Goal: Information Seeking & Learning: Learn about a topic

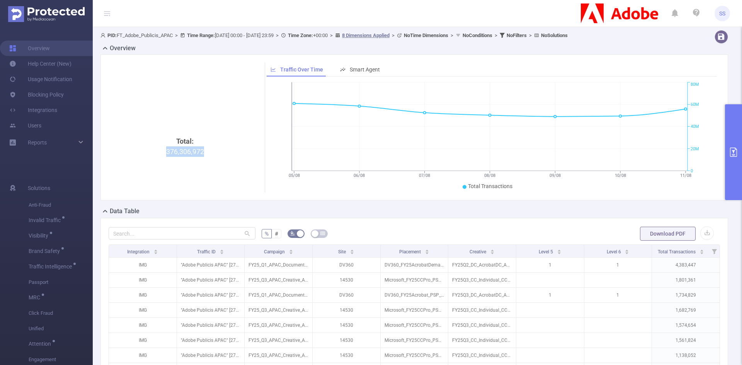
scroll to position [39, 0]
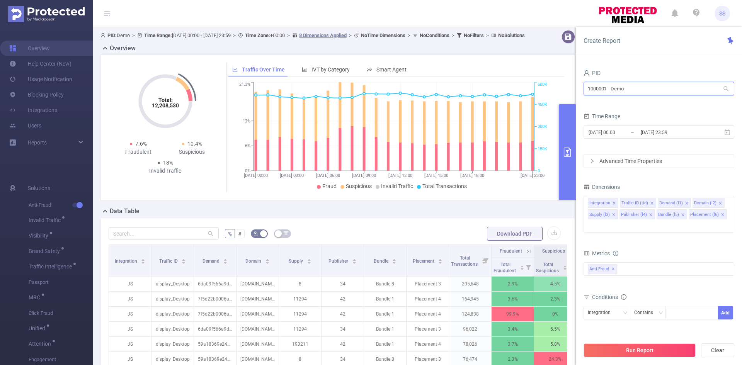
drag, startPoint x: 642, startPoint y: 89, endPoint x: 533, endPoint y: 82, distance: 109.5
click at [533, 82] on section "PID: Demo > Time Range: [DATE] 00:00 - [DATE] 23:59 > Time Zone: +00:00 > 8 Dim…" at bounding box center [417, 265] width 649 height 477
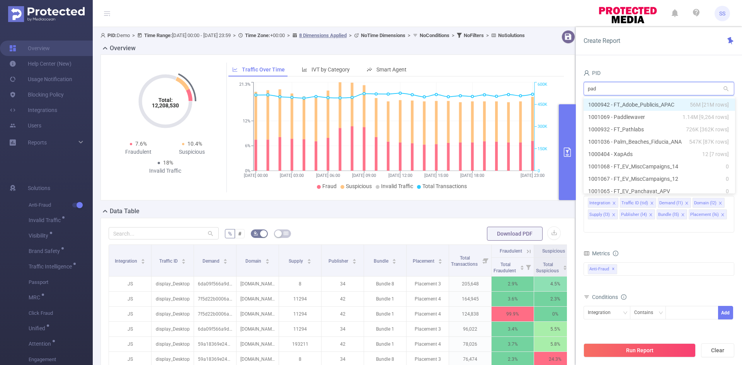
type input "padd"
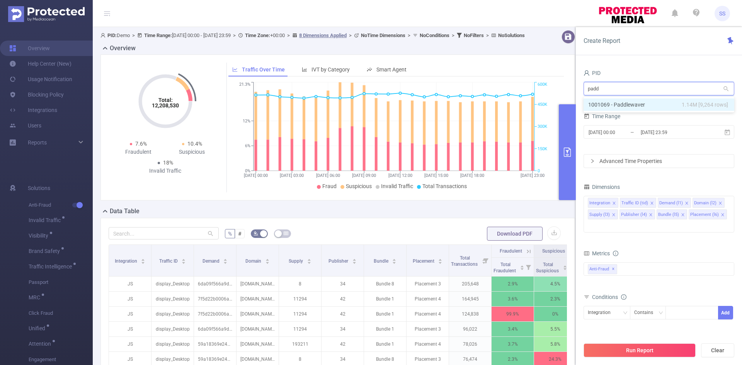
click at [620, 107] on li "1001069 - Paddlewaver 1.14M [9,264 rows]" at bounding box center [659, 105] width 151 height 12
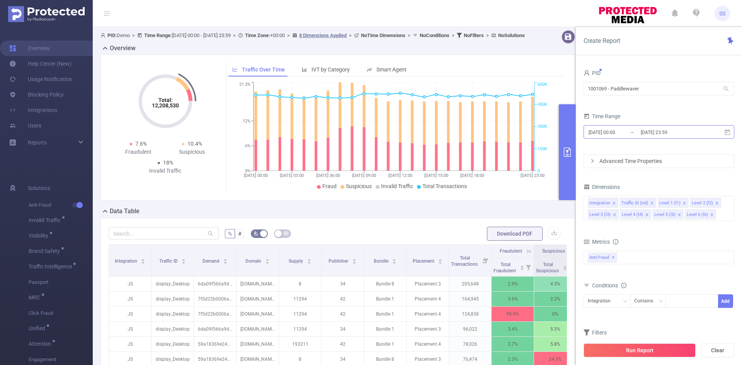
click at [634, 134] on input "[DATE] 00:00" at bounding box center [619, 132] width 63 height 10
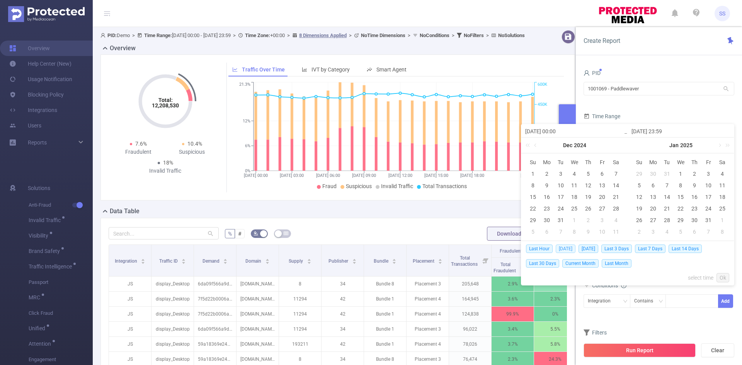
click at [564, 248] on span "[DATE]" at bounding box center [566, 249] width 20 height 9
type input "2025-08-12 00:00"
type input "2025-08-12 23:59"
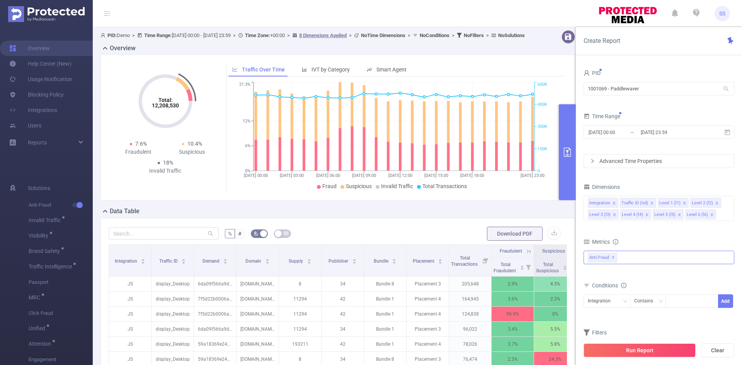
click at [629, 259] on div "Anti-Fraud ✕" at bounding box center [659, 258] width 151 height 14
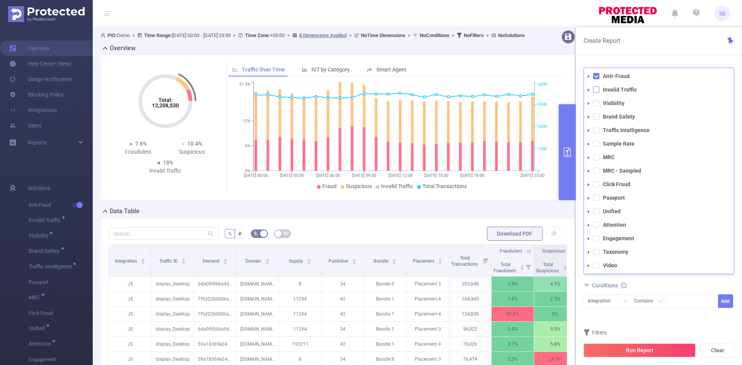
click at [593, 87] on span at bounding box center [596, 90] width 6 height 6
click at [596, 77] on span at bounding box center [596, 76] width 6 height 6
click at [620, 55] on div "Create Report" at bounding box center [659, 41] width 166 height 28
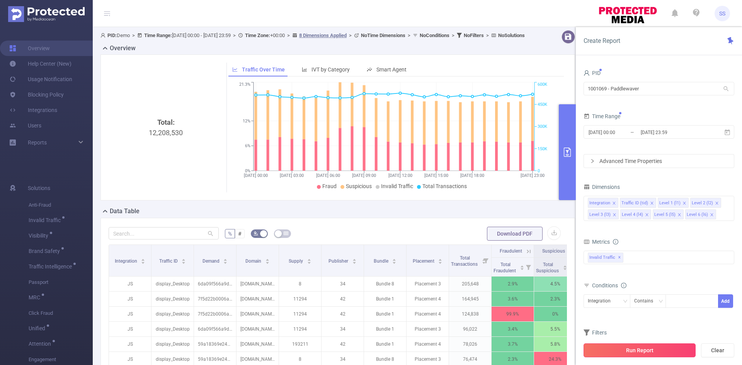
click at [628, 346] on button "Run Report" at bounding box center [640, 351] width 112 height 14
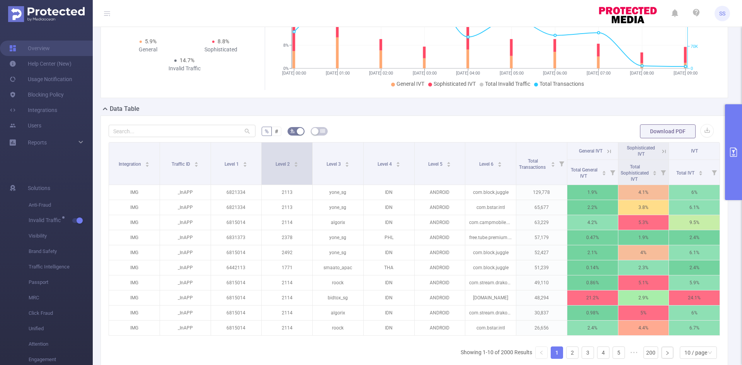
scroll to position [116, 0]
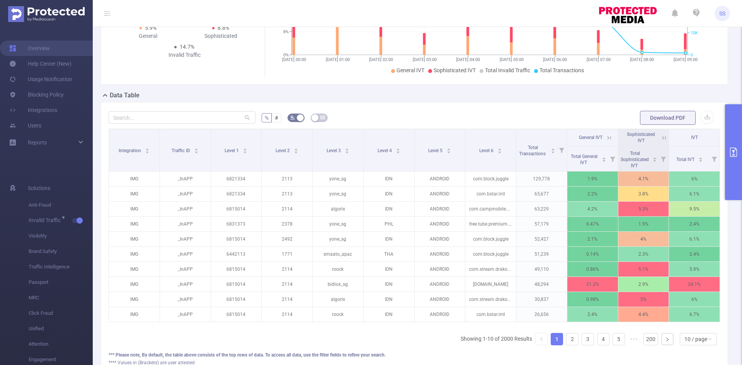
drag, startPoint x: 738, startPoint y: 165, endPoint x: 730, endPoint y: 174, distance: 11.8
click at [737, 165] on button "primary" at bounding box center [733, 152] width 17 height 96
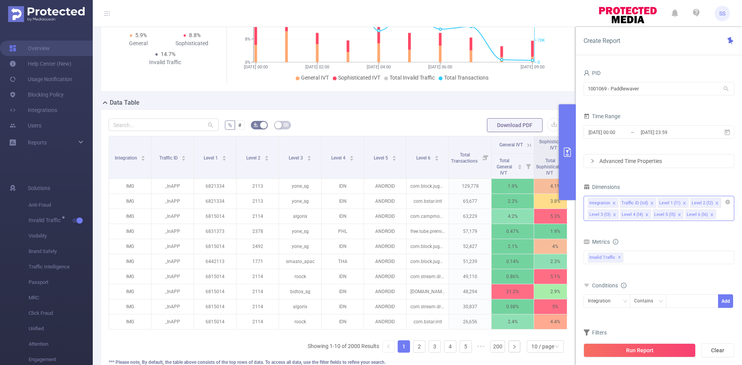
click at [724, 217] on div "Integration Traffic ID (tid) Level 1 (l1) Level 2 (l2) Level 3 (l3) Level 4 (l4…" at bounding box center [659, 208] width 151 height 25
type input "cre"
click at [658, 230] on li "Creative Type" at bounding box center [659, 231] width 150 height 12
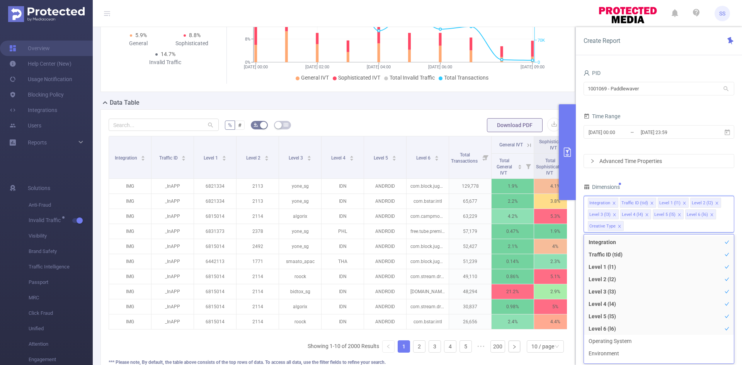
click at [650, 183] on div "Dimensions" at bounding box center [659, 188] width 151 height 13
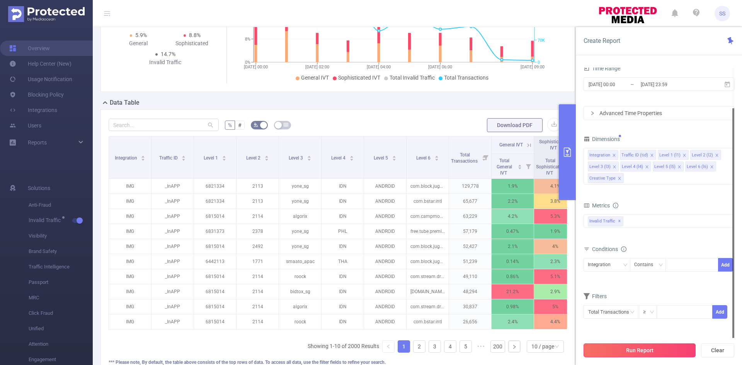
click at [628, 350] on button "Run Report" at bounding box center [640, 351] width 112 height 14
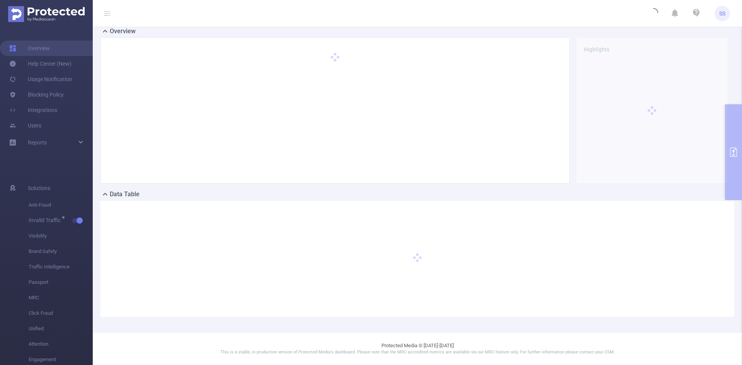
scroll to position [17, 0]
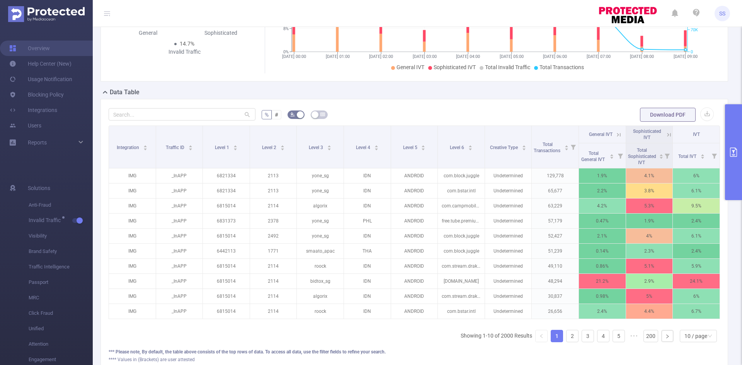
scroll to position [133, 0]
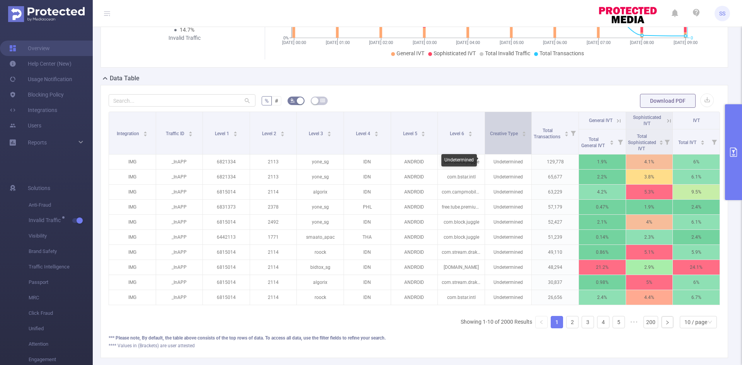
click at [503, 137] on div "Creative Type" at bounding box center [508, 133] width 36 height 8
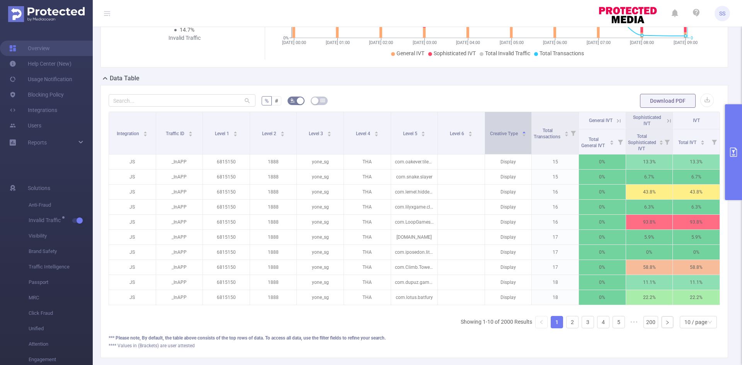
click at [503, 137] on div "Creative Type" at bounding box center [508, 133] width 36 height 8
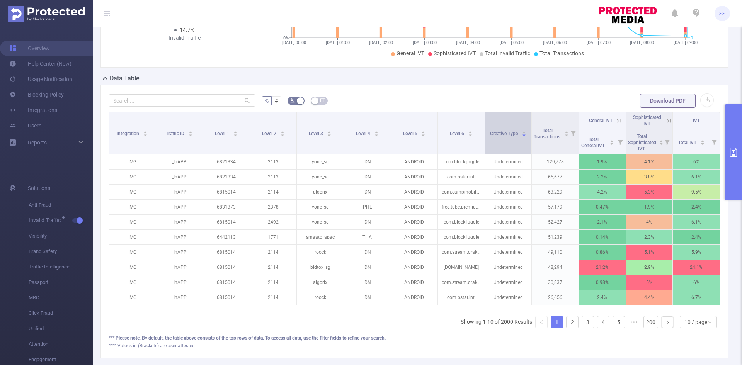
click at [502, 137] on div "Creative Type" at bounding box center [508, 133] width 36 height 8
click at [505, 137] on div "Creative Type" at bounding box center [508, 133] width 36 height 8
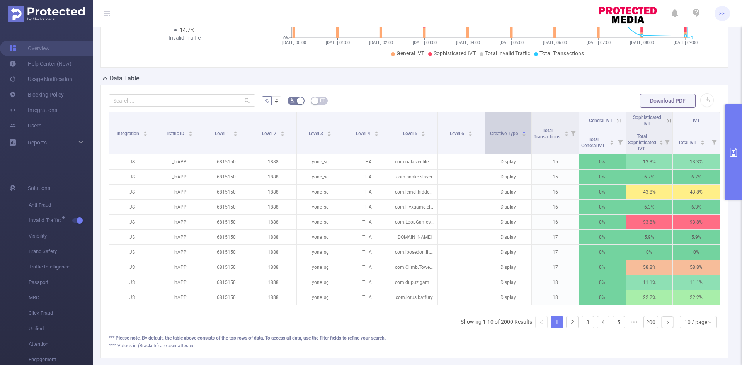
click at [505, 137] on div "Creative Type" at bounding box center [508, 133] width 36 height 8
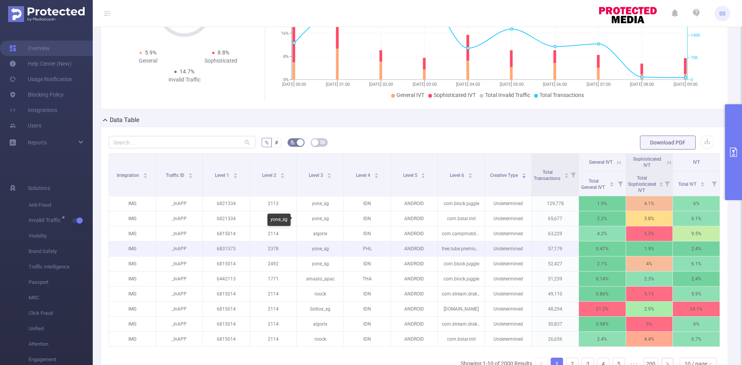
scroll to position [116, 0]
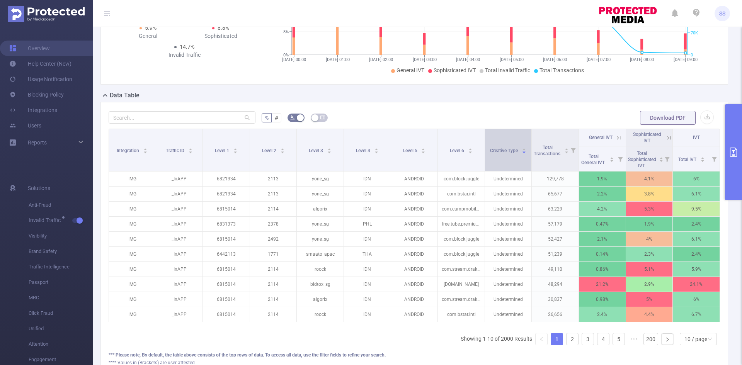
drag, startPoint x: 484, startPoint y: 163, endPoint x: 500, endPoint y: 166, distance: 16.5
click at [500, 154] on div "Creative Type" at bounding box center [508, 150] width 36 height 8
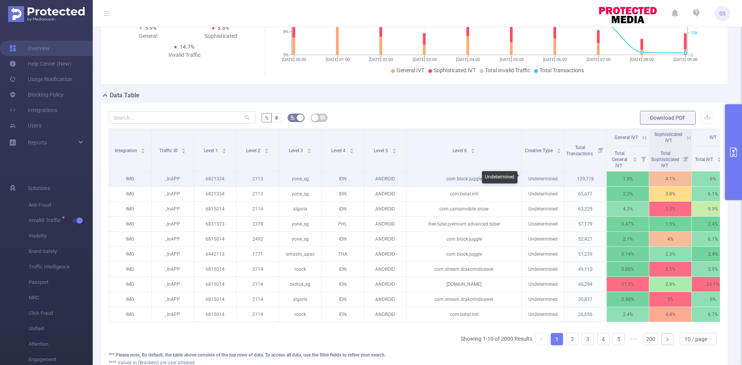
drag, startPoint x: 480, startPoint y: 165, endPoint x: 524, endPoint y: 174, distance: 45.3
click at [524, 174] on table "Integration Traffic ID Level 1 Level 2 Level 3 Level 4 Level 5 Level 6 Creative…" at bounding box center [422, 226] width 626 height 194
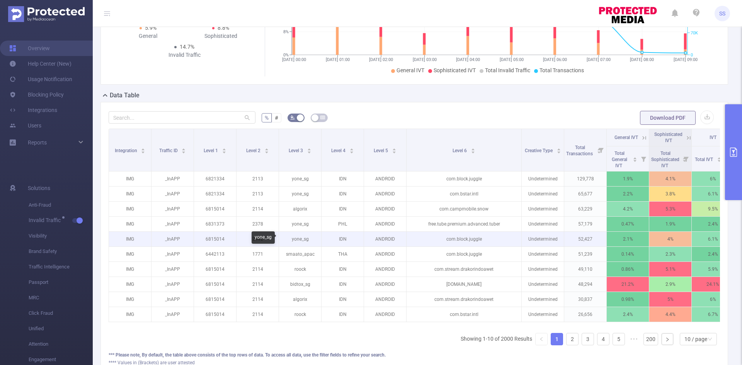
scroll to position [155, 0]
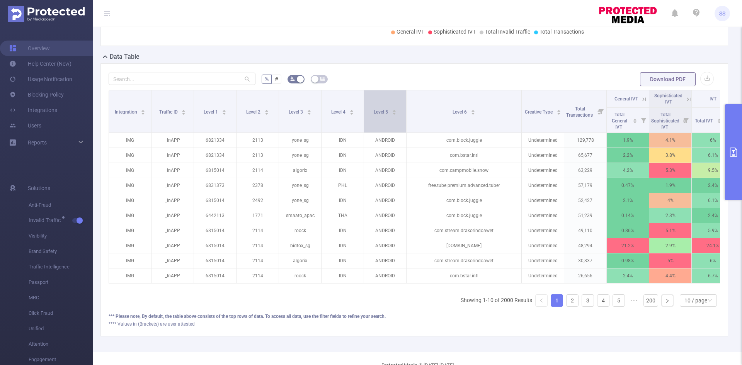
click at [378, 115] on div "Level 5" at bounding box center [385, 111] width 23 height 8
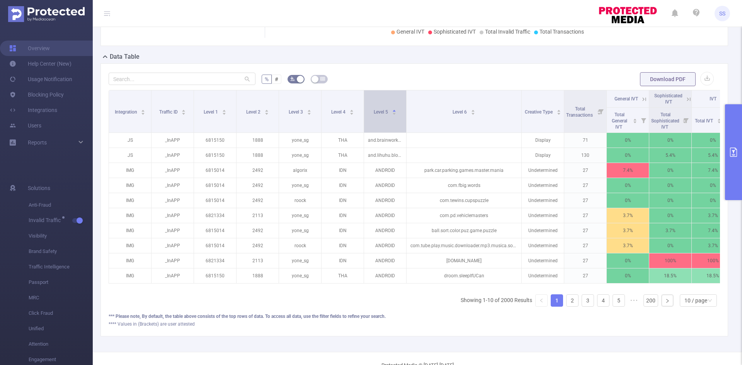
click at [384, 111] on span "Level 5" at bounding box center [381, 111] width 15 height 5
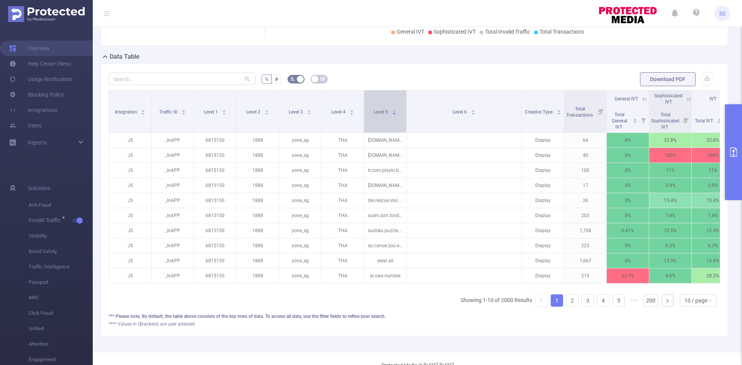
click at [384, 111] on span "Level 5" at bounding box center [381, 111] width 15 height 5
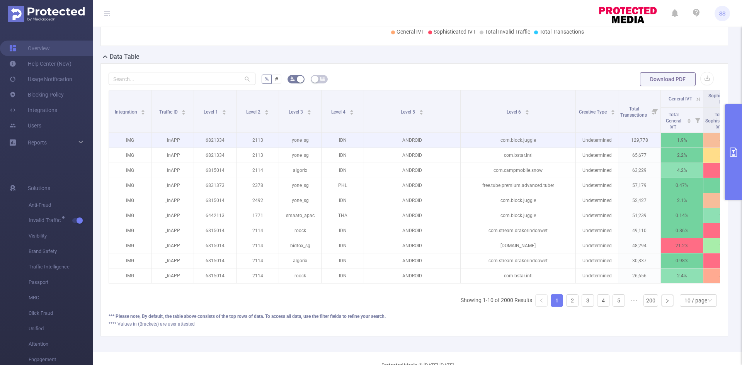
drag, startPoint x: 406, startPoint y: 126, endPoint x: 463, endPoint y: 140, distance: 58.5
click at [462, 140] on table "Integration Traffic ID Level 1 Level 2 Level 3 Level 4 Level 5 Level 6 Creative…" at bounding box center [449, 187] width 680 height 194
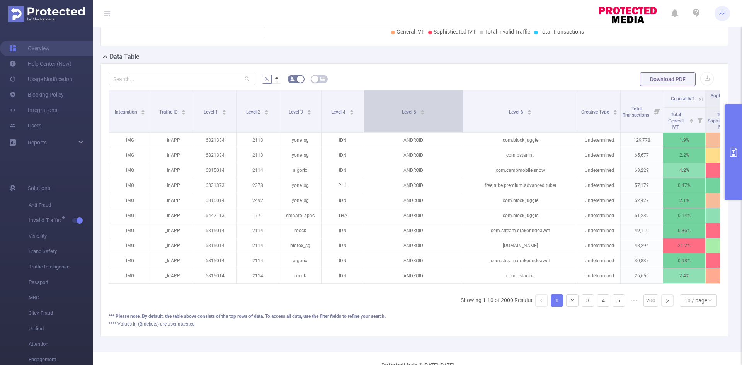
click at [418, 115] on div "Level 5" at bounding box center [413, 111] width 23 height 8
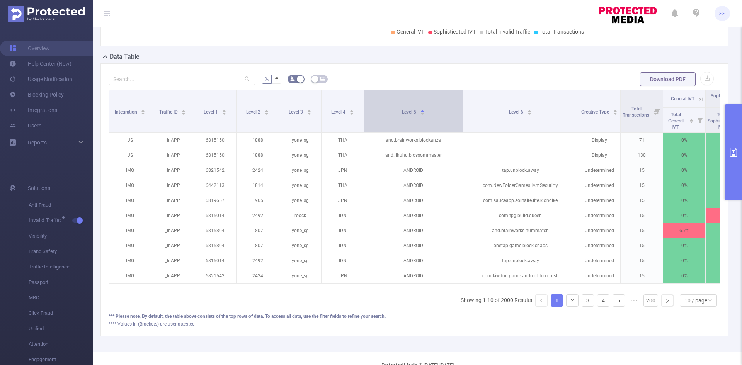
click at [417, 115] on div "Level 5" at bounding box center [413, 111] width 23 height 8
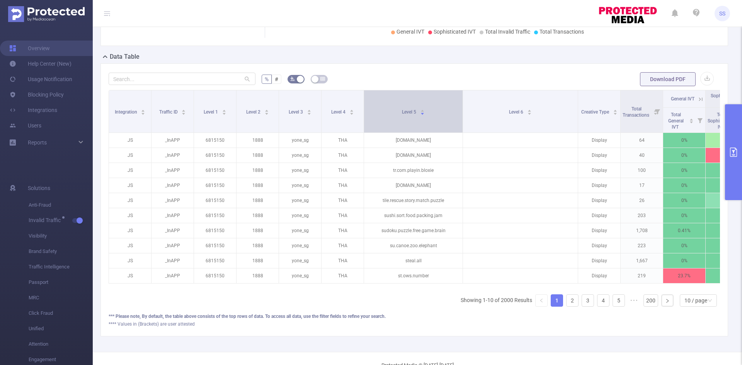
click at [417, 115] on div "Level 5" at bounding box center [413, 111] width 23 height 8
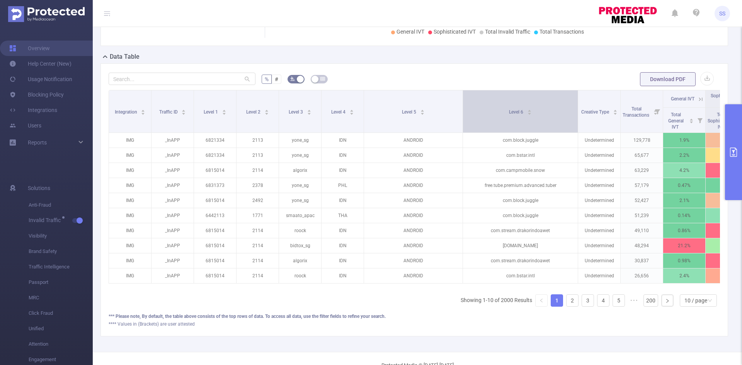
click at [531, 115] on div "Level 6" at bounding box center [520, 111] width 23 height 8
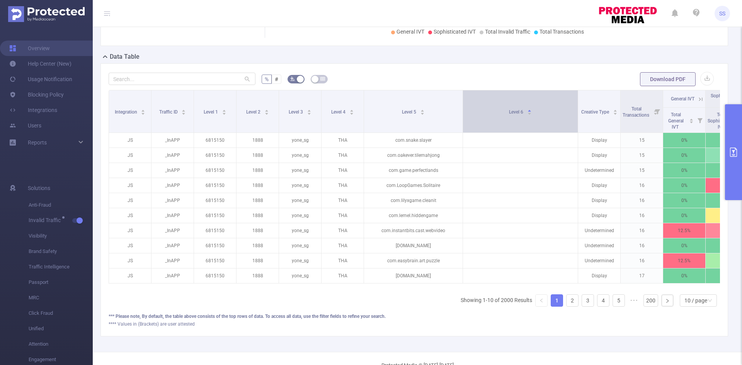
click at [531, 115] on div "Level 6" at bounding box center [520, 111] width 23 height 8
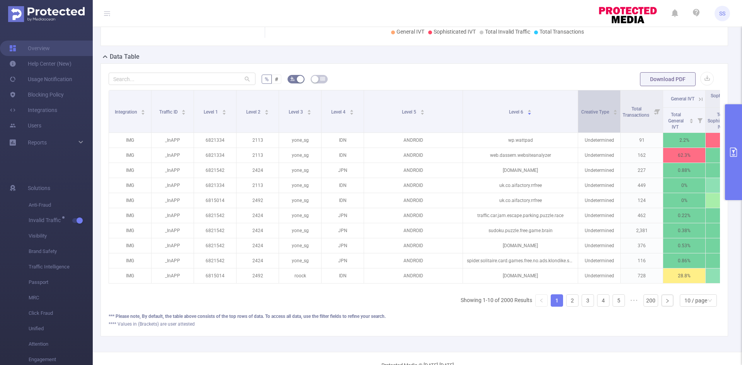
click at [613, 115] on div "Creative Type" at bounding box center [599, 111] width 36 height 8
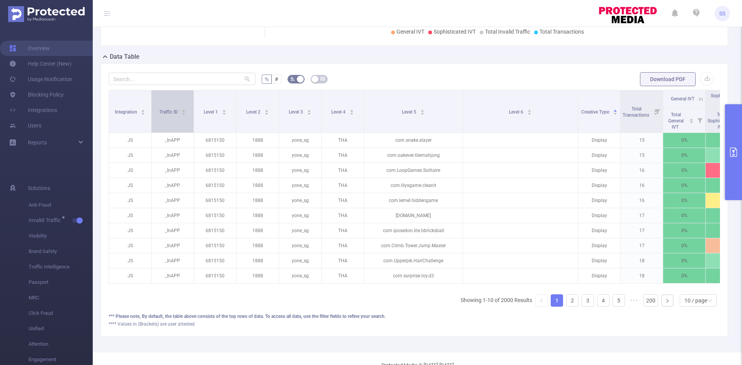
click at [169, 115] on div "Traffic ID" at bounding box center [172, 111] width 27 height 8
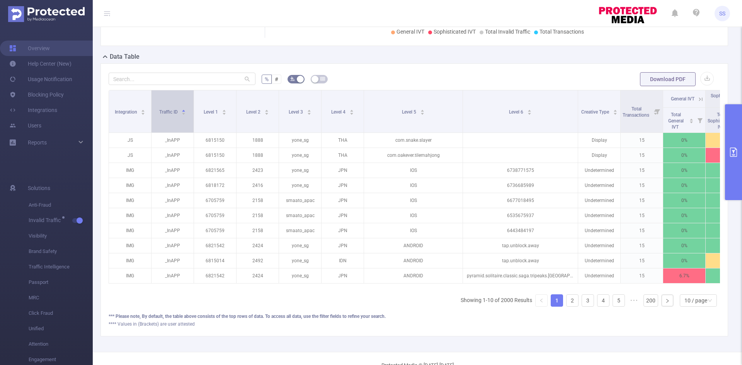
click at [170, 114] on span "Traffic ID" at bounding box center [169, 111] width 20 height 5
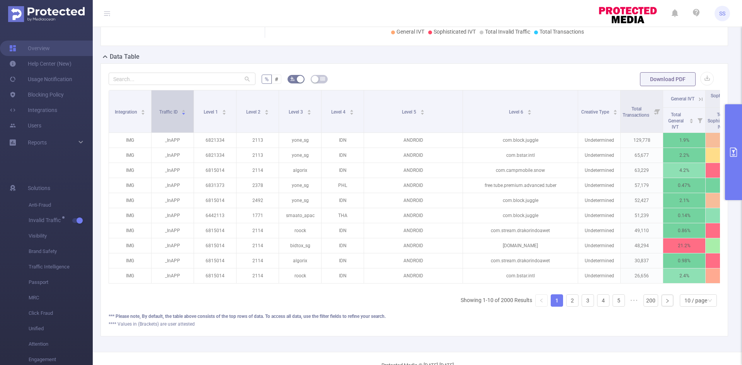
click at [170, 113] on span "Traffic ID" at bounding box center [169, 111] width 20 height 5
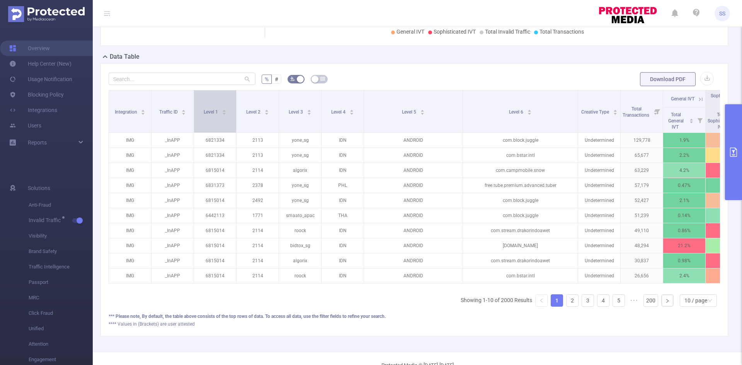
drag, startPoint x: 179, startPoint y: 118, endPoint x: 198, endPoint y: 119, distance: 19.0
click at [179, 115] on div "Traffic ID" at bounding box center [172, 111] width 27 height 8
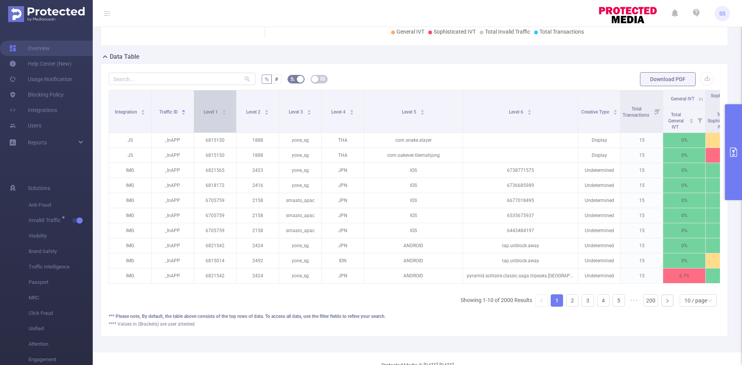
click at [216, 115] on div "Level 1" at bounding box center [215, 111] width 23 height 8
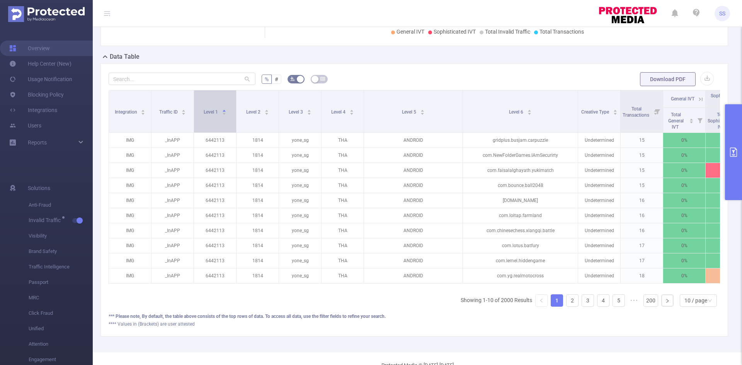
click at [216, 115] on div "Level 1" at bounding box center [215, 111] width 23 height 8
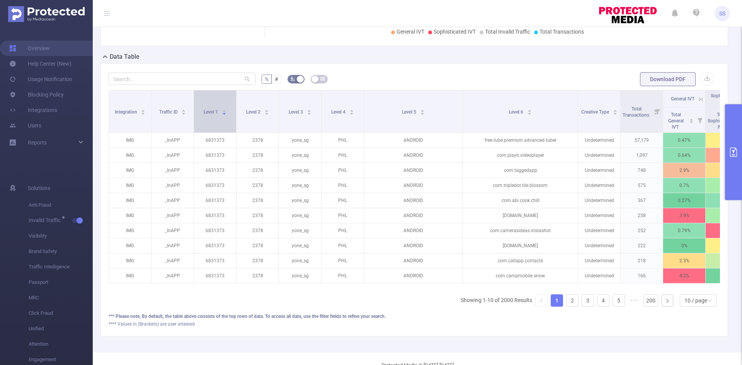
click at [216, 115] on div "Level 1" at bounding box center [215, 111] width 23 height 8
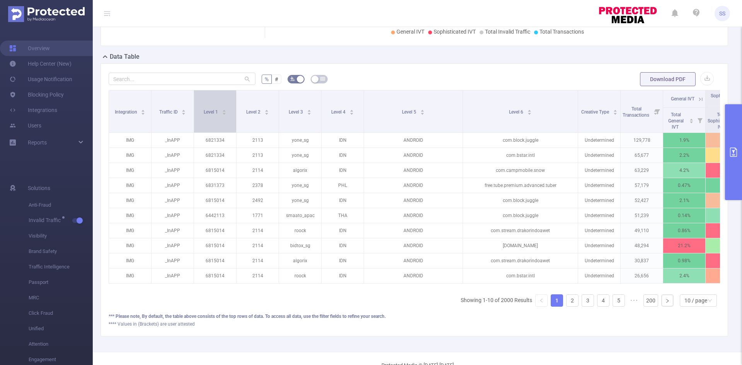
click at [216, 115] on div "Level 1" at bounding box center [215, 111] width 23 height 8
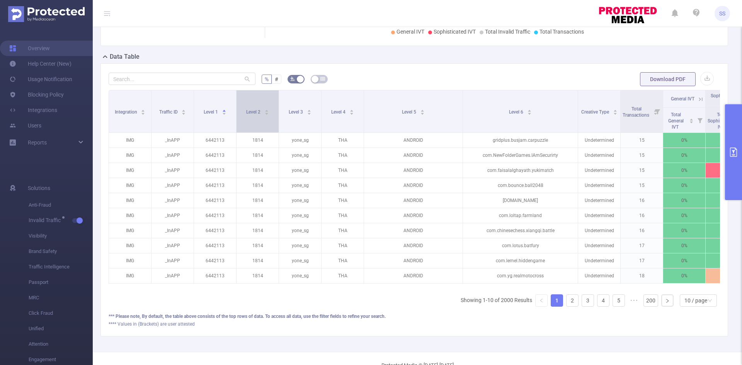
click at [249, 115] on div "Level 2" at bounding box center [257, 111] width 23 height 8
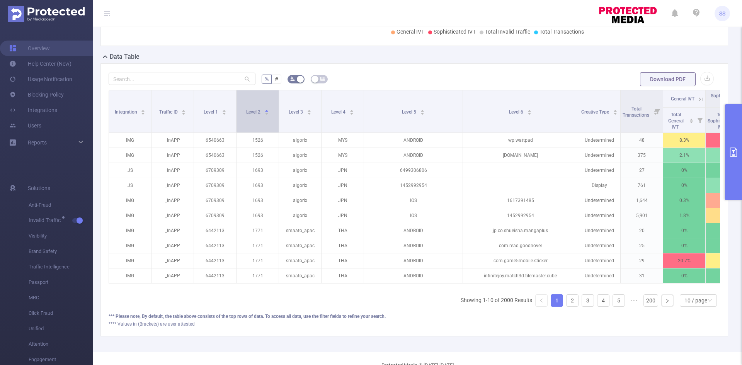
click at [254, 115] on div "Level 2" at bounding box center [257, 111] width 23 height 8
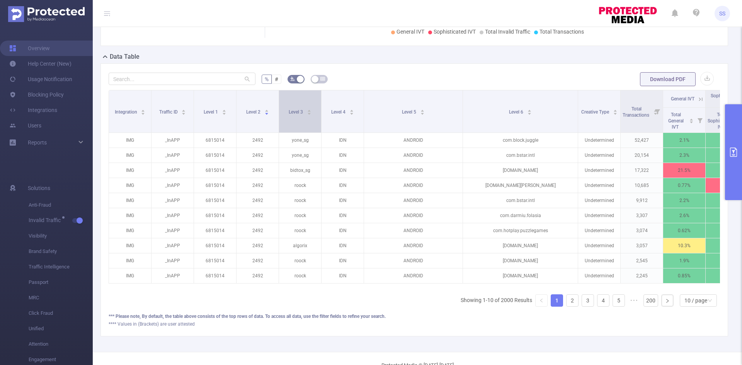
click at [297, 115] on div "Level 3" at bounding box center [300, 111] width 23 height 8
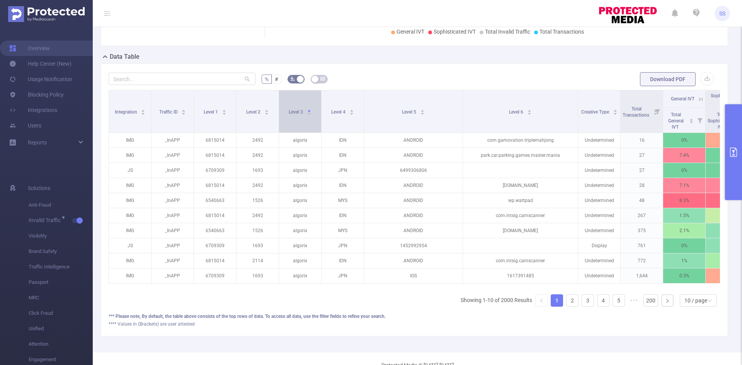
click at [298, 115] on div "Level 3" at bounding box center [300, 111] width 23 height 8
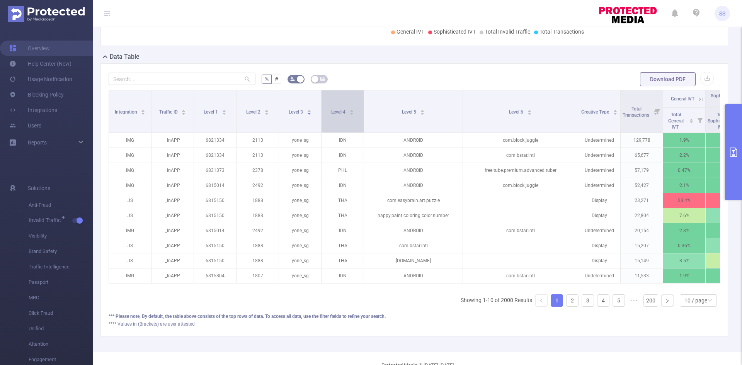
click at [347, 110] on div "Level 4" at bounding box center [342, 111] width 23 height 8
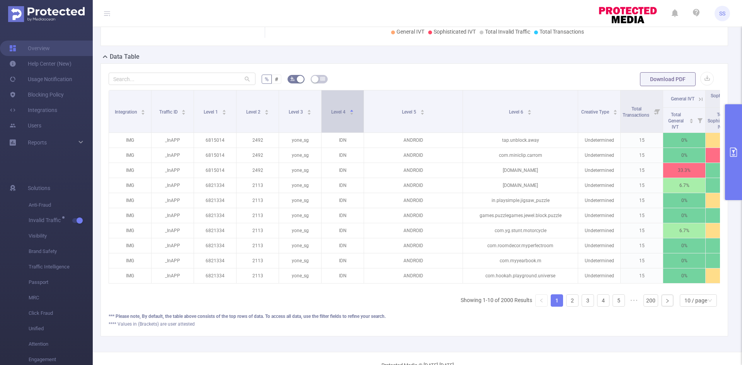
click at [347, 110] on div "Level 4" at bounding box center [342, 111] width 23 height 8
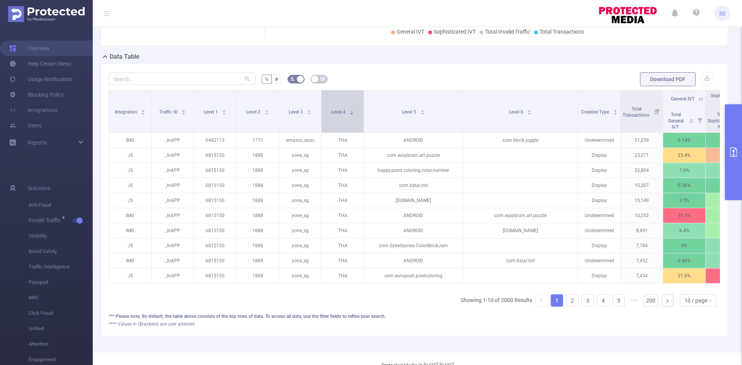
click at [350, 115] on div "Level 4" at bounding box center [342, 111] width 23 height 8
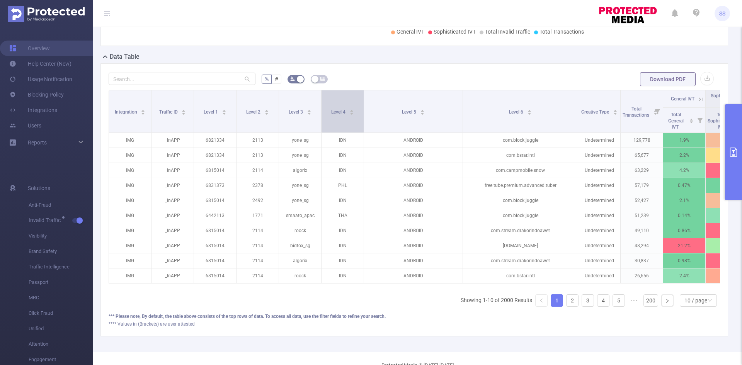
click at [350, 115] on div "Level 4" at bounding box center [342, 111] width 23 height 8
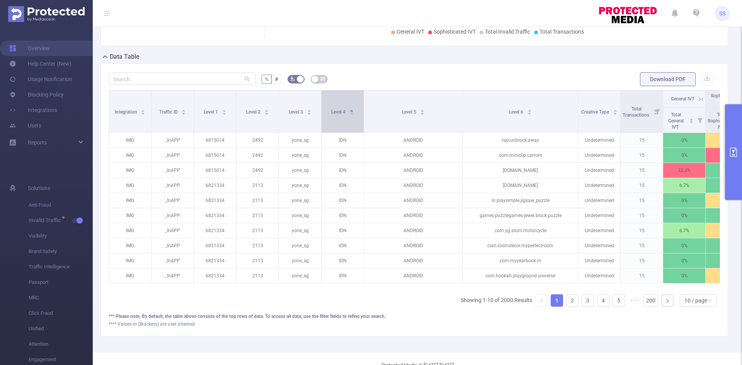
click at [350, 115] on div "Level 4" at bounding box center [342, 111] width 23 height 8
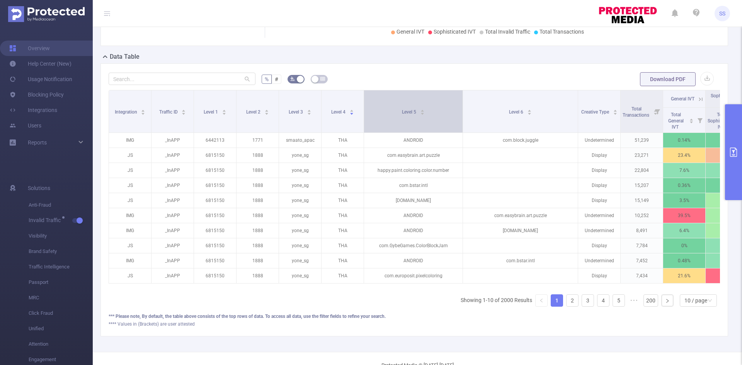
click at [425, 115] on div "Level 5" at bounding box center [413, 111] width 23 height 8
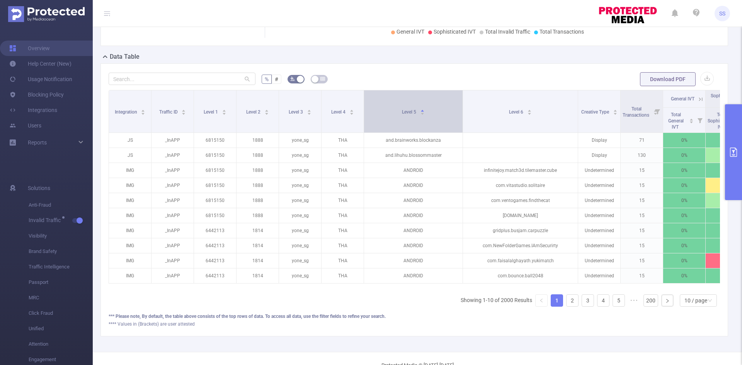
click at [425, 115] on div "Level 5" at bounding box center [413, 111] width 23 height 8
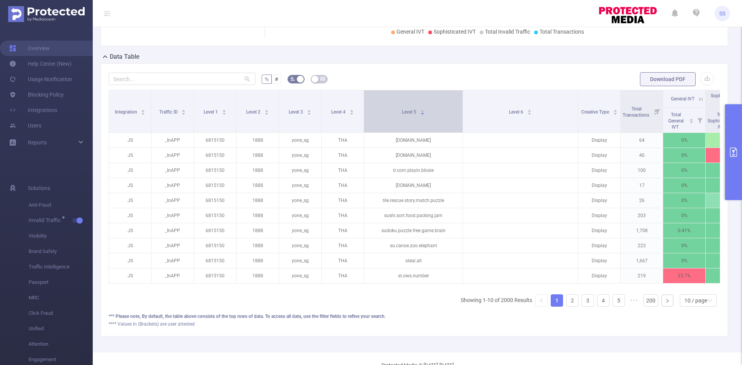
click at [425, 115] on div "Level 5" at bounding box center [413, 111] width 23 height 8
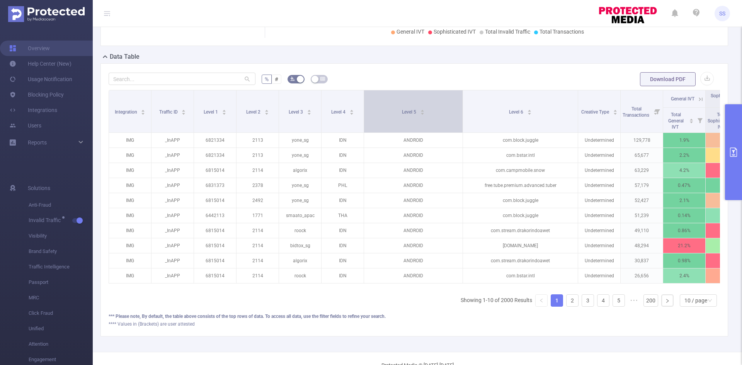
click at [425, 115] on div "Level 5" at bounding box center [413, 111] width 23 height 8
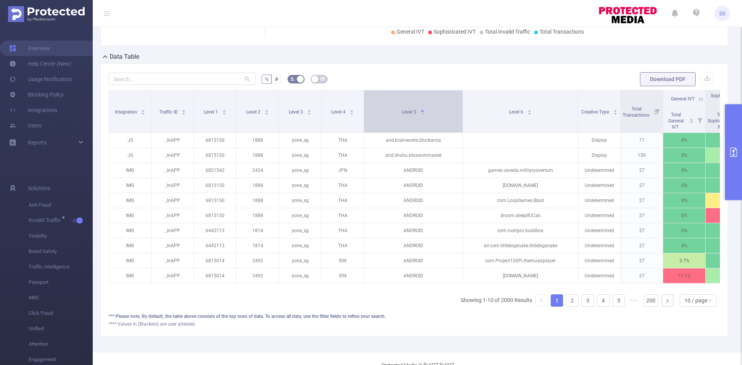
click at [425, 115] on div "Level 5" at bounding box center [413, 111] width 23 height 8
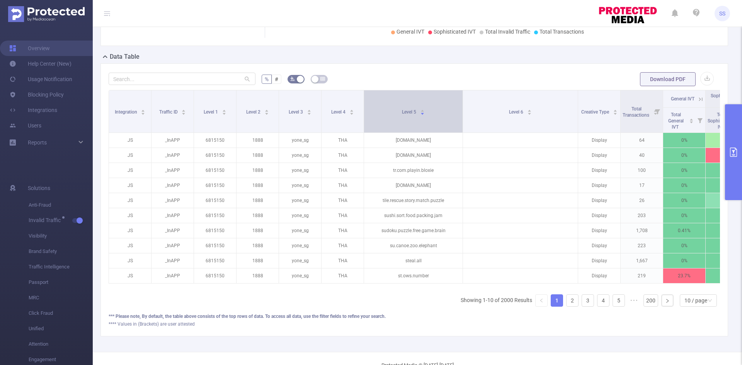
click at [410, 115] on div "Level 5" at bounding box center [413, 111] width 23 height 8
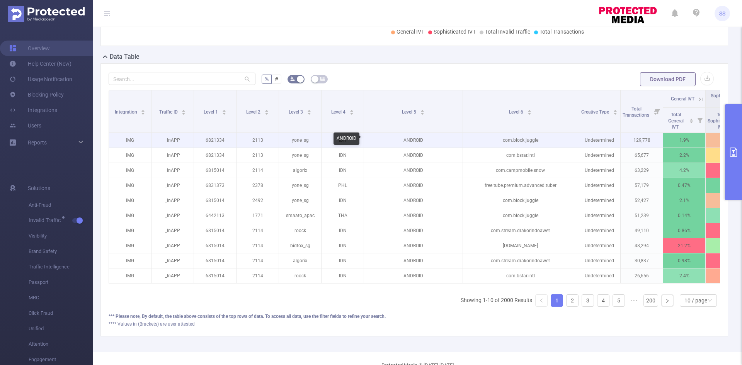
click at [410, 140] on p "ANDROID" at bounding box center [413, 140] width 99 height 15
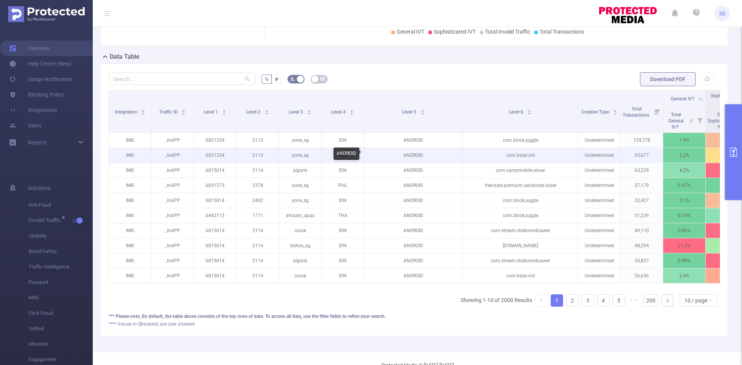
click at [410, 153] on p "ANDROID" at bounding box center [413, 155] width 99 height 15
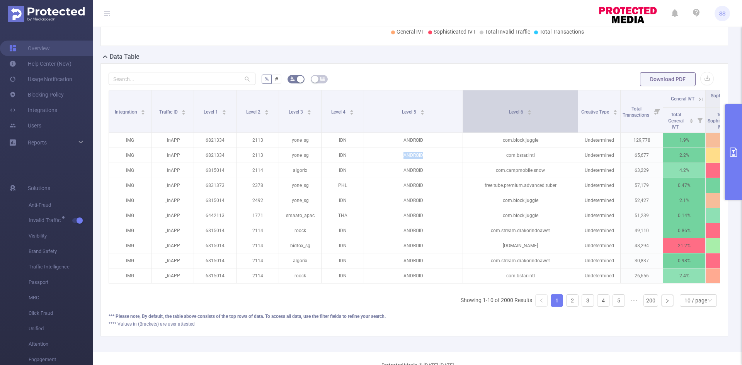
click at [517, 114] on span "Level 6" at bounding box center [516, 111] width 15 height 5
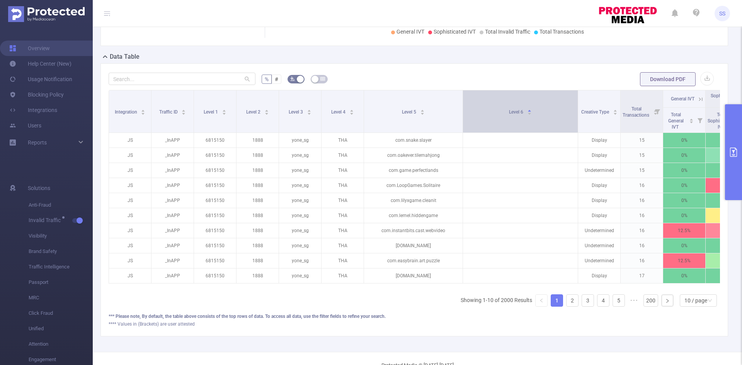
click at [517, 114] on span "Level 6" at bounding box center [516, 111] width 15 height 5
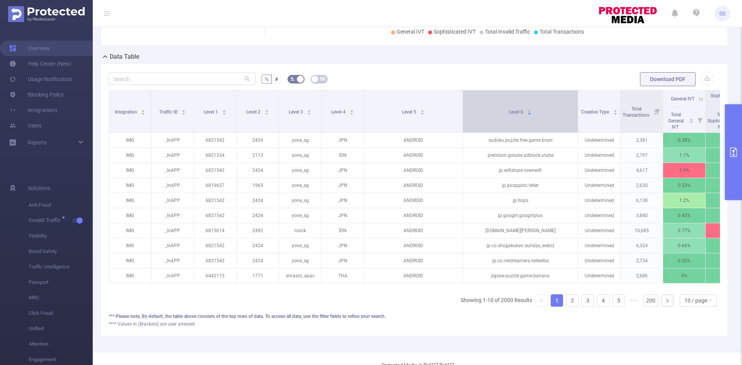
click at [517, 114] on span "Level 6" at bounding box center [516, 111] width 15 height 5
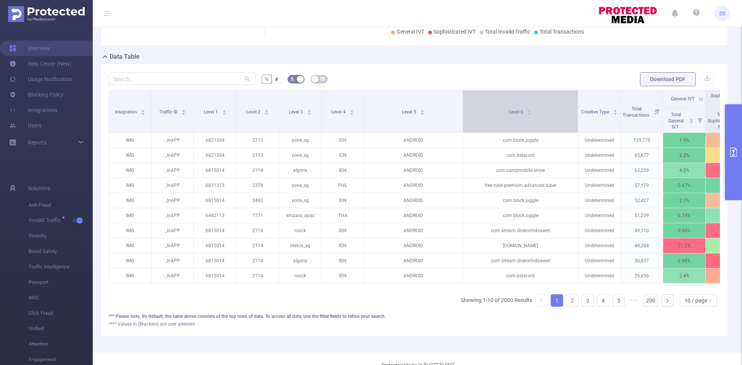
click at [517, 114] on span "Level 6" at bounding box center [516, 111] width 15 height 5
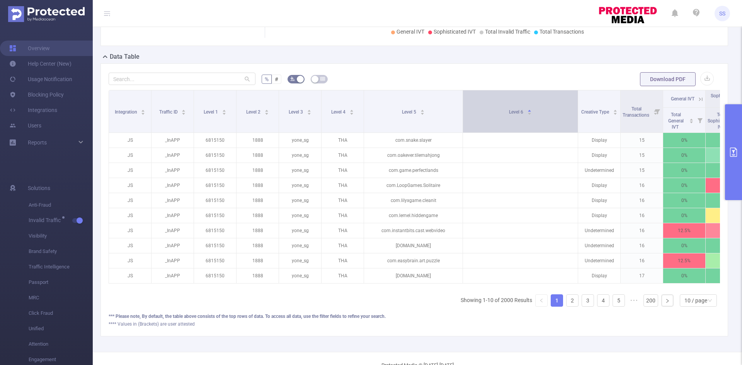
click at [517, 114] on span "Level 6" at bounding box center [516, 111] width 15 height 5
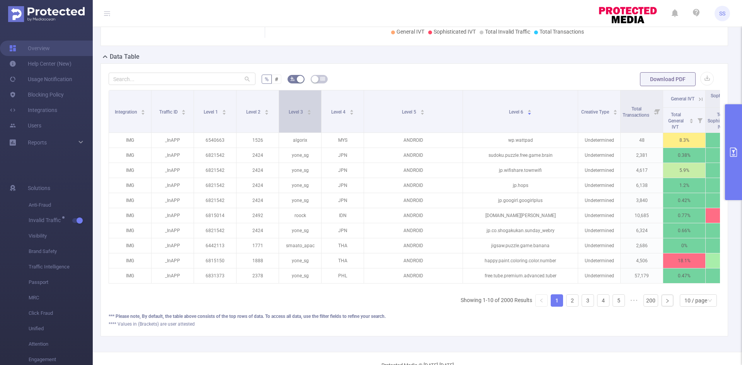
click at [308, 109] on icon "icon: caret-up" at bounding box center [309, 111] width 4 height 4
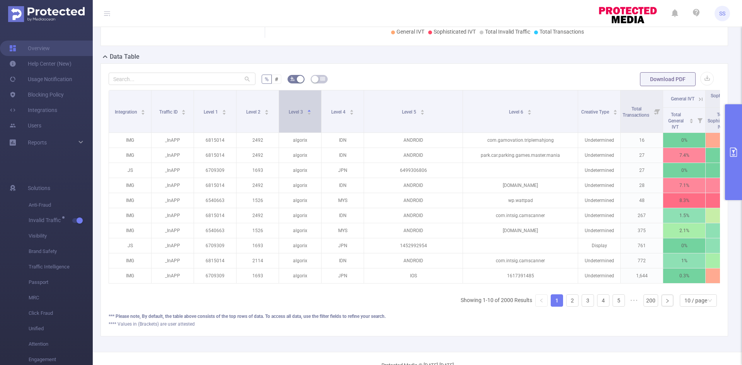
click at [308, 109] on icon "icon: caret-up" at bounding box center [309, 111] width 4 height 4
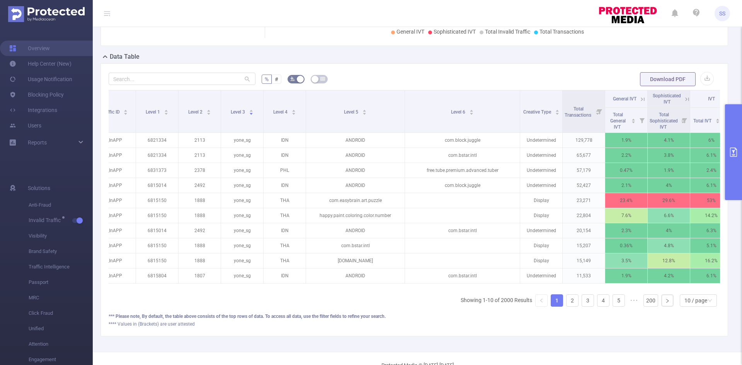
scroll to position [0, 78]
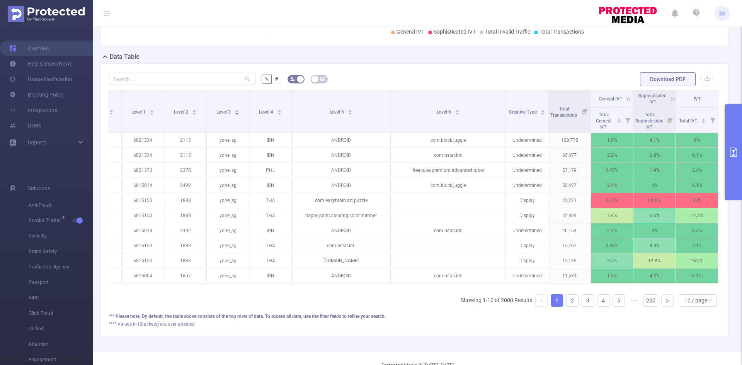
click at [671, 100] on icon at bounding box center [672, 98] width 3 height 3
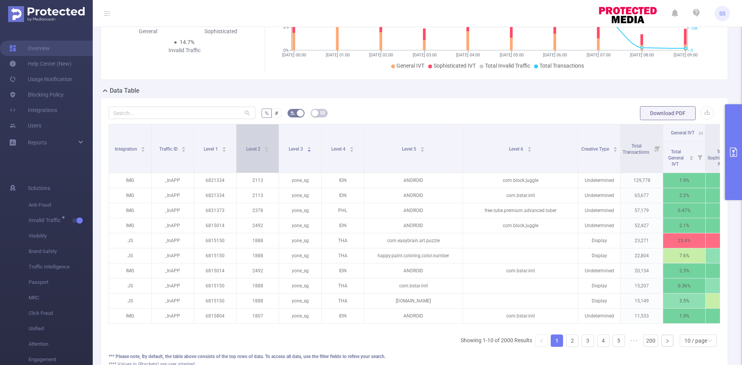
scroll to position [0, 0]
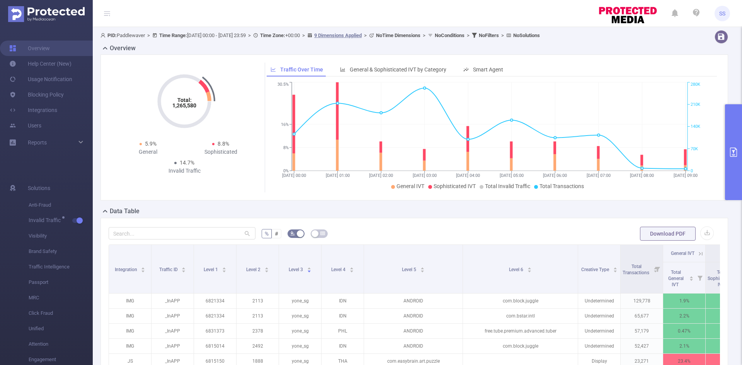
click at [734, 172] on button "primary" at bounding box center [733, 152] width 17 height 96
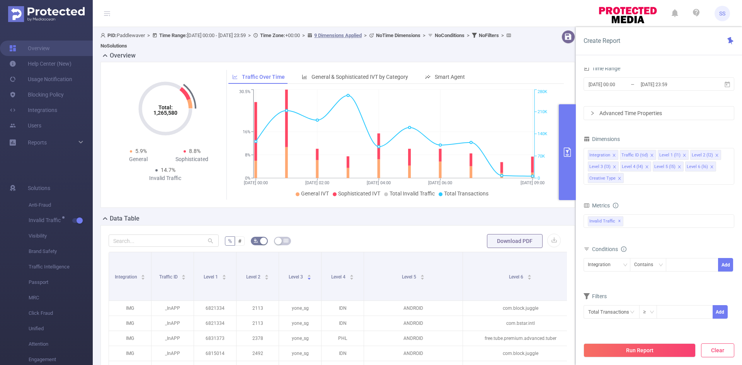
click at [726, 350] on button "Clear" at bounding box center [717, 351] width 33 height 14
type input "[DATE] 09:00"
type input "[DATE] 09:59"
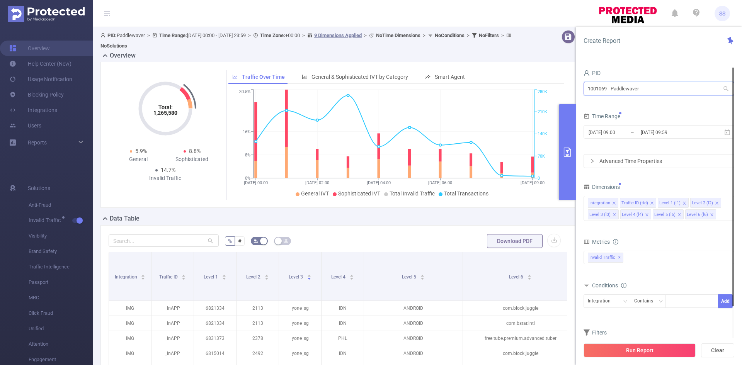
drag, startPoint x: 605, startPoint y: 85, endPoint x: 508, endPoint y: 85, distance: 96.6
click at [508, 85] on section "PID: Paddlewaver > Time Range: 2025-08-12 00:00 - 2025-08-12 23:59 > Time Zone:…" at bounding box center [417, 273] width 649 height 493
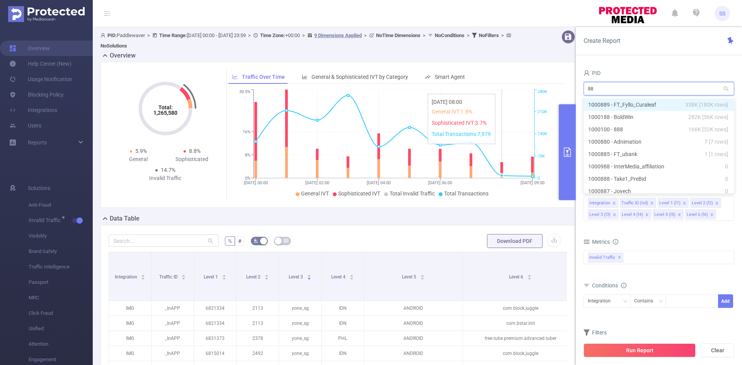
type input "888"
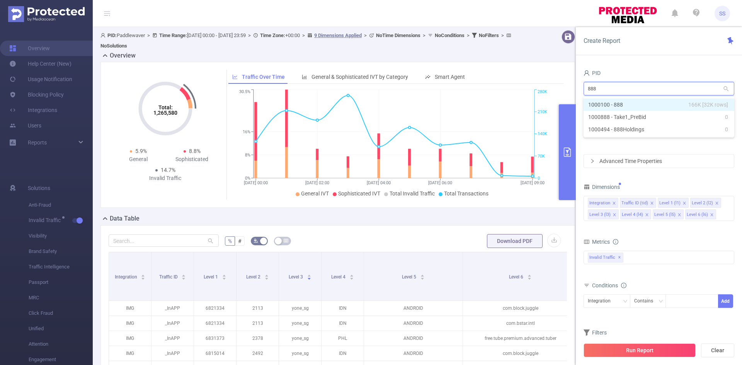
click at [626, 107] on li "1000100 - 888 166K [32K rows]" at bounding box center [659, 105] width 151 height 12
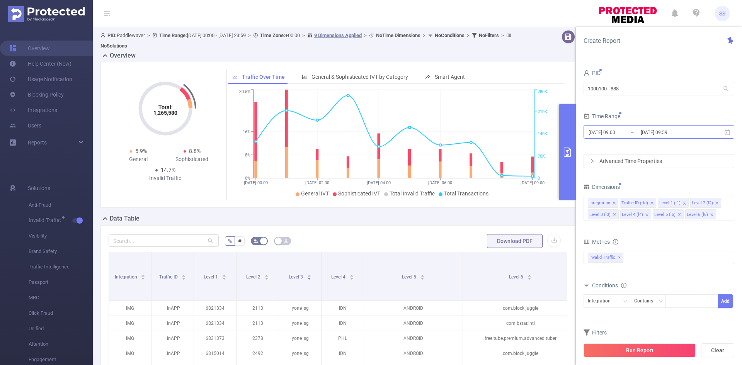
click at [656, 127] on input "[DATE] 09:59" at bounding box center [671, 132] width 63 height 10
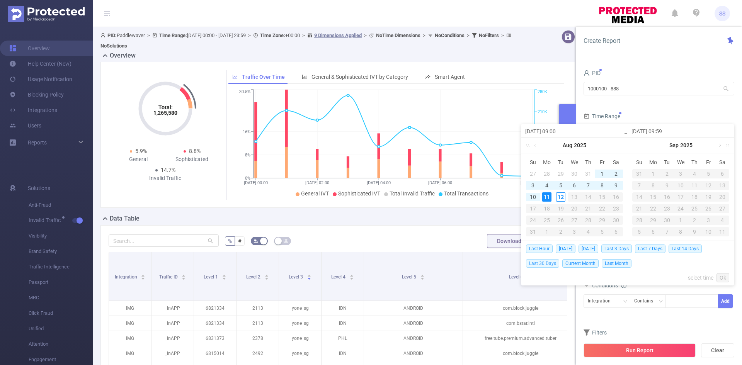
click at [540, 266] on span "Last 30 Days" at bounding box center [542, 263] width 33 height 9
type input "2025-07-13 00:00"
type input "[DATE] 23:59"
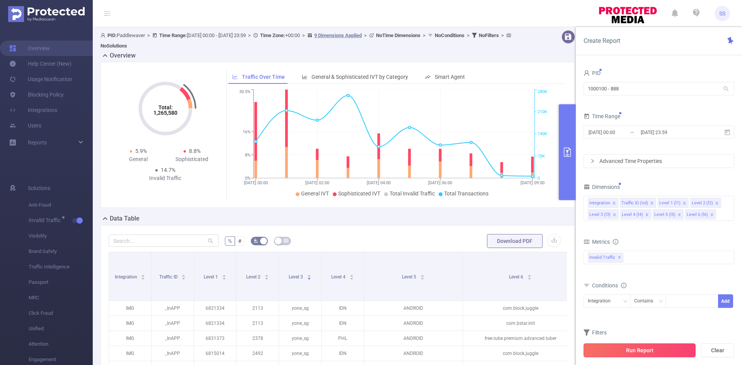
click at [673, 351] on button "Run Report" at bounding box center [640, 351] width 112 height 14
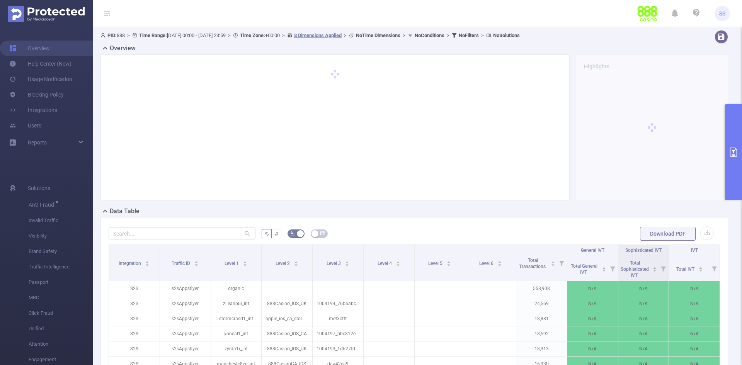
click at [721, 128] on div at bounding box center [652, 127] width 152 height 146
click at [731, 140] on button "primary" at bounding box center [733, 152] width 17 height 96
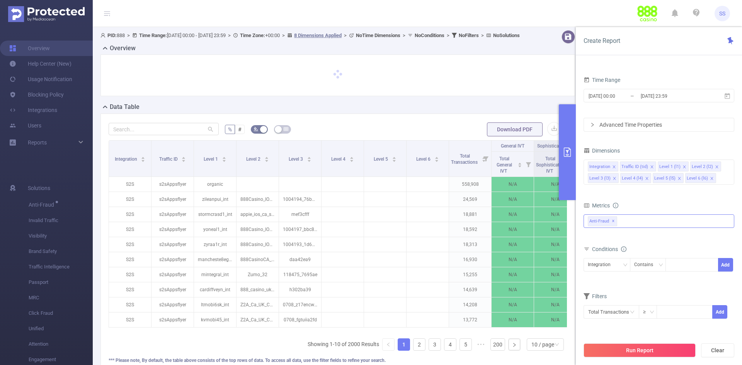
click at [614, 222] on span "✕" at bounding box center [613, 221] width 3 height 9
click at [616, 222] on div "Anti-Fraud Invalid Traffic Visibility Brand Safety Traffic Intelligence Sample …" at bounding box center [659, 222] width 151 height 12
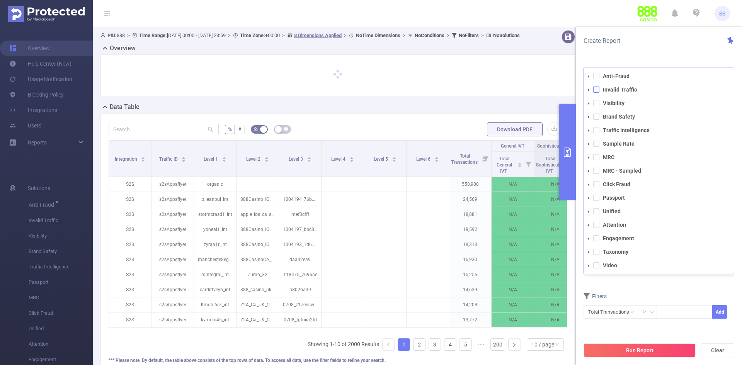
click at [598, 90] on span at bounding box center [596, 90] width 6 height 6
click at [636, 54] on div "Create Report" at bounding box center [659, 41] width 166 height 28
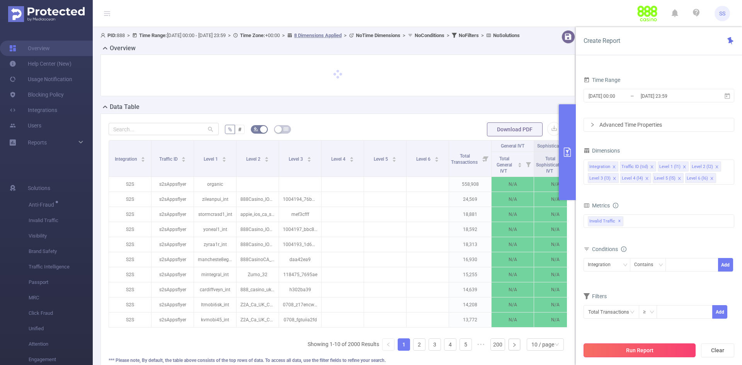
click at [636, 350] on button "Run Report" at bounding box center [640, 351] width 112 height 14
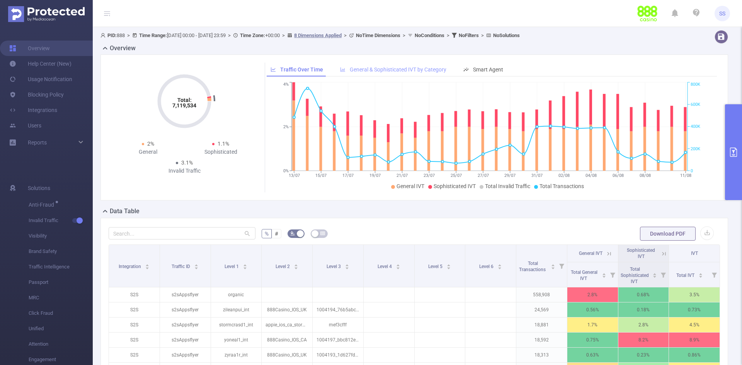
click at [397, 66] on div "General & Sophisticated IVT by Category" at bounding box center [393, 70] width 114 height 14
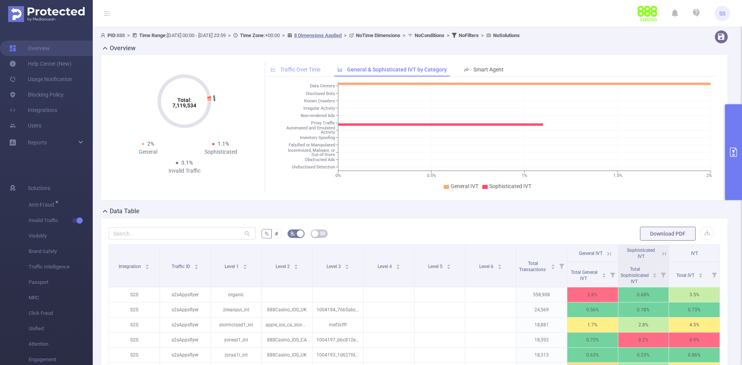
click at [293, 66] on span "Traffic Over Time" at bounding box center [300, 69] width 40 height 6
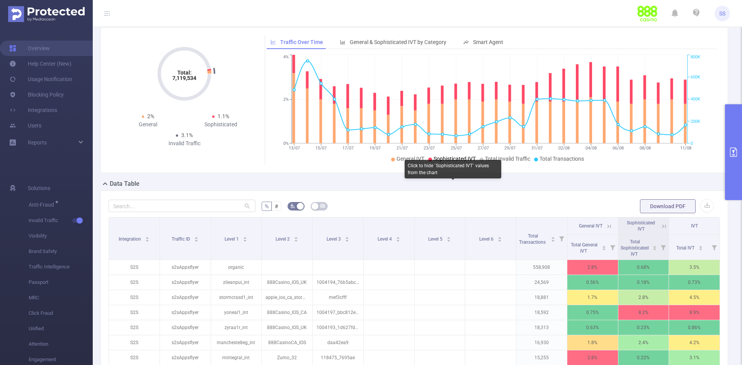
scroll to position [39, 0]
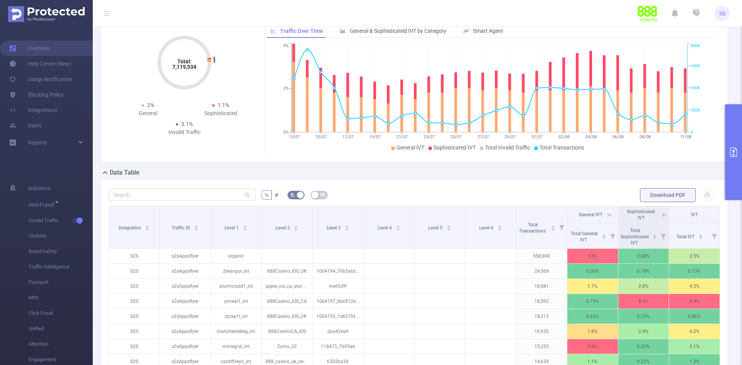
click at [463, 180] on div "% # Download PDF Integration Traffic ID Level 1 Level 2 Level 3 Level 4 Level 5…" at bounding box center [414, 315] width 628 height 273
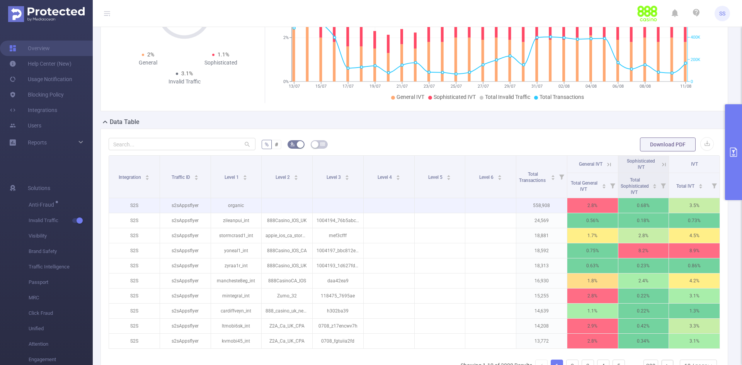
scroll to position [103, 0]
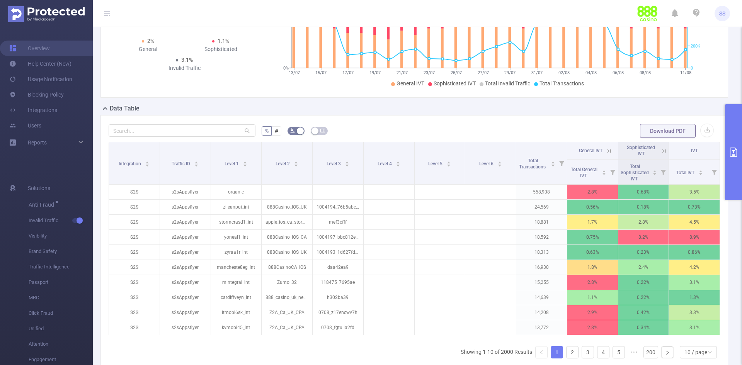
click at [607, 151] on icon at bounding box center [608, 150] width 3 height 3
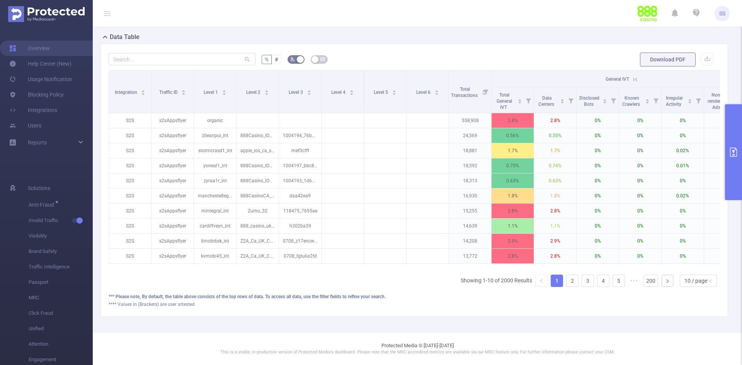
scroll to position [0, 119]
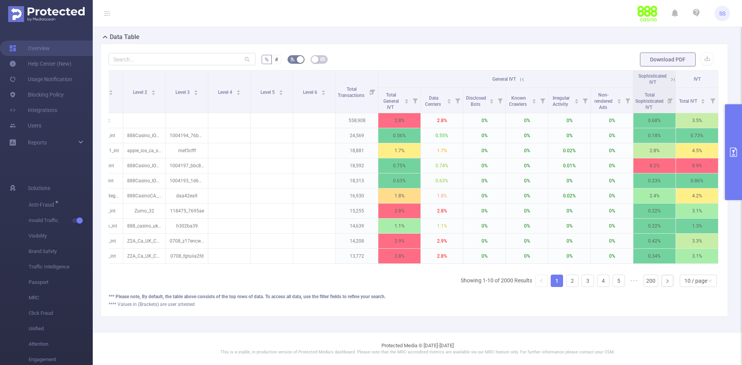
click at [521, 78] on icon at bounding box center [522, 79] width 3 height 3
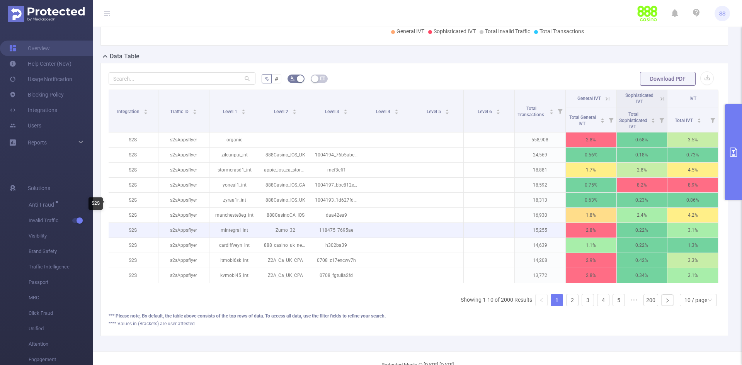
scroll to position [141, 0]
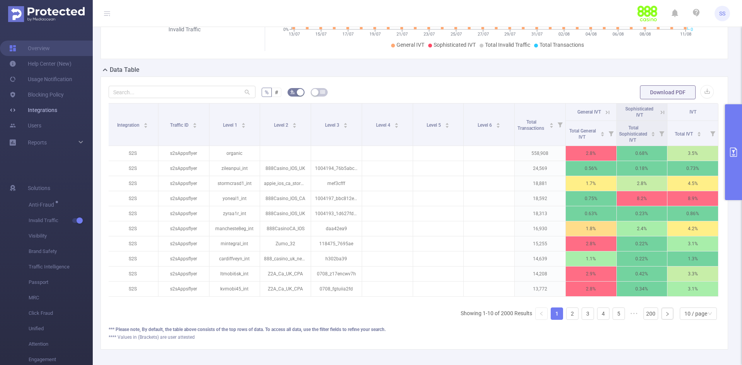
click at [47, 107] on link "Integrations" at bounding box center [33, 109] width 48 height 15
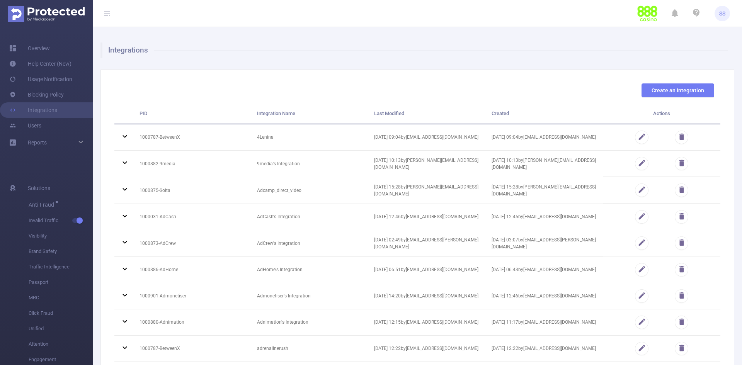
click at [146, 115] on span "PID" at bounding box center [144, 114] width 8 height 6
click at [286, 114] on span "Integration Name" at bounding box center [276, 114] width 38 height 6
click at [275, 118] on th "Integration Name" at bounding box center [309, 114] width 117 height 21
click at [48, 47] on link "Overview" at bounding box center [29, 48] width 41 height 15
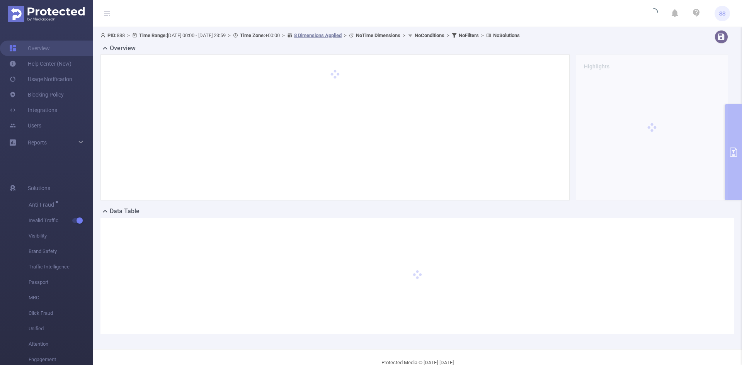
type input "[DATE] 00:00"
type input "[DATE] 23:59"
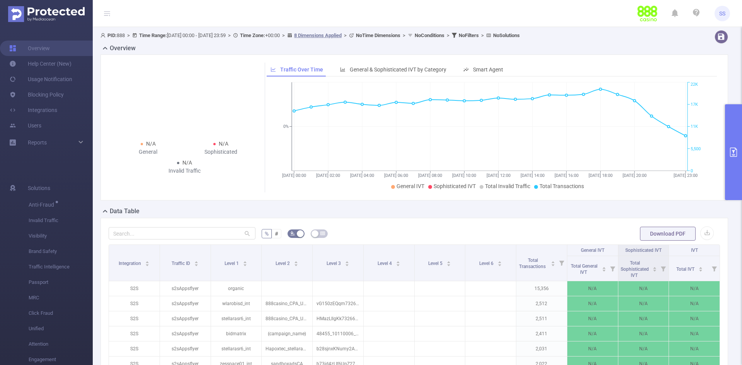
click at [736, 146] on button "primary" at bounding box center [733, 152] width 17 height 96
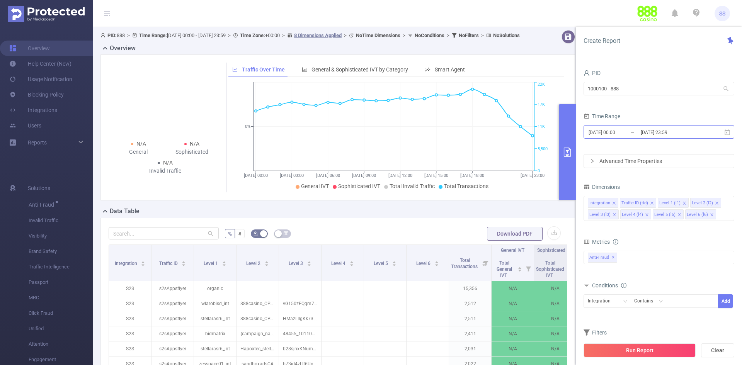
click at [687, 136] on input "[DATE] 23:59" at bounding box center [671, 132] width 63 height 10
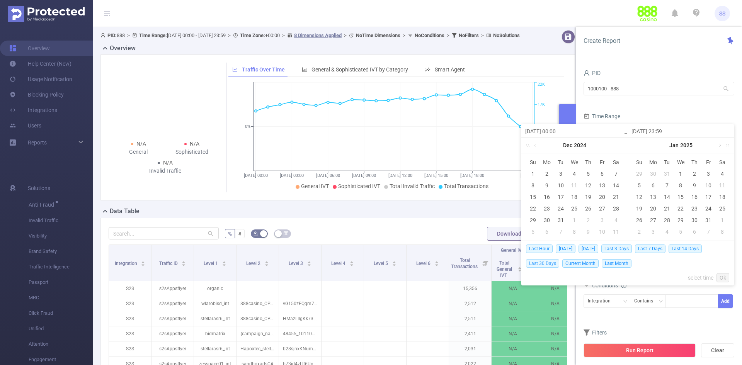
click at [551, 266] on span "Last 30 Days" at bounding box center [542, 263] width 33 height 9
type input "2025-07-13 00:00"
type input "[DATE] 23:59"
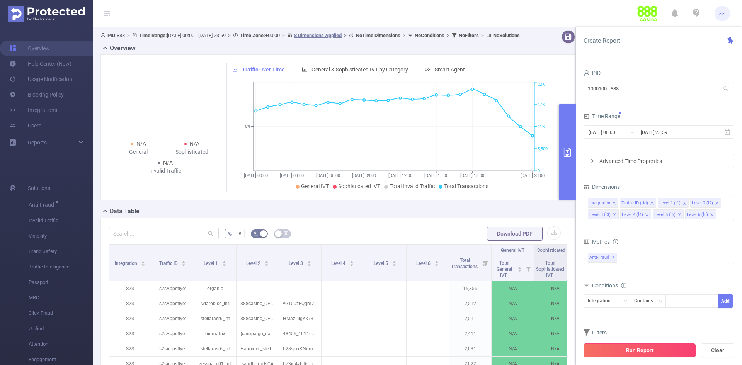
click at [609, 355] on button "Run Report" at bounding box center [640, 351] width 112 height 14
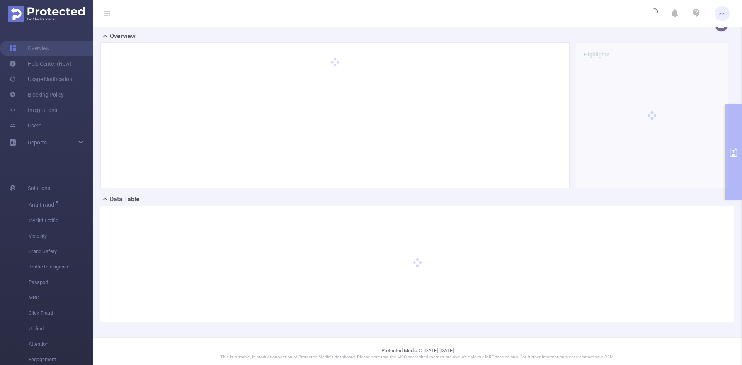
scroll to position [17, 0]
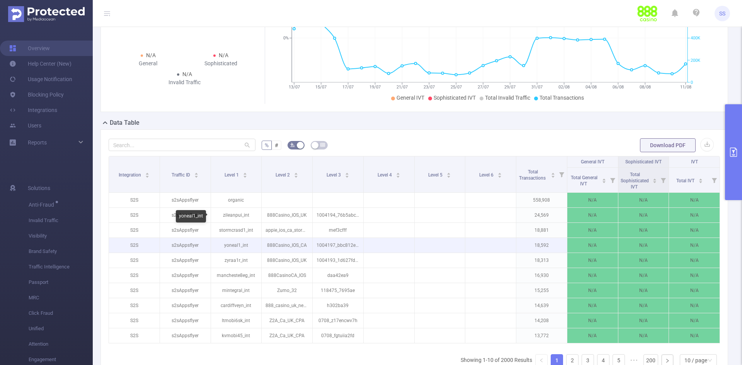
scroll to position [39, 0]
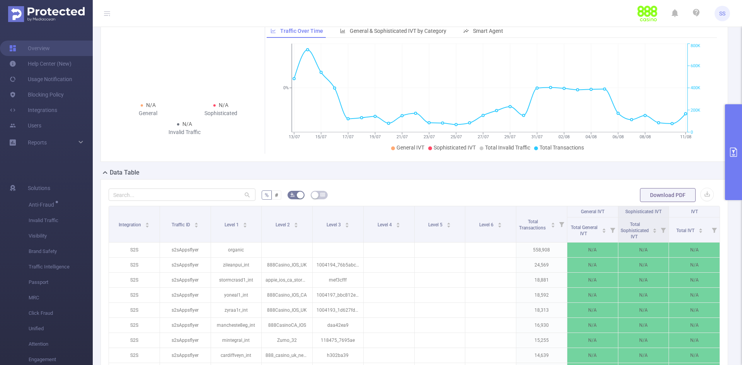
click at [742, 127] on button "primary" at bounding box center [733, 152] width 17 height 96
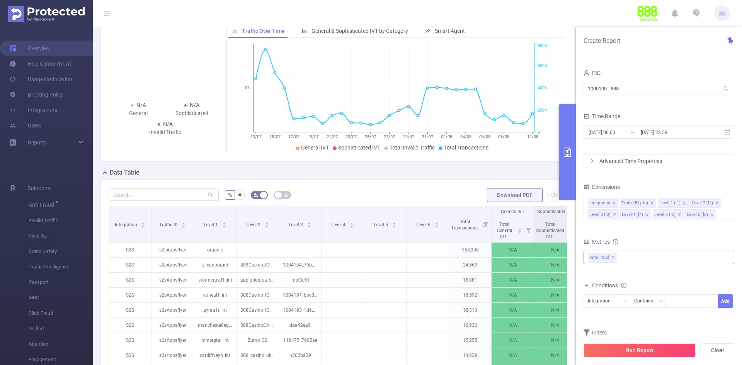
click at [640, 262] on div "Anti-Fraud ✕" at bounding box center [659, 258] width 151 height 14
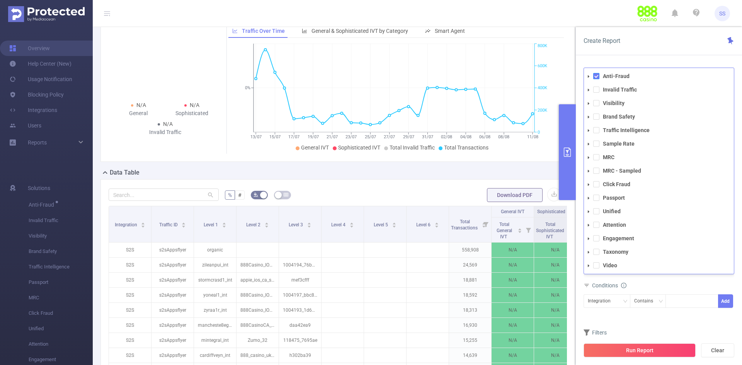
click at [598, 74] on span at bounding box center [596, 76] width 6 height 6
click at [596, 76] on span at bounding box center [596, 76] width 6 height 6
click at [598, 89] on span at bounding box center [596, 90] width 6 height 6
click at [620, 44] on span "Create Report" at bounding box center [602, 40] width 37 height 7
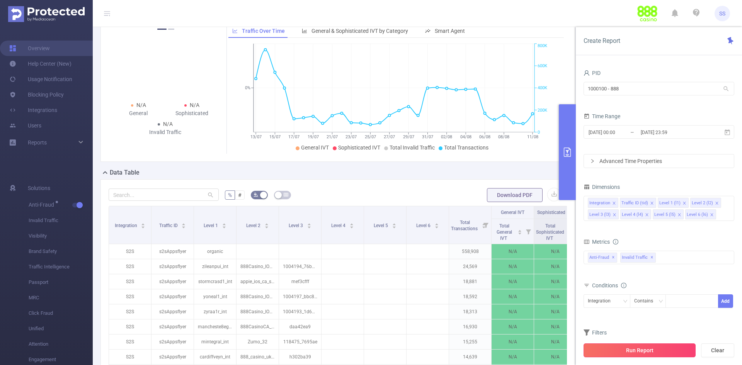
click at [650, 346] on button "Run Report" at bounding box center [640, 351] width 112 height 14
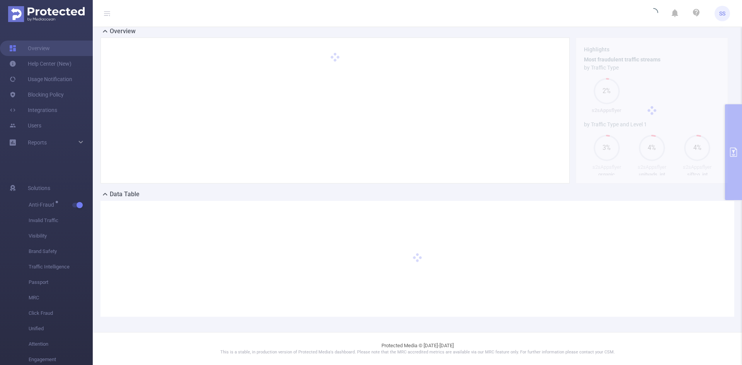
scroll to position [17, 0]
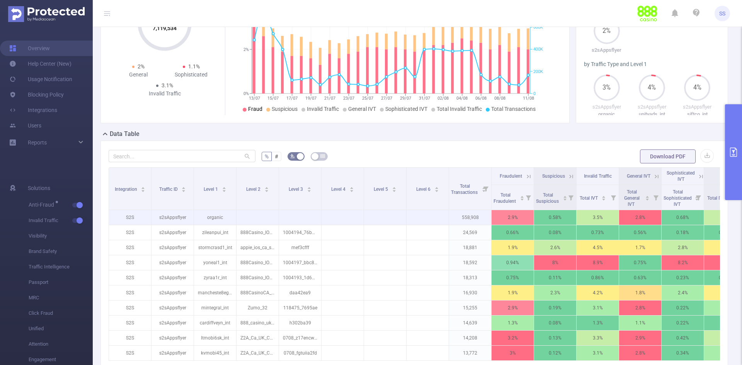
scroll to position [116, 0]
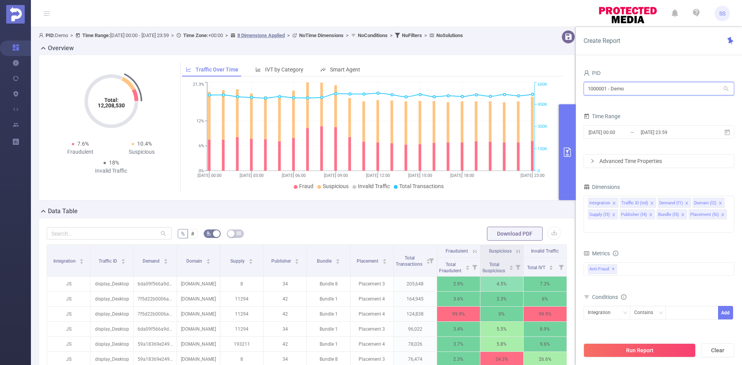
drag, startPoint x: 640, startPoint y: 87, endPoint x: 557, endPoint y: 88, distance: 83.9
click at [557, 88] on section "PID: Demo > Time Range: [DATE] 00:00 - [DATE] 23:59 > Time Zone: +00:00 > 8 Dim…" at bounding box center [386, 265] width 711 height 477
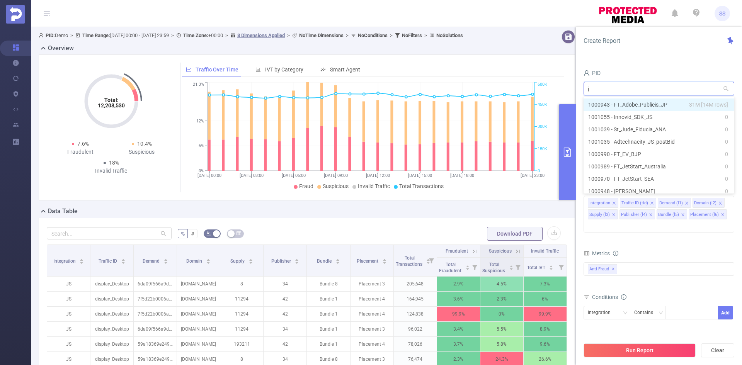
type input "jp"
click at [639, 102] on li "1000943 - FT_Adobe_Publicis_JP 31M [14M rows]" at bounding box center [659, 105] width 151 height 12
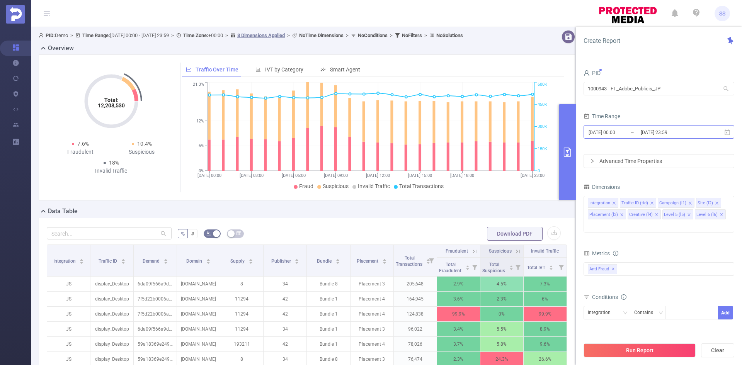
click at [663, 128] on input "[DATE] 23:59" at bounding box center [671, 132] width 63 height 10
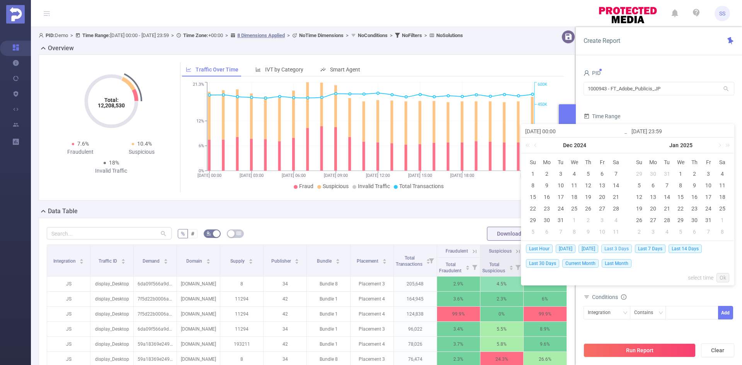
click at [624, 250] on span "Last 3 Days" at bounding box center [616, 249] width 31 height 9
type input "[DATE] 00:00"
type input "[DATE] 23:59"
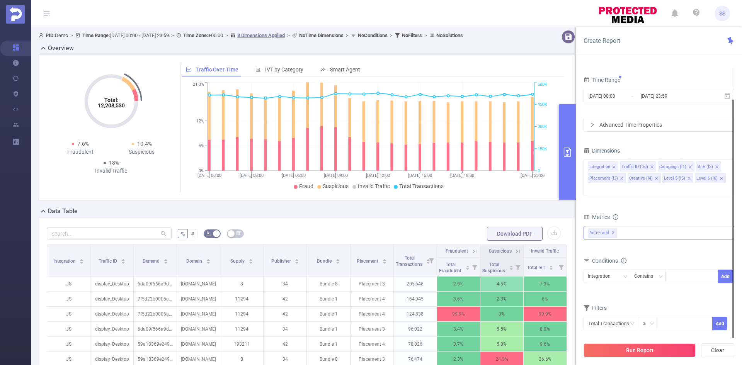
click at [645, 226] on div "Anti-Fraud ✕" at bounding box center [659, 233] width 151 height 14
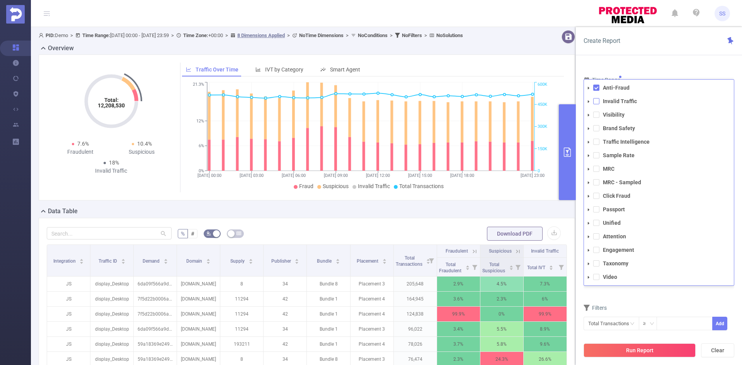
click at [597, 98] on span at bounding box center [596, 101] width 6 height 6
click at [597, 85] on span at bounding box center [596, 88] width 6 height 6
click at [620, 57] on div "Create Report PID 1000943 - FT_Adobe_Publicis_JP 1000943 - FT_Adobe_Publicis_JP…" at bounding box center [659, 196] width 166 height 338
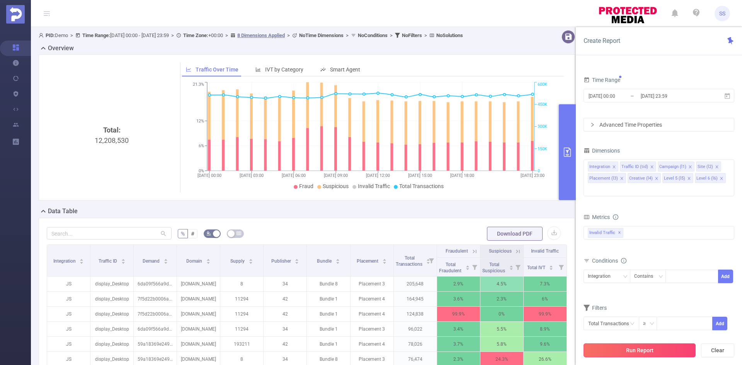
click at [634, 351] on button "Run Report" at bounding box center [640, 351] width 112 height 14
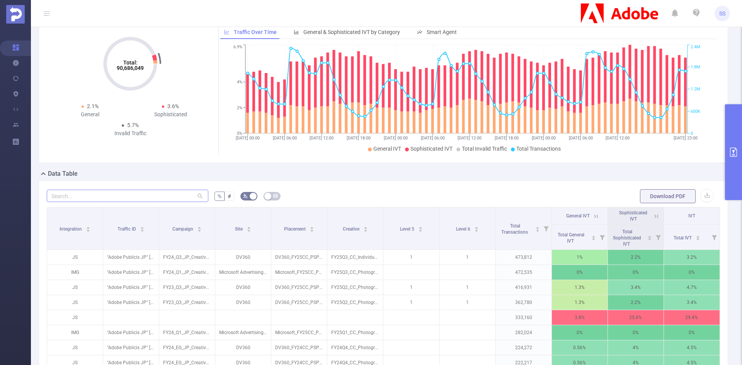
scroll to position [116, 0]
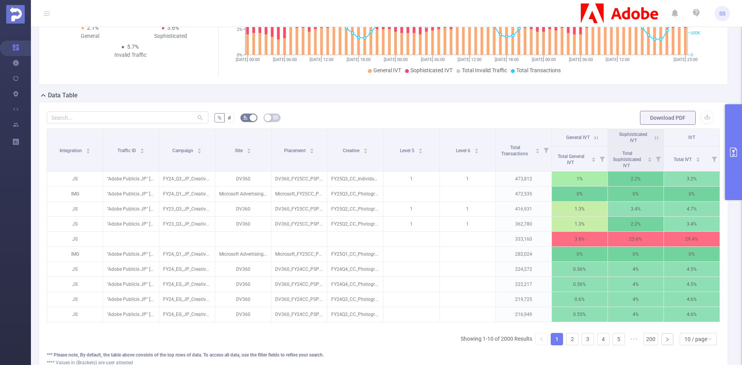
click at [653, 136] on icon at bounding box center [656, 137] width 7 height 7
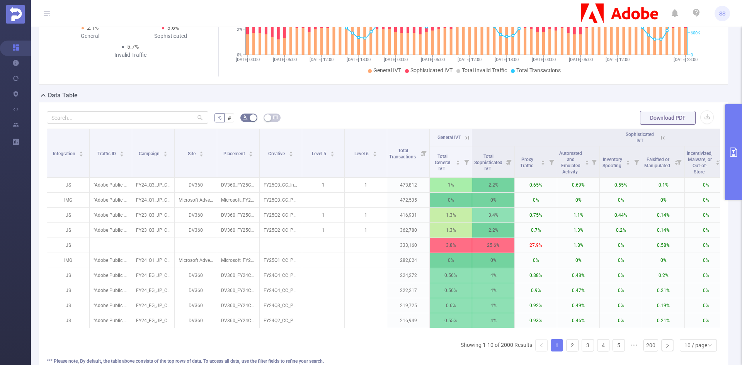
click at [659, 137] on icon at bounding box center [662, 137] width 7 height 7
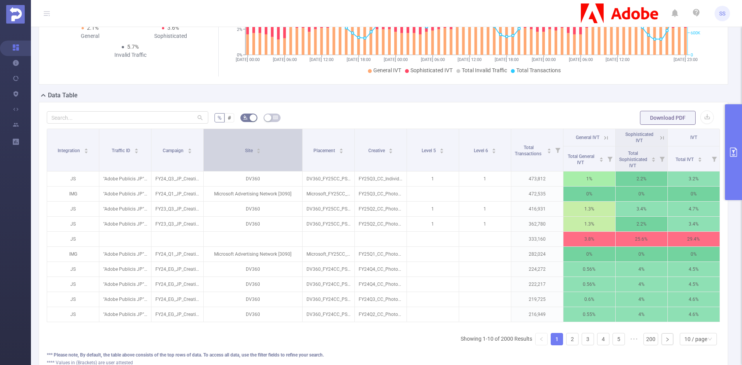
drag, startPoint x: 269, startPoint y: 157, endPoint x: 296, endPoint y: 157, distance: 27.8
click at [296, 157] on th "Site" at bounding box center [253, 150] width 99 height 43
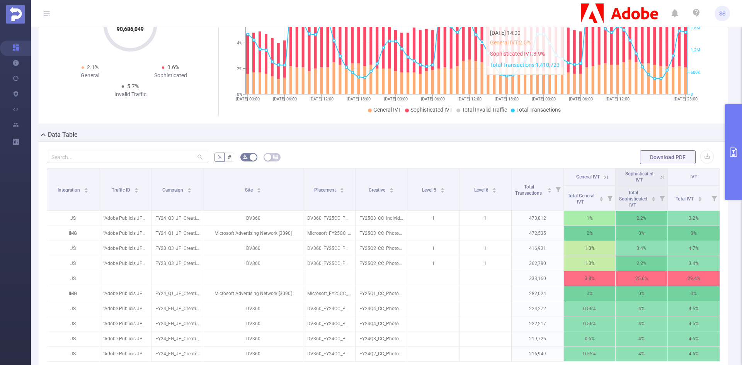
scroll to position [0, 0]
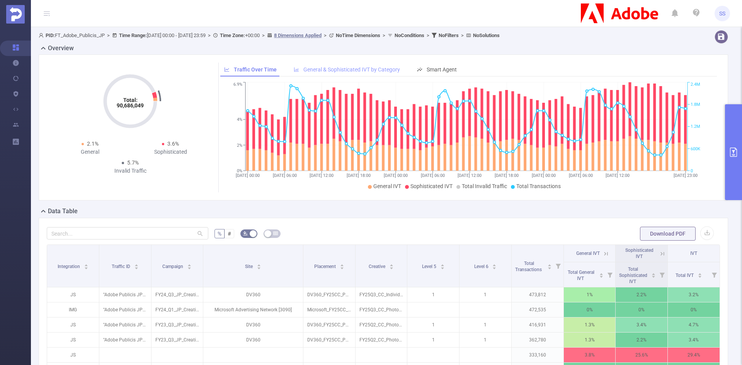
click at [368, 71] on span "General & Sophisticated IVT by Category" at bounding box center [351, 69] width 97 height 6
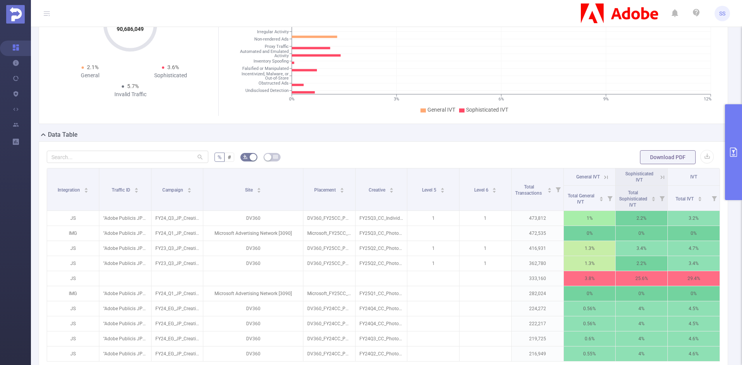
scroll to position [77, 0]
click at [657, 176] on icon at bounding box center [661, 176] width 9 height 8
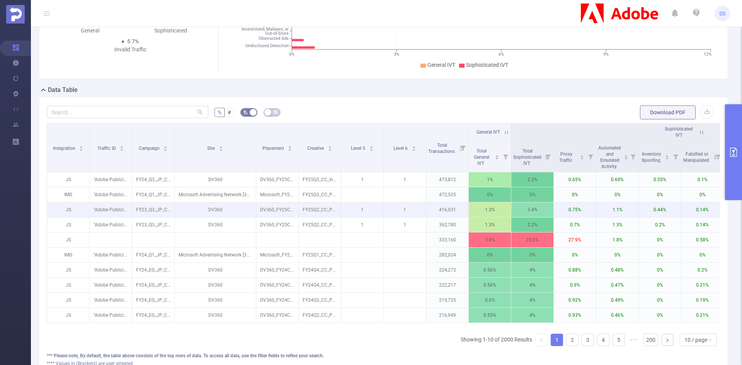
scroll to position [186, 0]
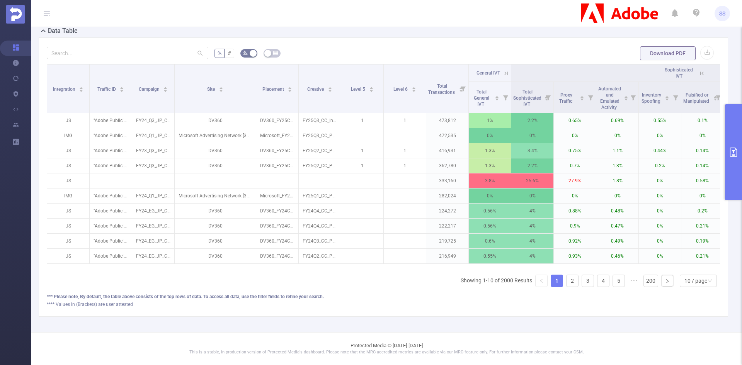
click at [504, 70] on icon at bounding box center [506, 73] width 7 height 7
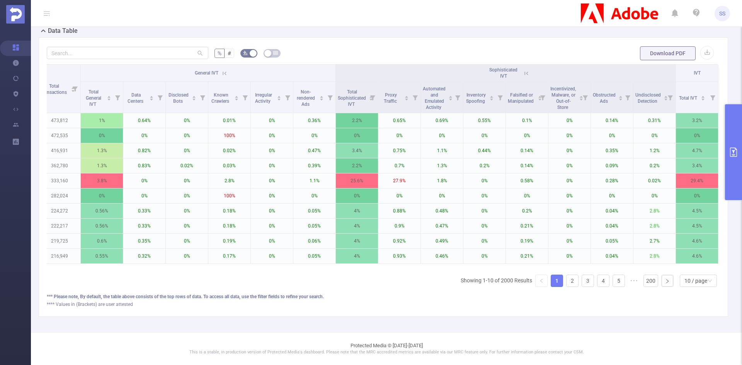
scroll to position [0, 394]
click at [737, 167] on button "primary" at bounding box center [733, 152] width 17 height 96
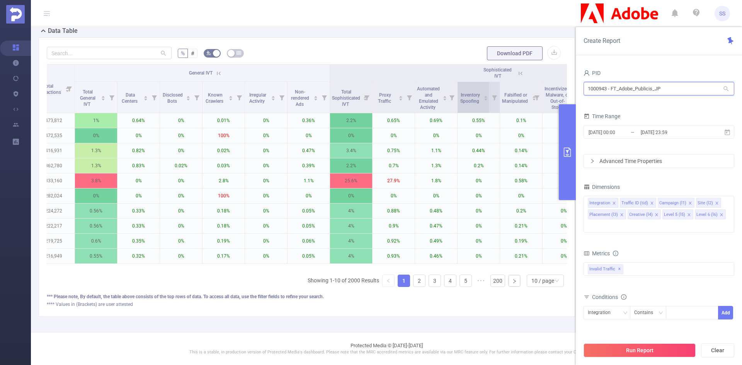
drag, startPoint x: 684, startPoint y: 85, endPoint x: 473, endPoint y: 87, distance: 211.8
click at [473, 87] on section "PID: FT_Adobe_Publicis_JP > Time Range: [DATE] 00:00 - [DATE] 23:59 > Time Zone…" at bounding box center [386, 90] width 711 height 486
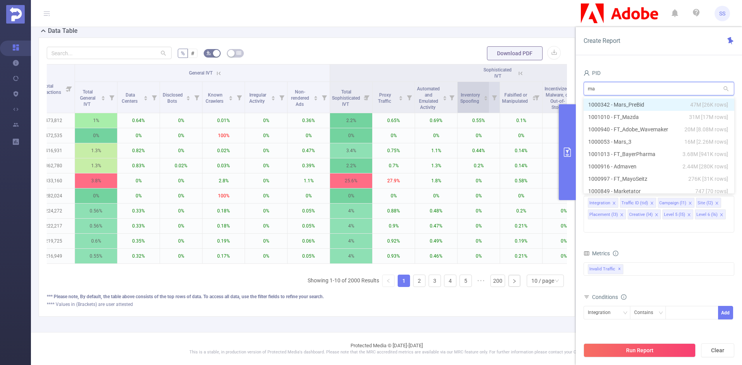
type input "mar"
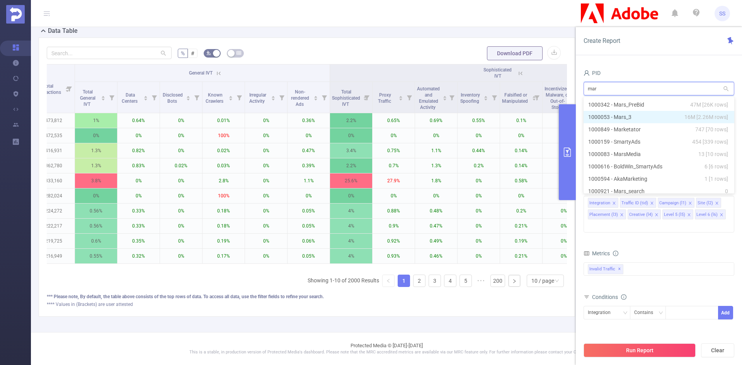
click at [657, 121] on li "1000053 - Mars_3 16M [2.26M rows]" at bounding box center [659, 117] width 151 height 12
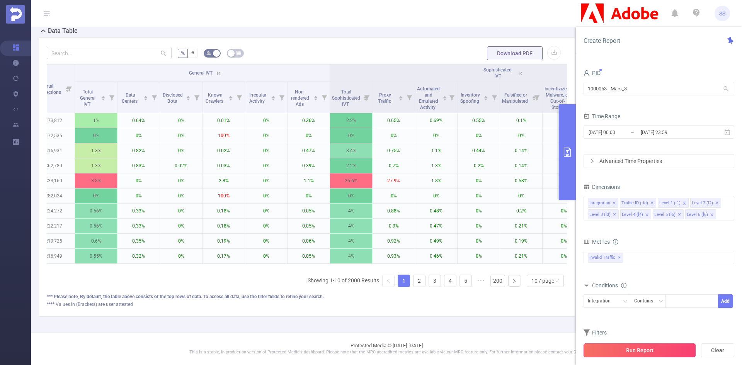
click at [649, 349] on button "Run Report" at bounding box center [640, 351] width 112 height 14
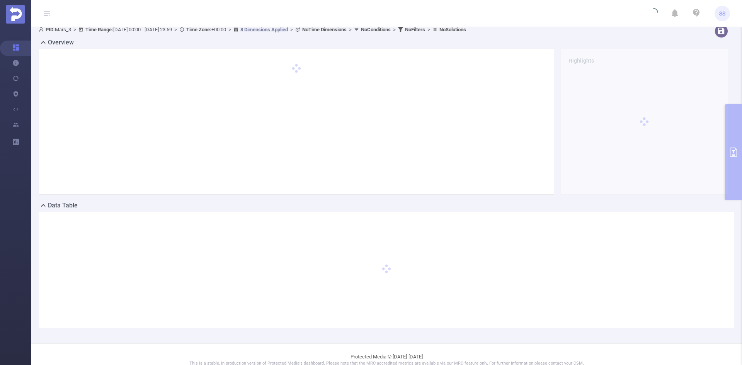
scroll to position [0, 0]
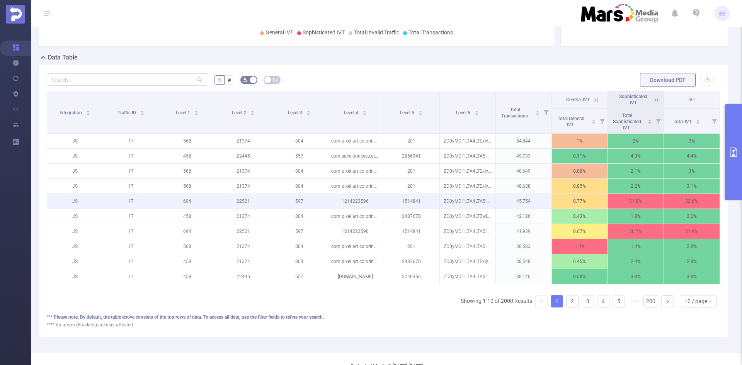
scroll to position [155, 0]
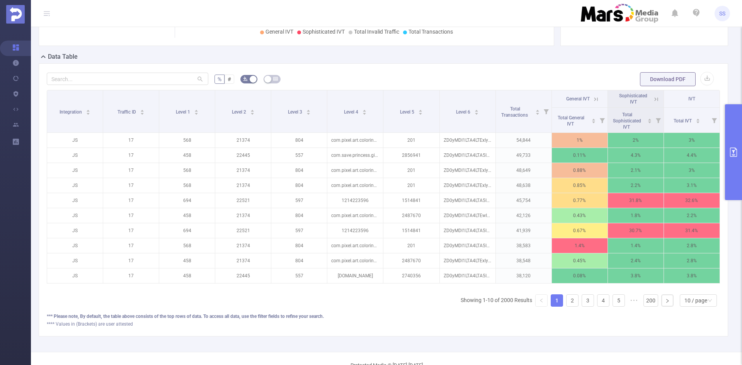
click at [653, 100] on icon at bounding box center [656, 99] width 7 height 7
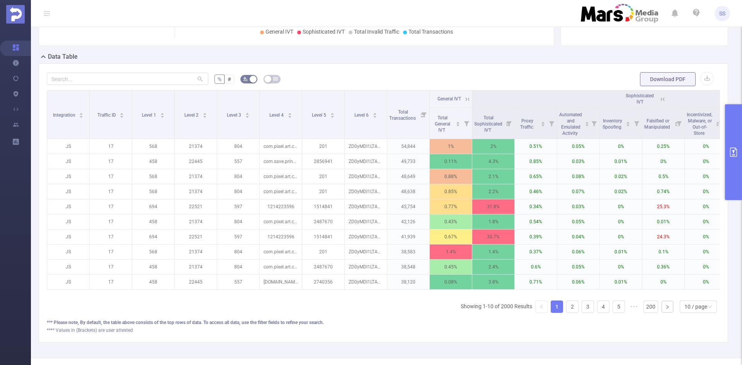
click at [466, 102] on icon at bounding box center [467, 99] width 7 height 7
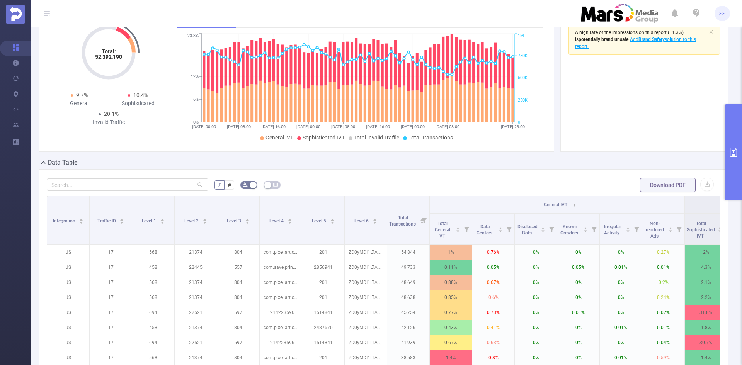
scroll to position [0, 0]
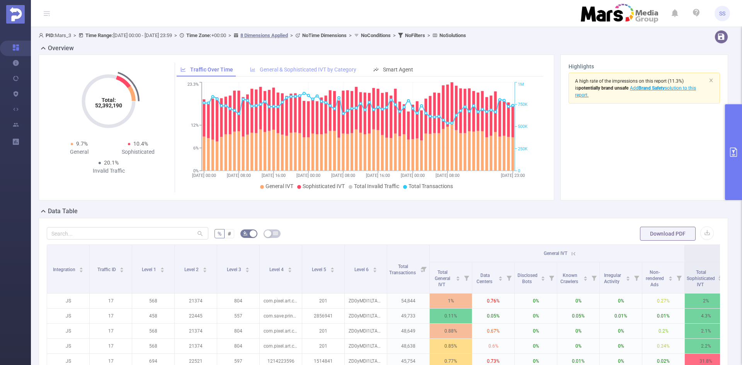
click at [331, 71] on span "General & Sophisticated IVT by Category" at bounding box center [308, 69] width 97 height 6
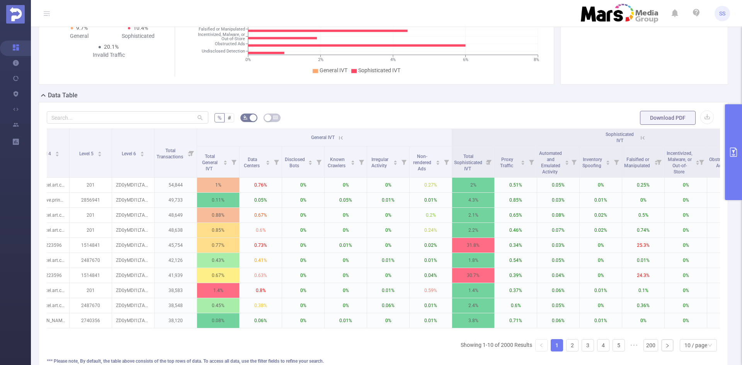
scroll to position [0, 329]
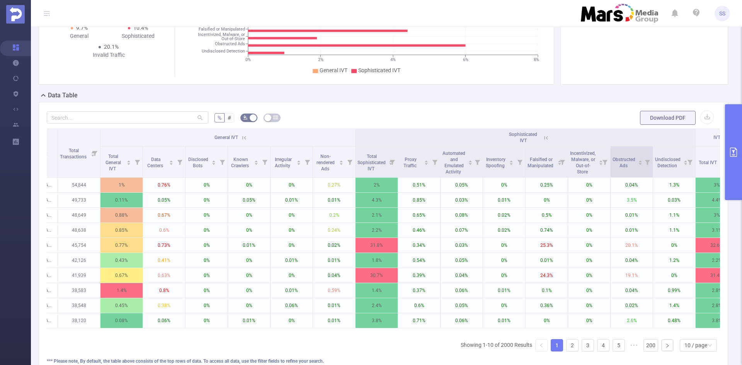
click at [649, 165] on icon at bounding box center [647, 161] width 11 height 31
drag, startPoint x: 561, startPoint y: 197, endPoint x: 569, endPoint y: 197, distance: 8.1
click at [569, 197] on div at bounding box center [567, 197] width 5 height 5
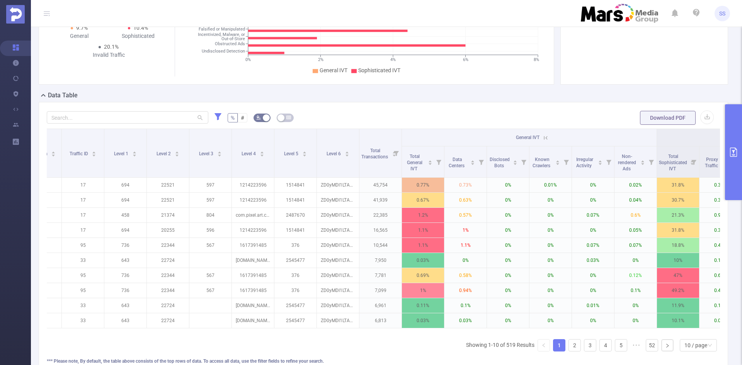
scroll to position [0, 0]
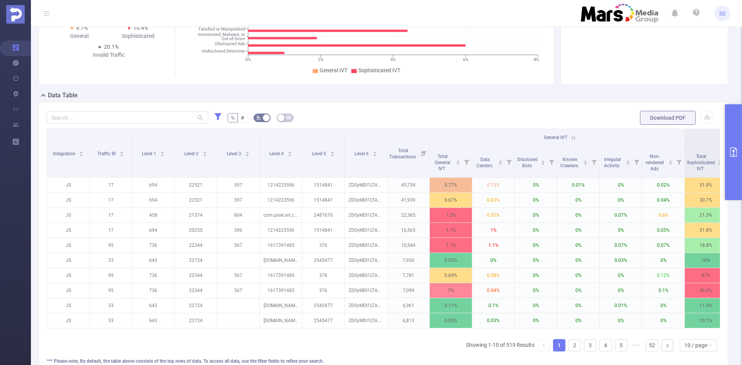
click at [730, 120] on button "primary" at bounding box center [733, 152] width 17 height 96
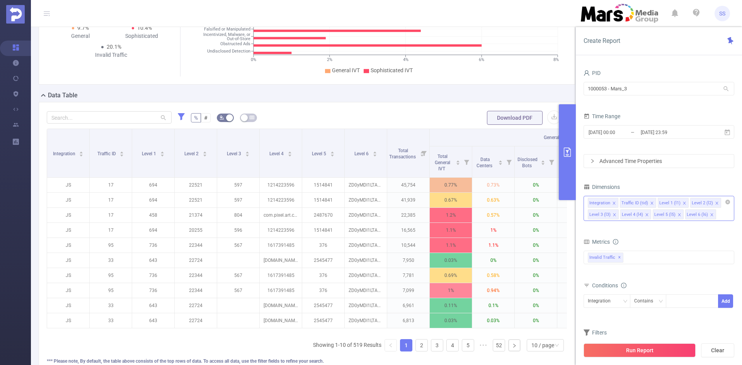
click at [683, 203] on icon "icon: close" at bounding box center [685, 203] width 4 height 4
click at [674, 213] on div "Integration Traffic ID (tid) Level 4 (l4) Level 5 (l5) Level 6 (l6)" at bounding box center [659, 208] width 151 height 25
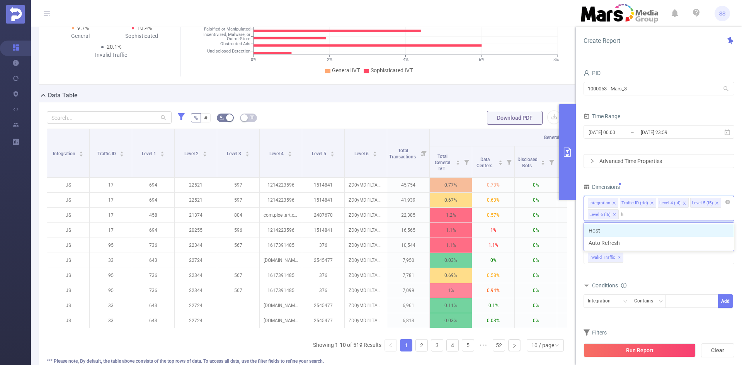
type input "ho"
click at [649, 228] on li "Host" at bounding box center [659, 231] width 150 height 12
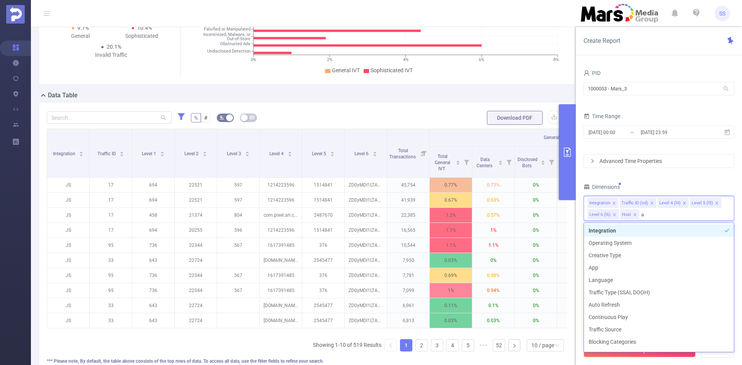
type input "app"
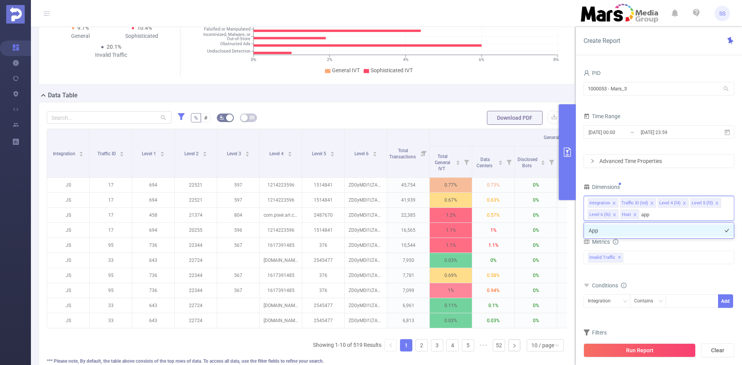
click at [646, 231] on li "App" at bounding box center [659, 231] width 150 height 12
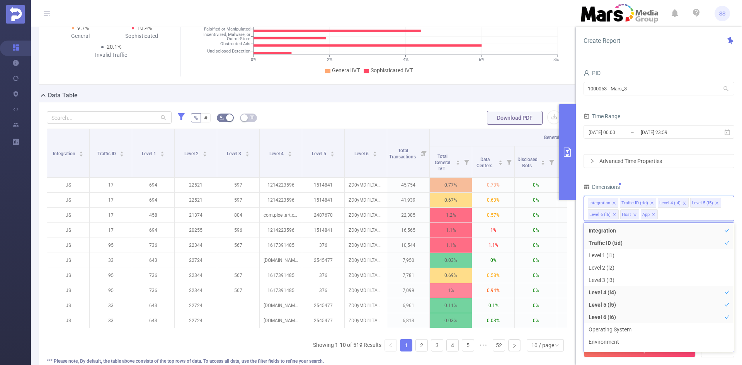
click at [672, 175] on div "PID 1000053 - Mars_3 1000053 - Mars_3 Time Range [DATE] 00:00 _ [DATE] 23:59 Ad…" at bounding box center [659, 217] width 151 height 298
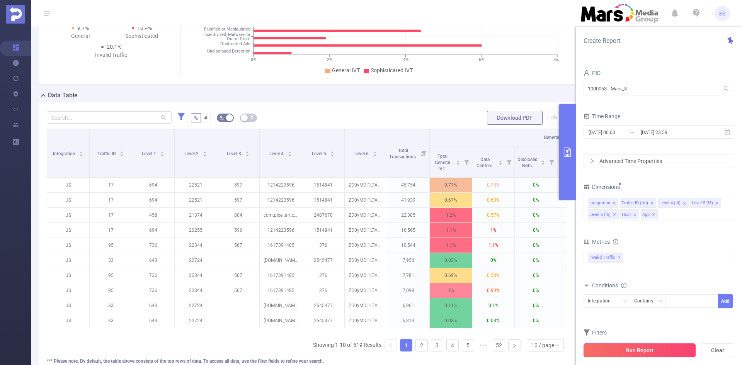
click at [642, 349] on button "Run Report" at bounding box center [640, 351] width 112 height 14
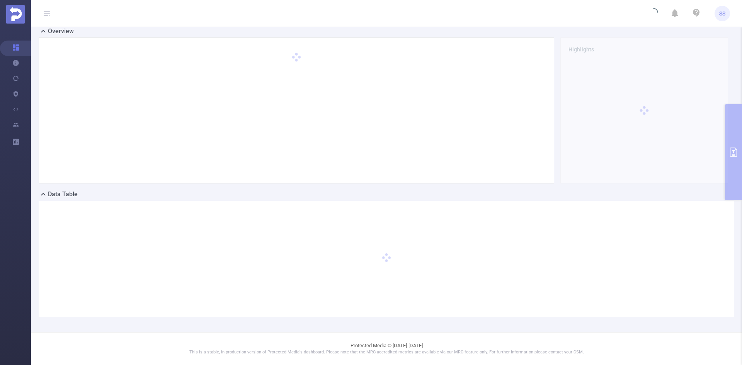
scroll to position [17, 0]
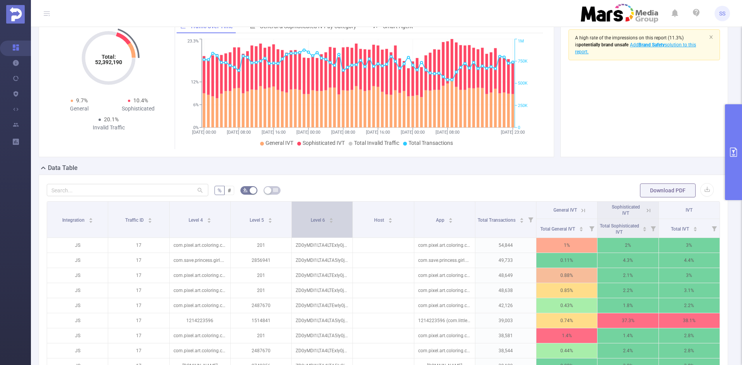
scroll to position [94, 0]
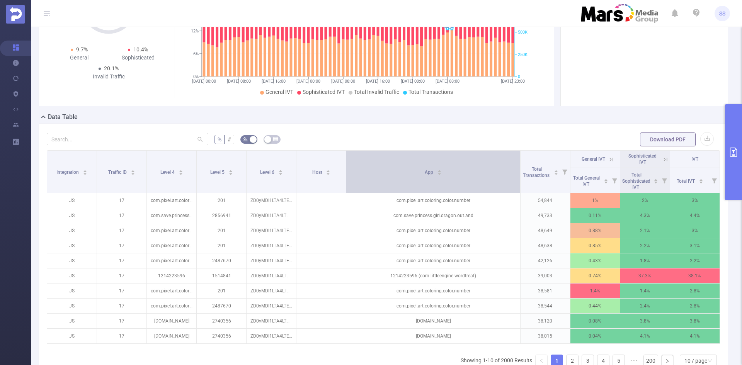
drag, startPoint x: 470, startPoint y: 175, endPoint x: 507, endPoint y: 179, distance: 37.3
click at [507, 179] on th "App" at bounding box center [433, 172] width 174 height 43
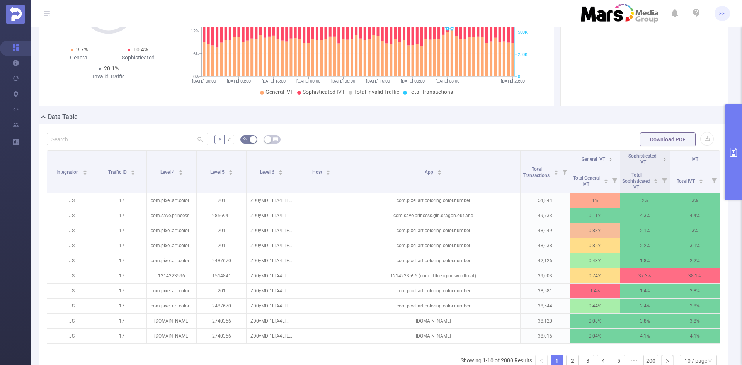
click at [662, 161] on icon at bounding box center [665, 159] width 7 height 7
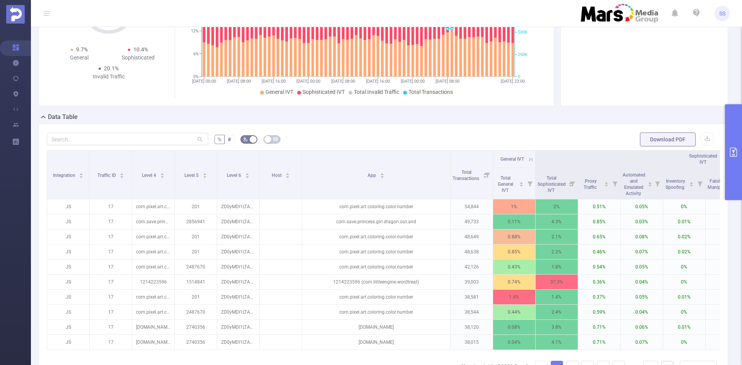
click at [487, 363] on div "Integration Traffic ID Level 4 Level 5 Level 6 Host App Total Transactions Gene…" at bounding box center [383, 264] width 673 height 229
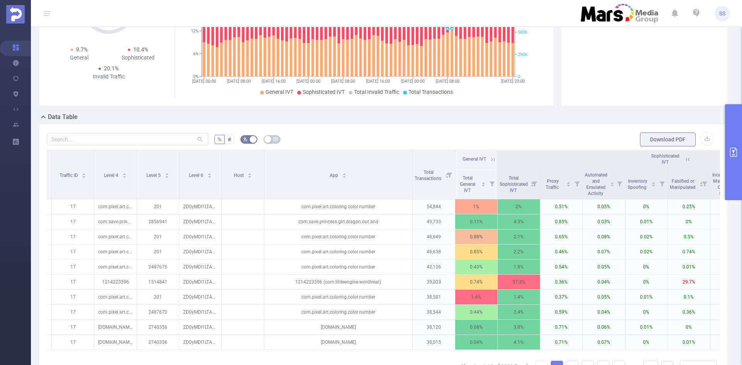
scroll to position [0, 37]
click at [731, 141] on button "primary" at bounding box center [733, 152] width 17 height 96
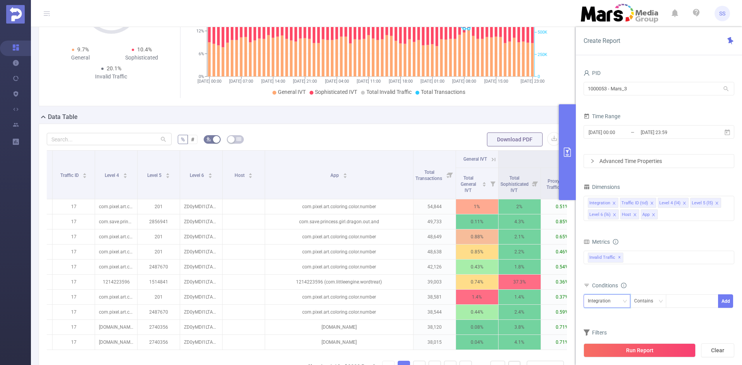
click at [600, 305] on div "Integration" at bounding box center [602, 301] width 28 height 13
click at [601, 273] on li "Host" at bounding box center [607, 273] width 47 height 12
click at [689, 296] on div at bounding box center [692, 301] width 44 height 13
type input "."
click at [688, 316] on li "." at bounding box center [692, 317] width 53 height 12
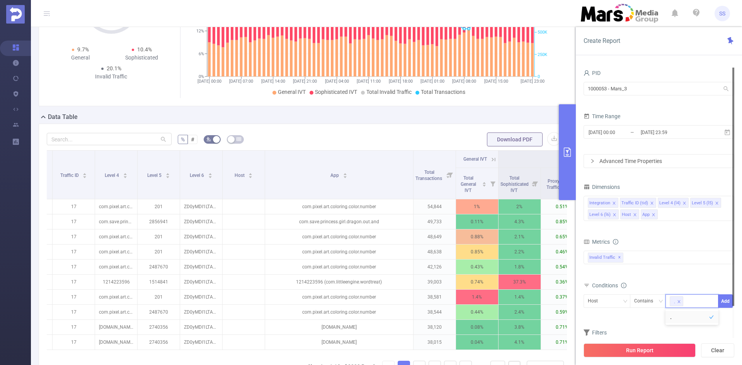
click at [734, 298] on div at bounding box center [733, 187] width 2 height 238
click at [730, 301] on button "Add" at bounding box center [725, 300] width 15 height 14
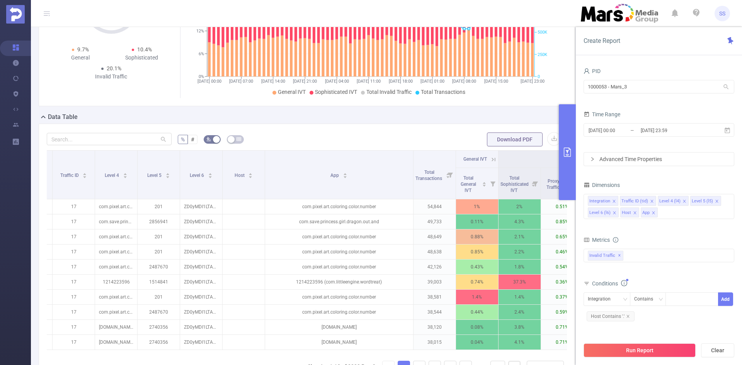
click at [647, 359] on div "Run Report Clear" at bounding box center [659, 350] width 166 height 29
click at [644, 352] on button "Run Report" at bounding box center [640, 351] width 112 height 14
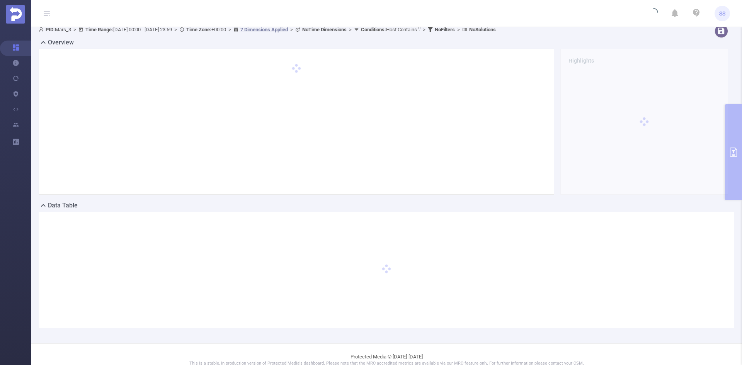
scroll to position [0, 0]
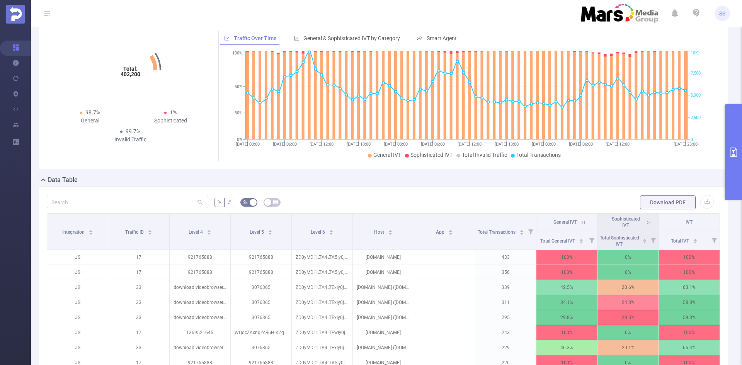
scroll to position [77, 0]
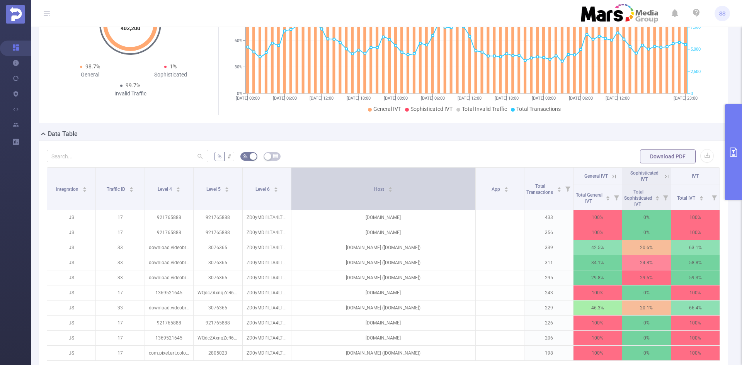
drag, startPoint x: 410, startPoint y: 194, endPoint x: 467, endPoint y: 188, distance: 57.5
click at [467, 188] on th "Host" at bounding box center [383, 189] width 184 height 43
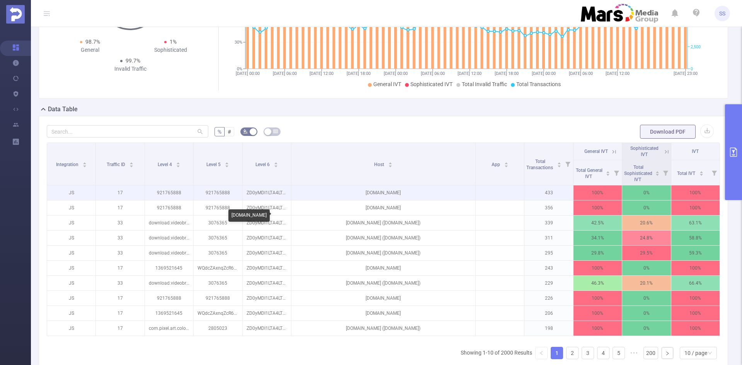
scroll to position [116, 0]
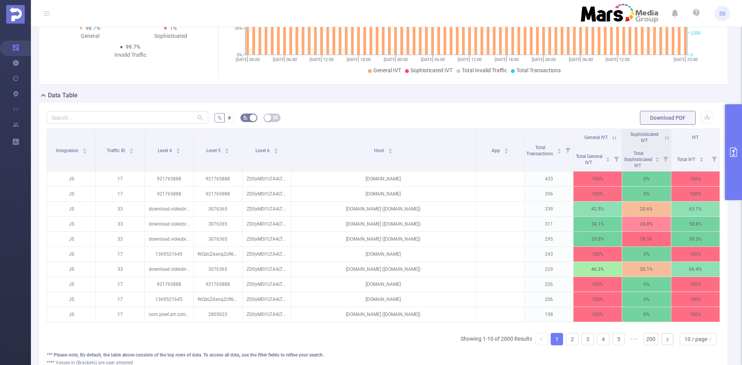
click at [611, 135] on icon at bounding box center [614, 137] width 7 height 7
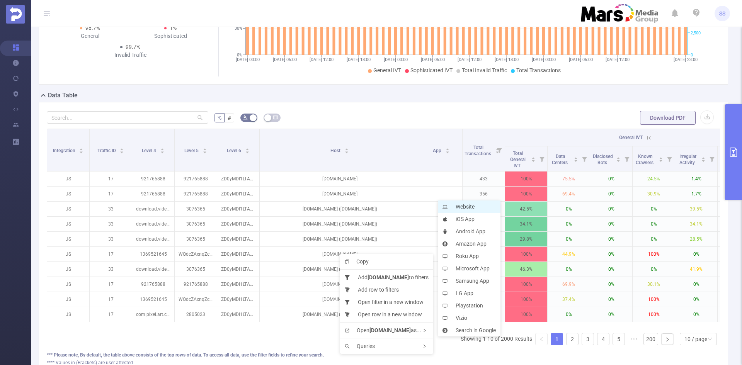
click at [456, 205] on li "Website" at bounding box center [469, 207] width 63 height 12
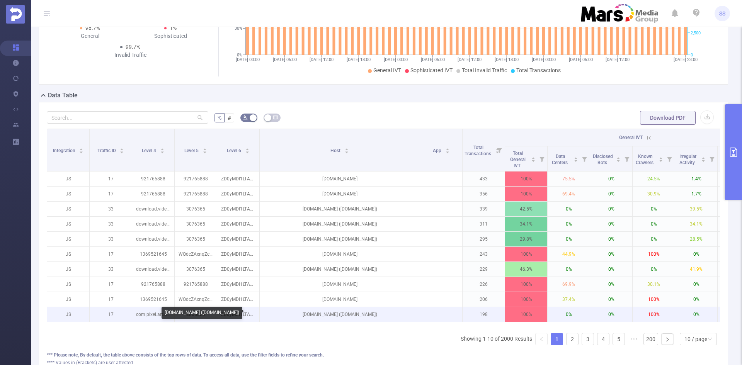
drag, startPoint x: 351, startPoint y: 315, endPoint x: 386, endPoint y: 315, distance: 35.2
click at [386, 315] on p "[DOMAIN_NAME] ([DOMAIN_NAME])" at bounding box center [340, 314] width 160 height 15
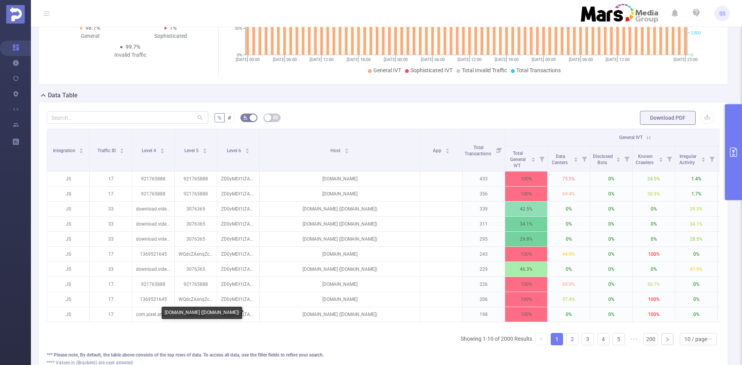
copy p "[DOMAIN_NAME]"
click at [732, 171] on button "primary" at bounding box center [733, 152] width 17 height 96
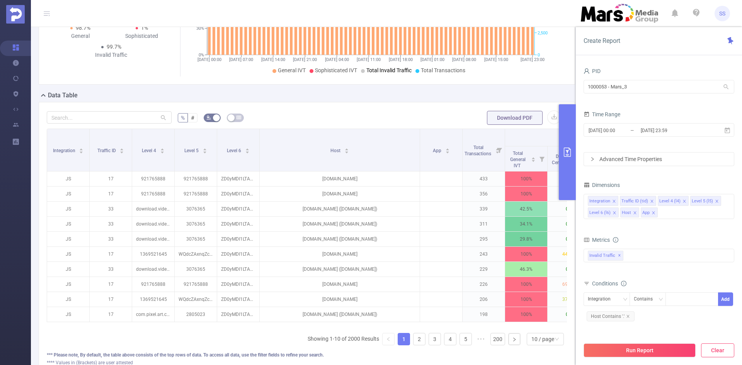
click at [716, 351] on button "Clear" at bounding box center [717, 351] width 33 height 14
type input "[DATE] 10:00"
type input "[DATE] 10:59"
drag, startPoint x: 663, startPoint y: 86, endPoint x: 477, endPoint y: 67, distance: 187.6
click at [498, 75] on section "PID: Mars_3 > Time Range: [DATE] 00:00 - [DATE] 23:59 > Time Zone: +00:00 > 7 D…" at bounding box center [386, 151] width 711 height 480
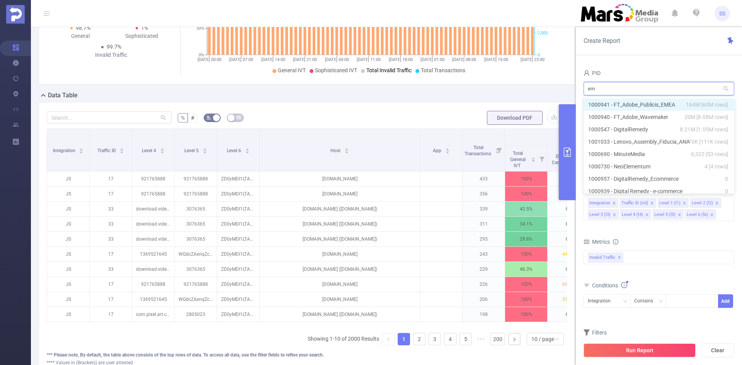
type input "eme"
click at [669, 104] on li "1000941 - FT_Adobe_Publicis_EMEA 164M [60M rows]" at bounding box center [659, 105] width 151 height 12
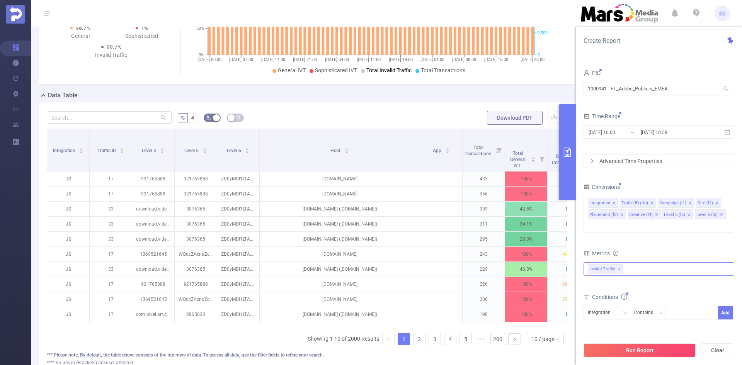
click at [647, 262] on div "Anti-Fraud Invalid Traffic Visibility Brand Safety Traffic Intelligence Sample …" at bounding box center [659, 269] width 151 height 14
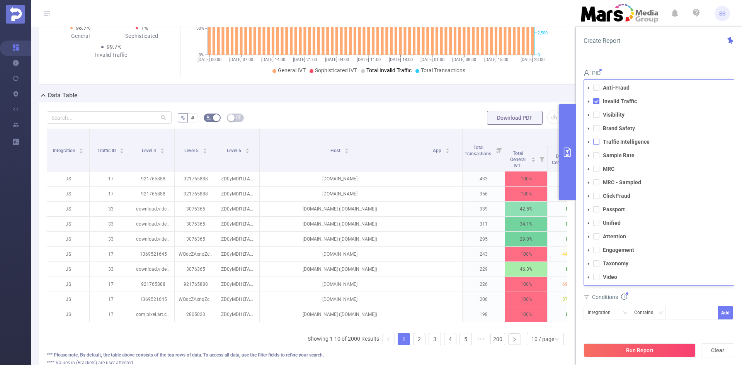
click at [595, 139] on span at bounding box center [596, 142] width 6 height 6
click at [644, 46] on div "Create Report" at bounding box center [659, 41] width 166 height 28
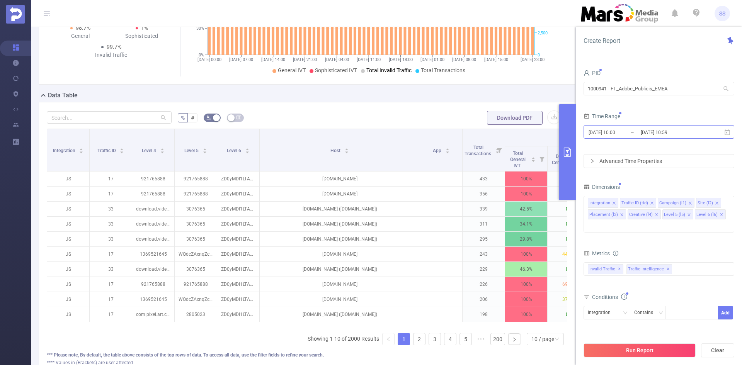
click at [675, 133] on input "[DATE] 10:59" at bounding box center [671, 132] width 63 height 10
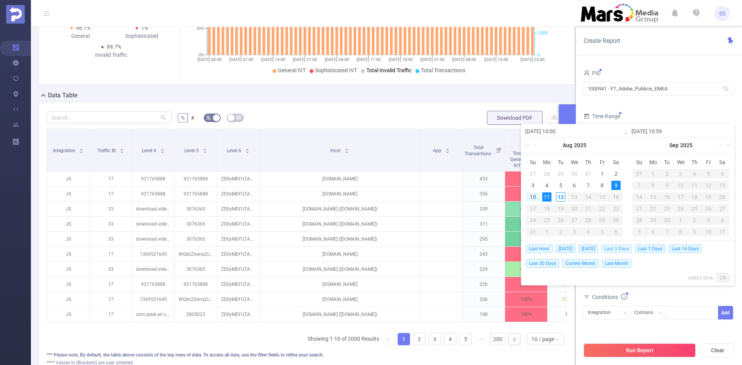
click at [626, 249] on span "Last 3 Days" at bounding box center [616, 249] width 31 height 9
type input "[DATE] 00:00"
type input "[DATE] 23:59"
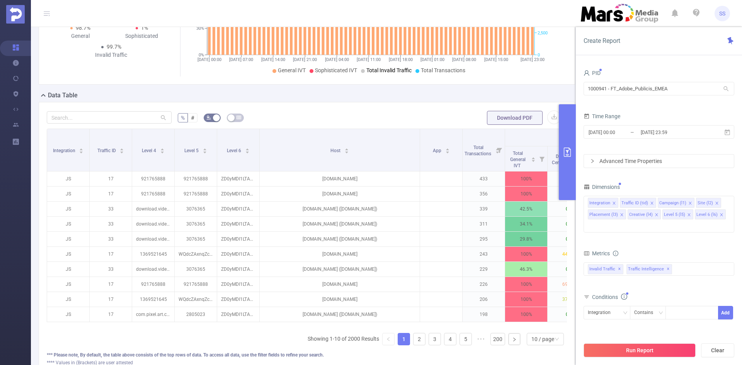
click at [643, 356] on button "Run Report" at bounding box center [640, 351] width 112 height 14
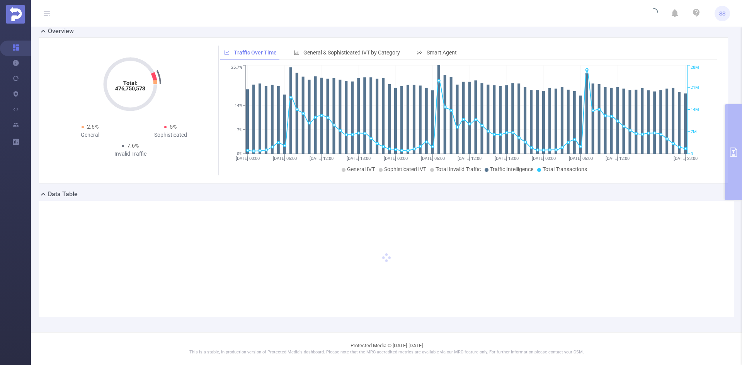
scroll to position [0, 0]
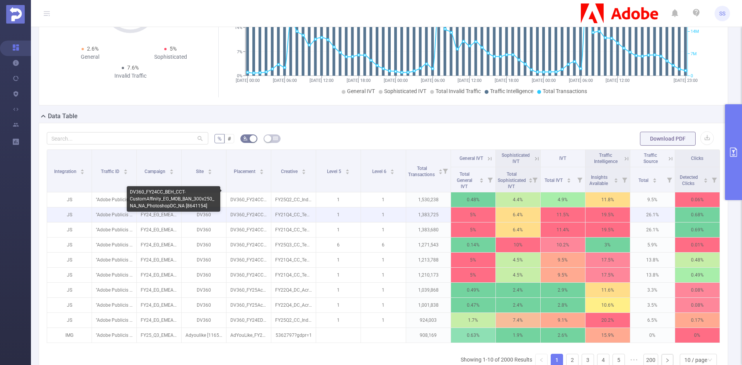
scroll to position [77, 0]
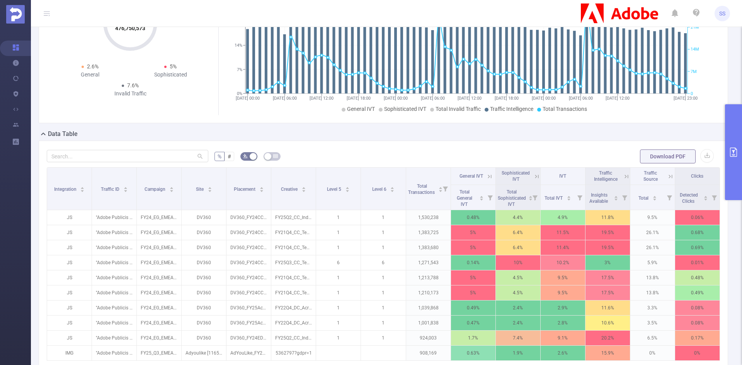
click at [734, 126] on button "primary" at bounding box center [733, 152] width 17 height 96
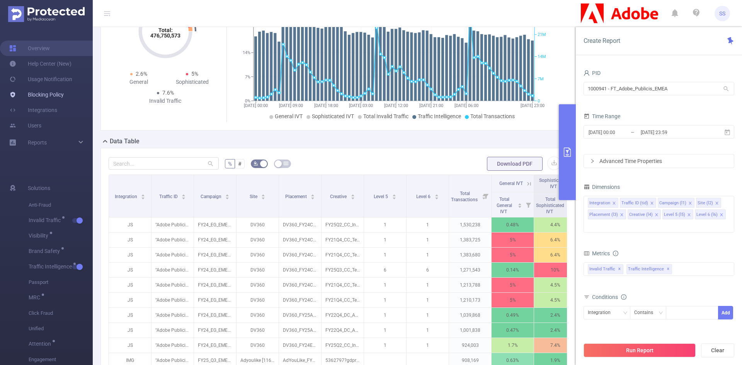
click at [48, 97] on link "Blocking Policy" at bounding box center [36, 94] width 54 height 15
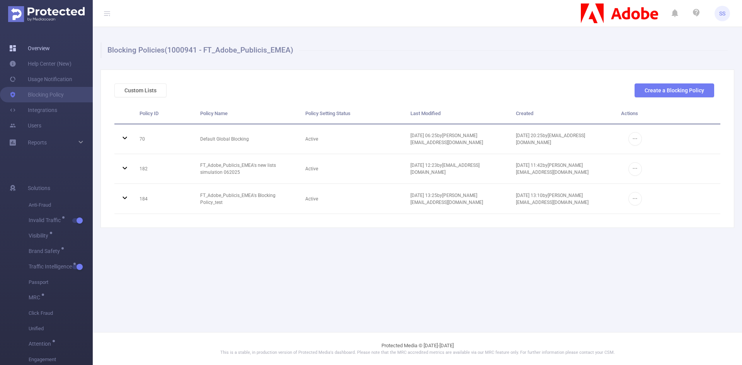
click at [41, 48] on link "Overview" at bounding box center [29, 48] width 41 height 15
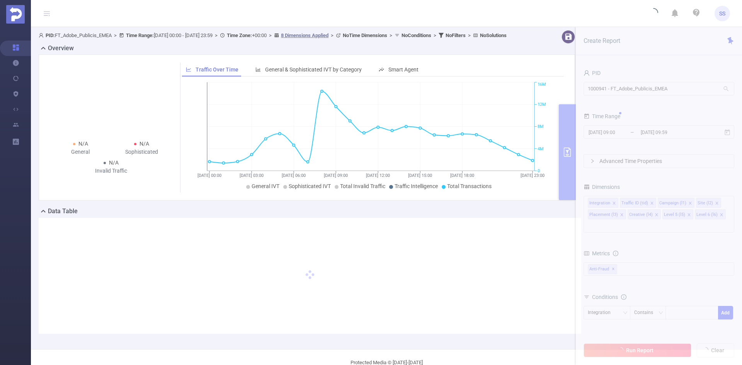
type input "[DATE] 00:00"
type input "[DATE] 23:59"
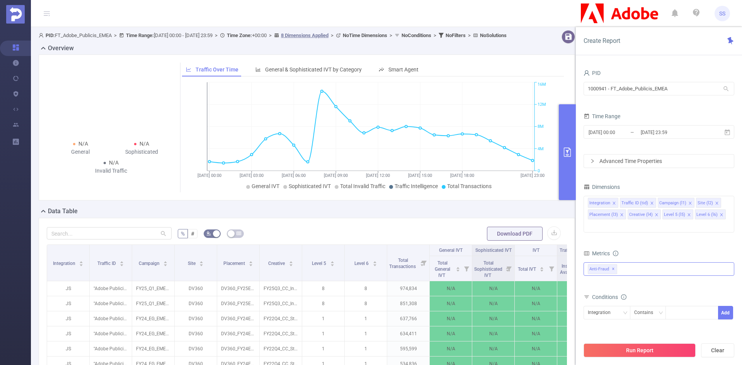
click at [613, 265] on span "✕" at bounding box center [613, 269] width 3 height 9
click at [637, 262] on div at bounding box center [659, 268] width 151 height 12
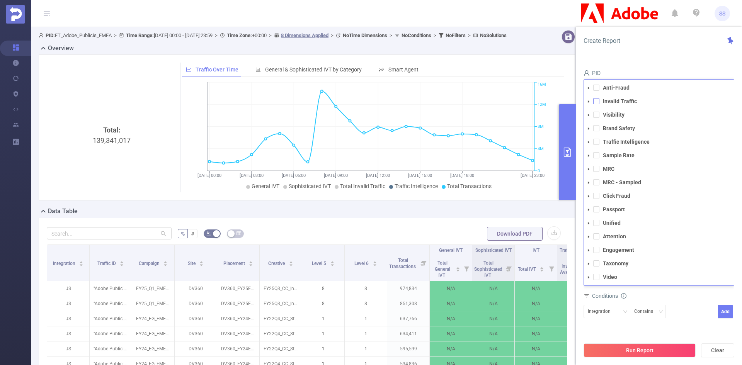
click at [597, 98] on span at bounding box center [596, 101] width 6 height 6
click at [597, 112] on span at bounding box center [596, 115] width 6 height 6
click at [596, 139] on span at bounding box center [596, 142] width 6 height 6
click at [598, 112] on span at bounding box center [596, 115] width 6 height 6
click at [647, 59] on div "Create Report PID 1000941 - FT_Adobe_Publicis_EMEA 1000941 - FT_Adobe_Publicis_…" at bounding box center [659, 196] width 166 height 338
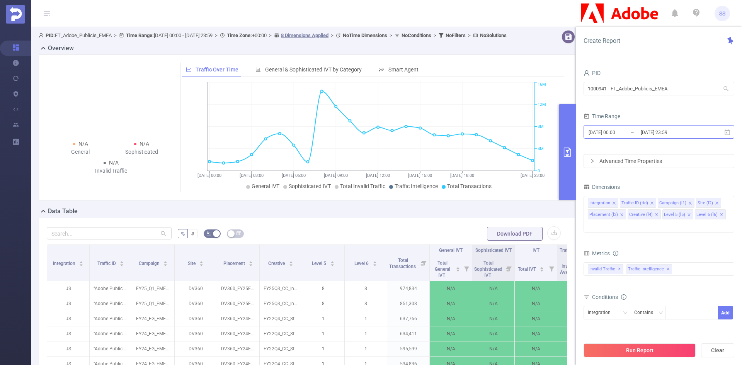
click at [647, 129] on input "[DATE] 23:59" at bounding box center [671, 132] width 63 height 10
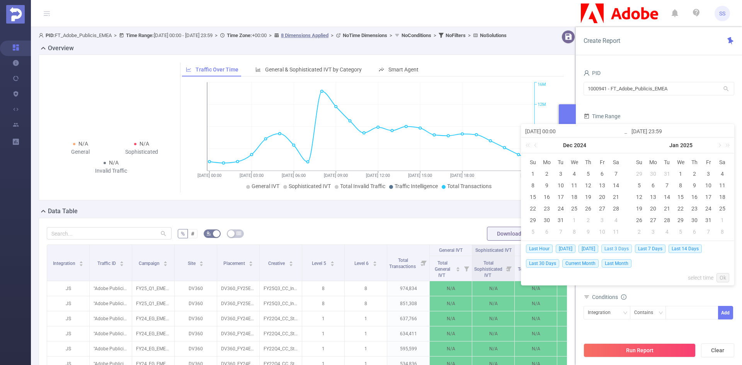
click at [623, 249] on span "Last 3 Days" at bounding box center [616, 249] width 31 height 9
type input "[DATE] 00:00"
type input "[DATE] 23:59"
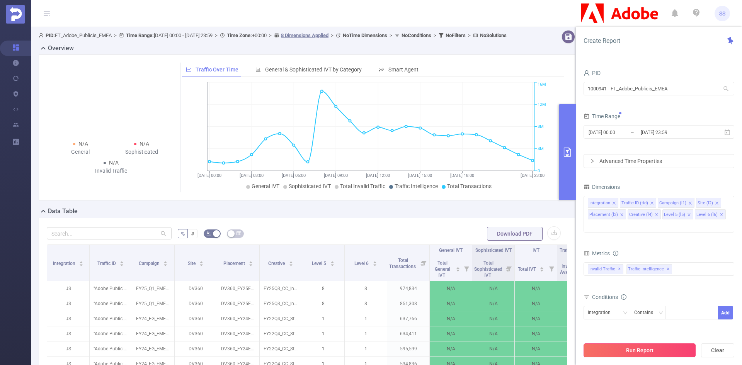
click at [628, 348] on button "Run Report" at bounding box center [640, 351] width 112 height 14
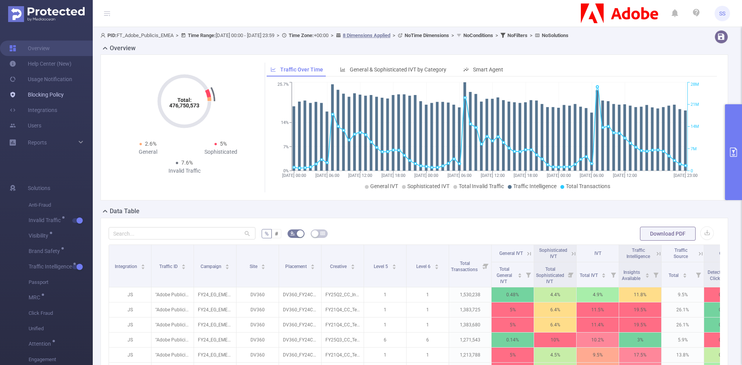
click at [36, 91] on link "Blocking Policy" at bounding box center [36, 94] width 54 height 15
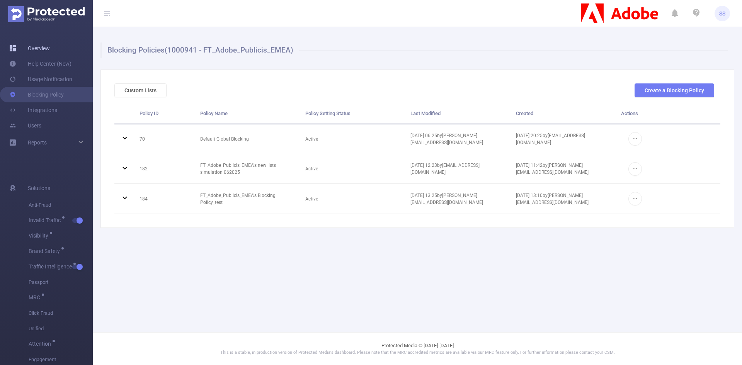
click at [37, 49] on link "Overview" at bounding box center [29, 48] width 41 height 15
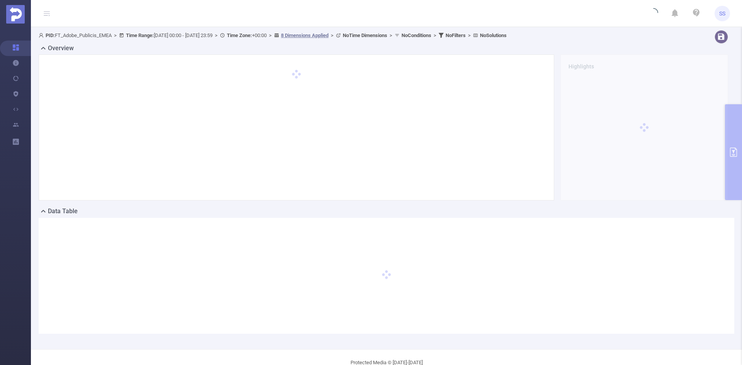
type input "[DATE] 00:00"
type input "[DATE] 23:59"
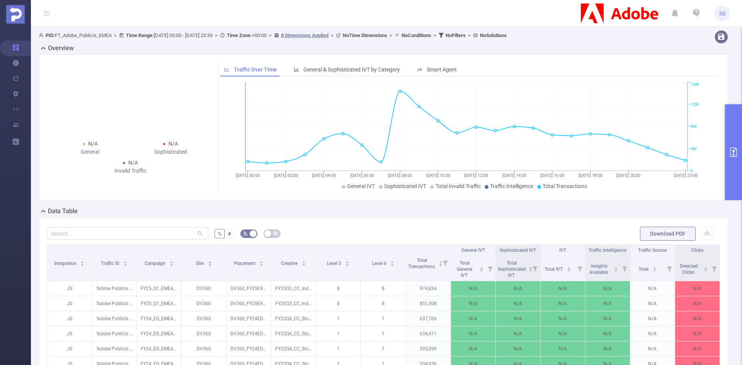
click at [734, 151] on icon "primary" at bounding box center [733, 152] width 7 height 9
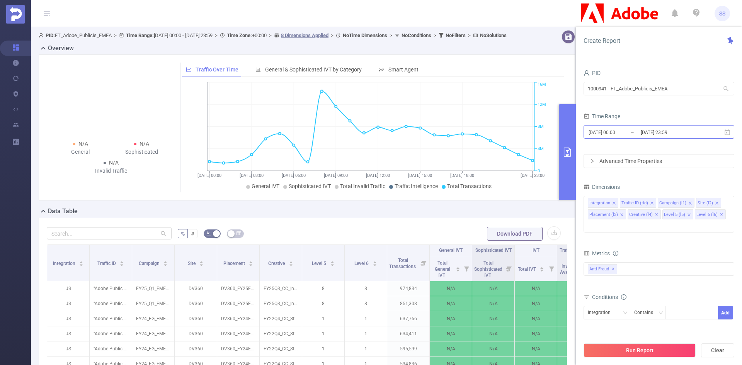
click at [685, 130] on input "[DATE] 23:59" at bounding box center [671, 132] width 63 height 10
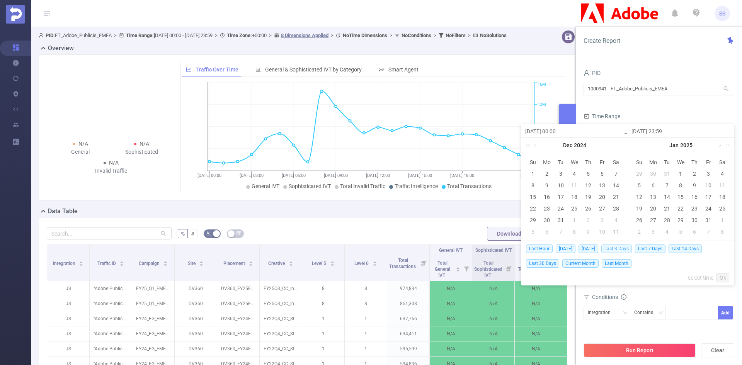
click at [632, 247] on span "Last 3 Days" at bounding box center [616, 249] width 31 height 9
type input "[DATE] 00:00"
type input "[DATE] 23:59"
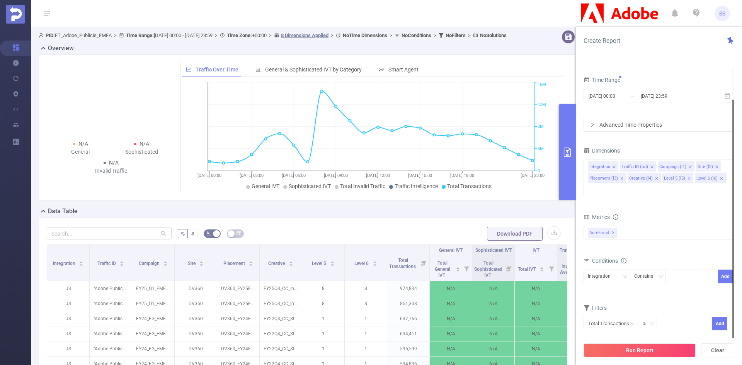
click at [649, 364] on div "Run Report Clear" at bounding box center [659, 350] width 166 height 29
click at [646, 355] on button "Run Report" at bounding box center [640, 351] width 112 height 14
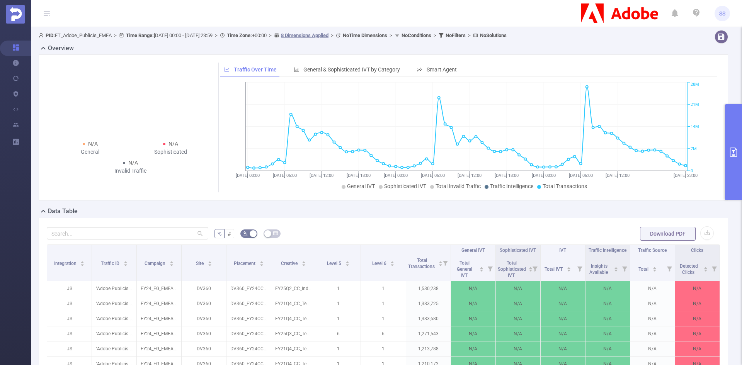
click at [732, 174] on button "primary" at bounding box center [733, 152] width 17 height 96
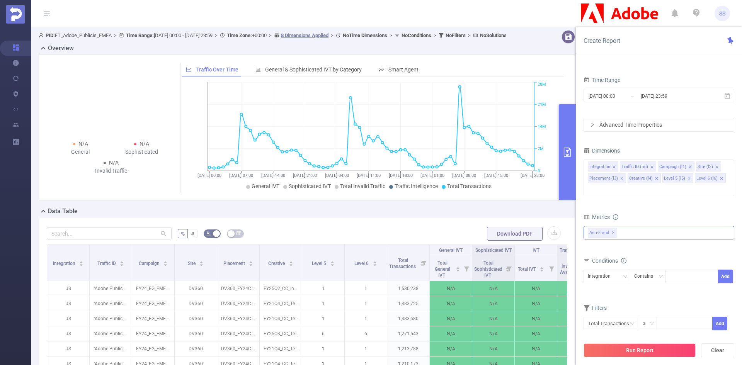
click at [667, 226] on div "Anti-Fraud ✕" at bounding box center [659, 233] width 151 height 14
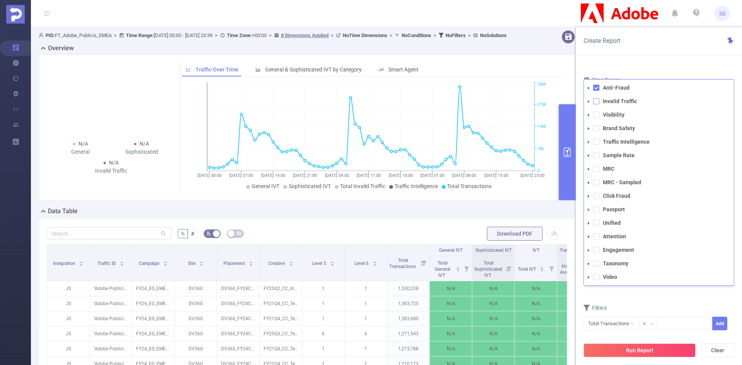
click at [597, 98] on span at bounding box center [596, 101] width 6 height 6
click at [595, 139] on span at bounding box center [596, 142] width 6 height 6
click at [597, 85] on span at bounding box center [596, 88] width 6 height 6
click at [662, 57] on div "Create Report PID 1000941 - FT_Adobe_Publicis_EMEA 1000941 - FT_Adobe_Publicis_…" at bounding box center [659, 196] width 166 height 338
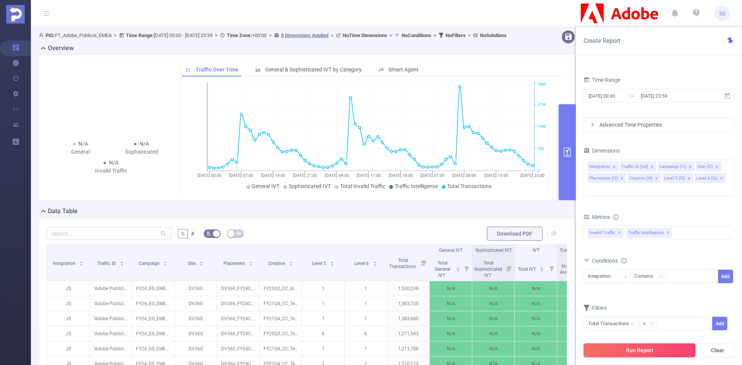
click at [645, 353] on button "Run Report" at bounding box center [640, 351] width 112 height 14
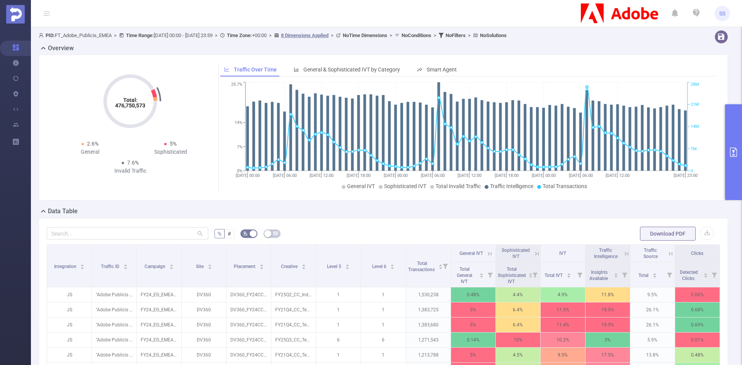
click at [728, 165] on button "primary" at bounding box center [733, 152] width 17 height 96
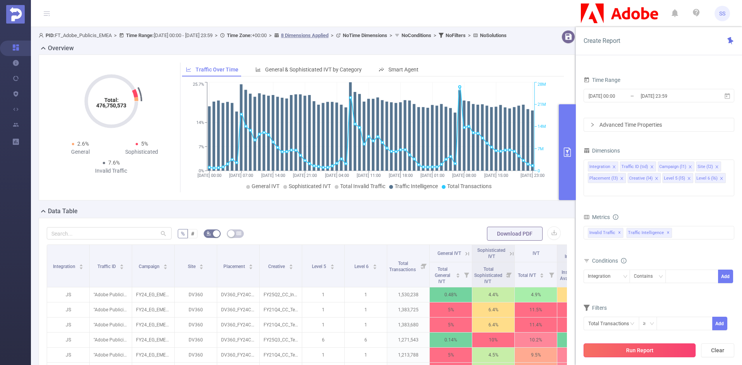
click at [649, 351] on button "Run Report" at bounding box center [640, 351] width 112 height 14
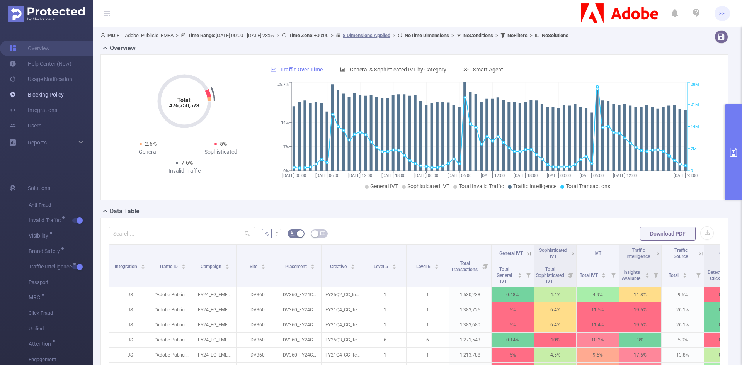
click at [61, 95] on link "Blocking Policy" at bounding box center [36, 94] width 54 height 15
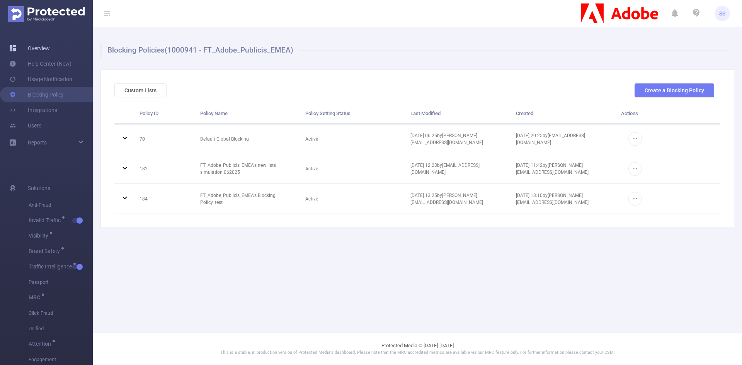
click at [36, 46] on link "Overview" at bounding box center [29, 48] width 41 height 15
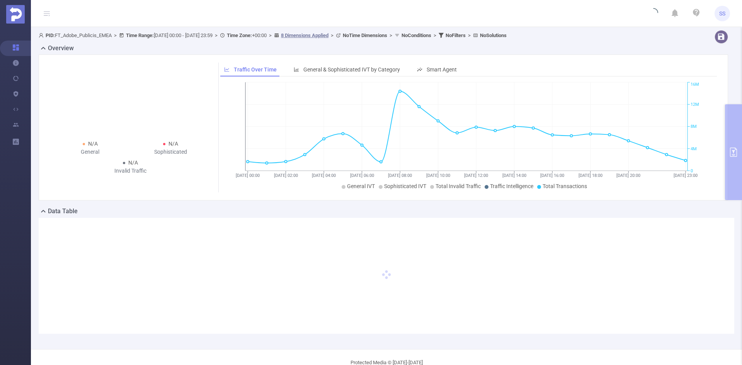
type input "[DATE] 00:00"
type input "[DATE] 23:59"
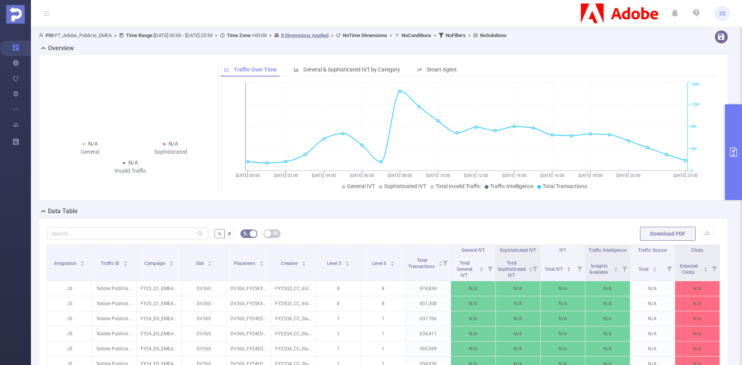
click at [735, 151] on icon "primary" at bounding box center [733, 152] width 9 height 9
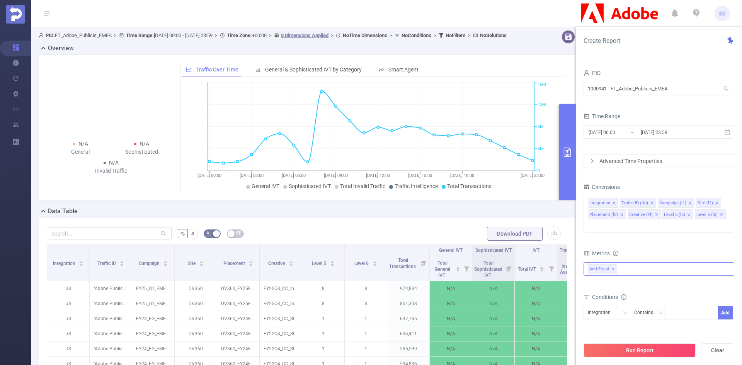
click at [613, 265] on span "✕" at bounding box center [613, 269] width 3 height 9
click at [643, 262] on div at bounding box center [659, 268] width 151 height 12
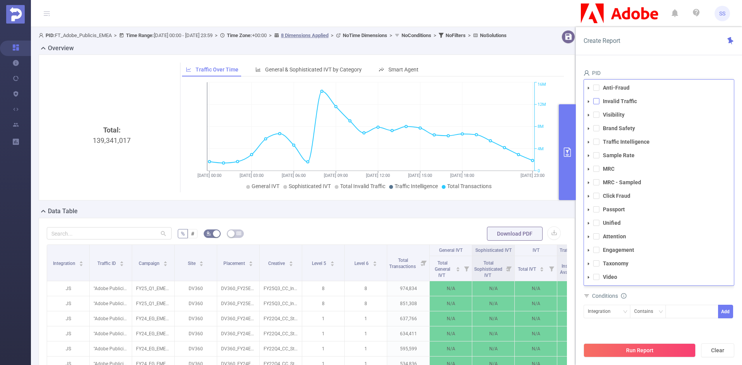
click at [597, 98] on span at bounding box center [596, 101] width 6 height 6
click at [596, 139] on span at bounding box center [596, 142] width 6 height 6
click at [642, 54] on div "Create Report" at bounding box center [659, 41] width 166 height 28
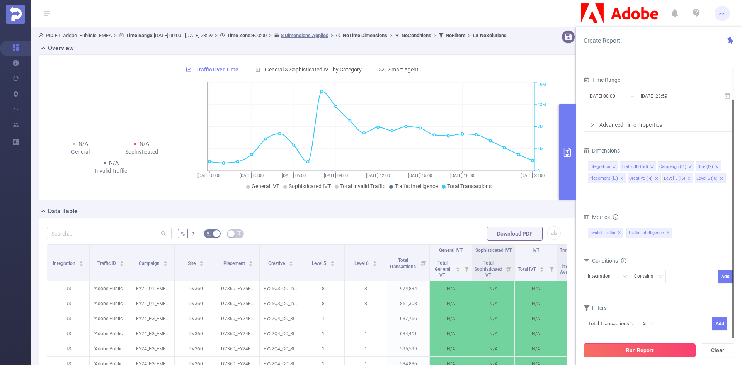
click at [649, 349] on button "Run Report" at bounding box center [640, 351] width 112 height 14
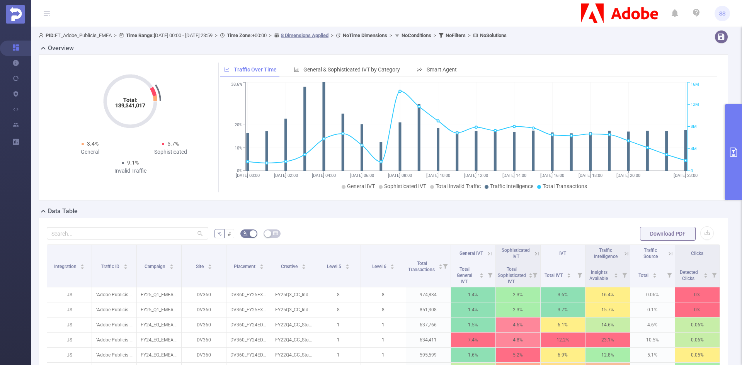
click at [739, 148] on button "primary" at bounding box center [733, 152] width 17 height 96
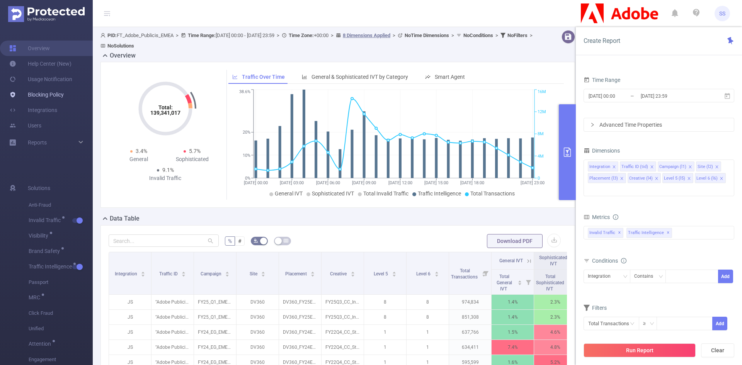
click at [38, 98] on link "Blocking Policy" at bounding box center [36, 94] width 54 height 15
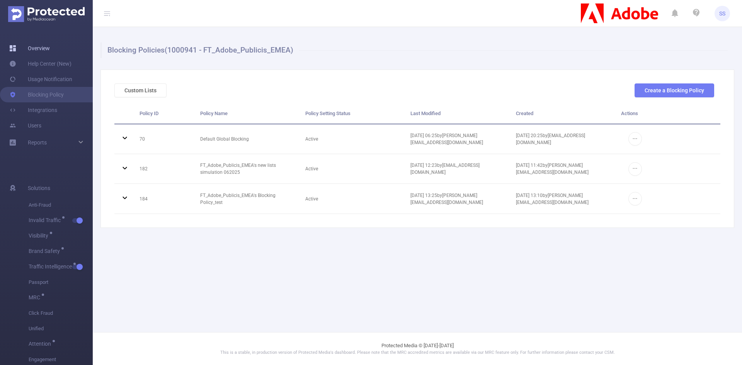
click at [38, 47] on link "Overview" at bounding box center [29, 48] width 41 height 15
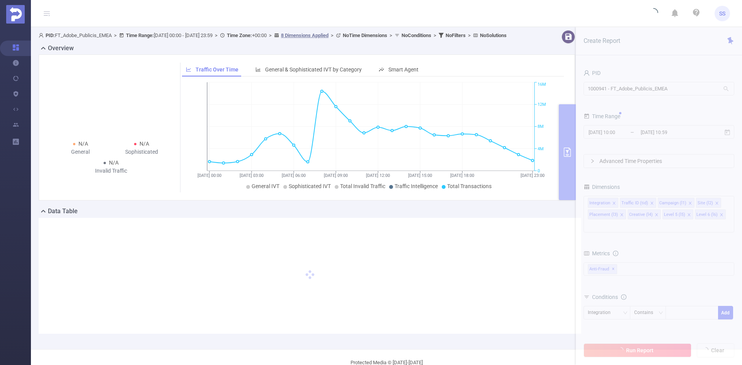
type input "[DATE] 00:00"
type input "[DATE] 23:59"
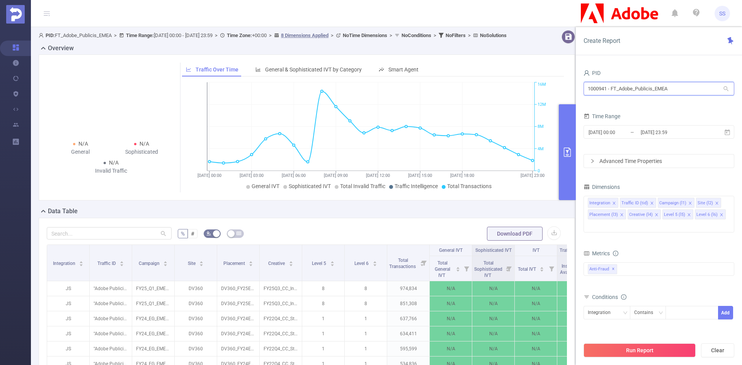
drag, startPoint x: 682, startPoint y: 89, endPoint x: 583, endPoint y: 86, distance: 99.4
click at [583, 86] on div "PID 1000941 - FT_Adobe_Publicis_EMEA 1000941 - FT_Adobe_Publicis_EMEA Time Rang…" at bounding box center [659, 219] width 166 height 319
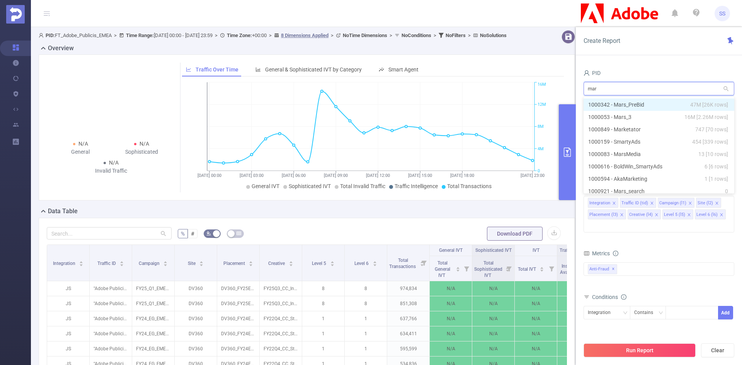
type input "mars"
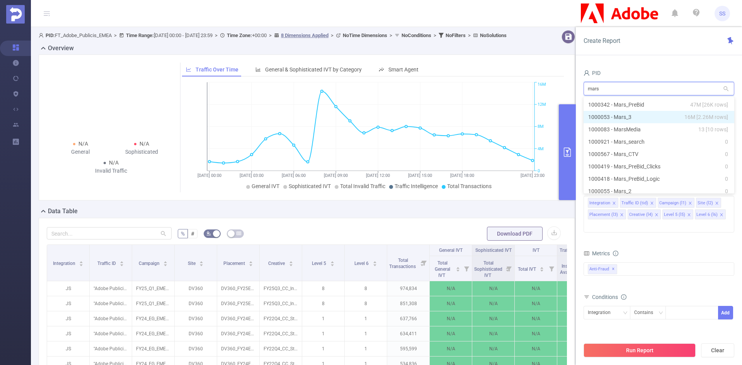
click at [620, 122] on li "1000053 - Mars_3 16M [2.26M rows]" at bounding box center [659, 117] width 151 height 12
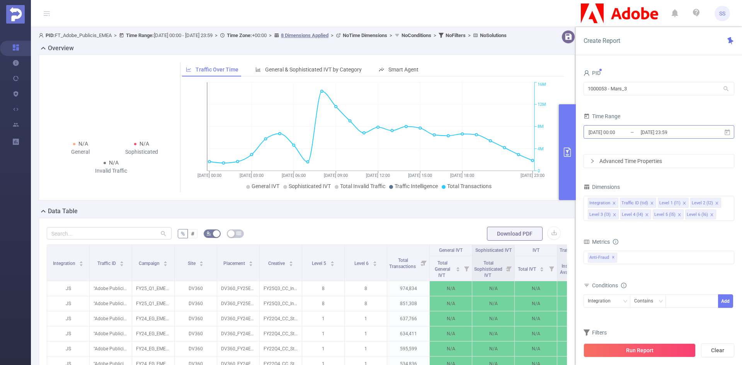
click at [676, 136] on input "[DATE] 23:59" at bounding box center [671, 132] width 63 height 10
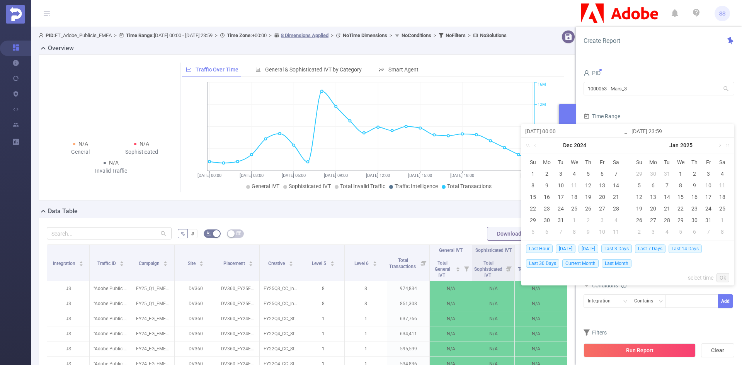
click at [680, 248] on span "Last 14 Days" at bounding box center [685, 249] width 33 height 9
type input "[DATE] 00:00"
type input "[DATE] 23:59"
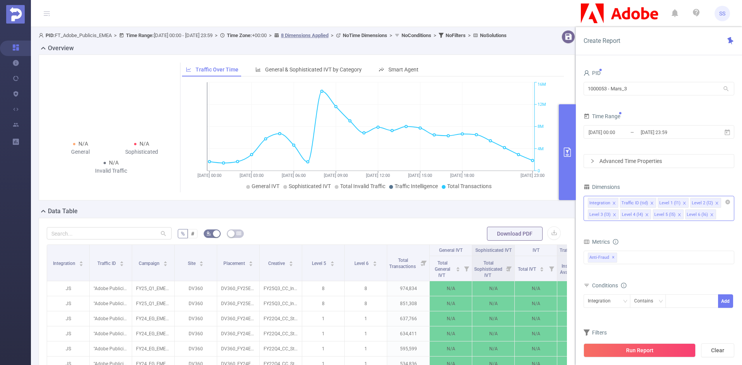
click at [724, 217] on div "Integration Traffic ID (tid) Level 1 (l1) Level 2 (l2) Level 3 (l3) Level 4 (l4…" at bounding box center [659, 208] width 151 height 25
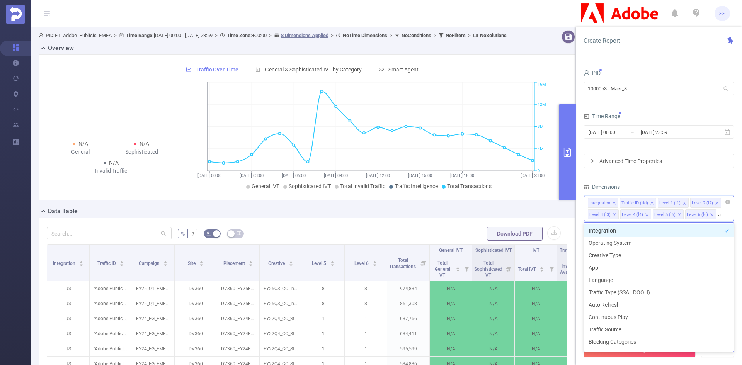
type input "app"
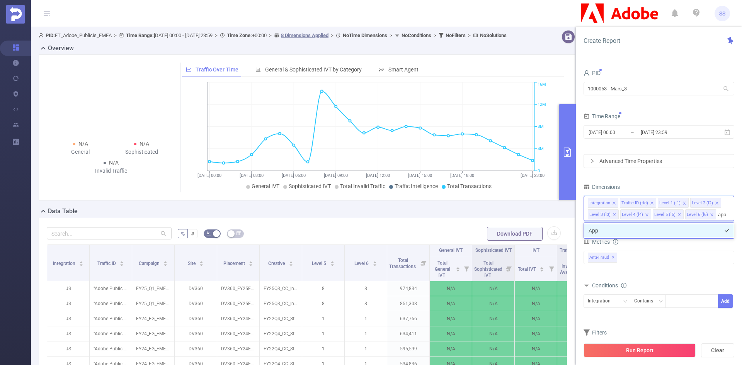
click at [699, 228] on li "App" at bounding box center [659, 231] width 150 height 12
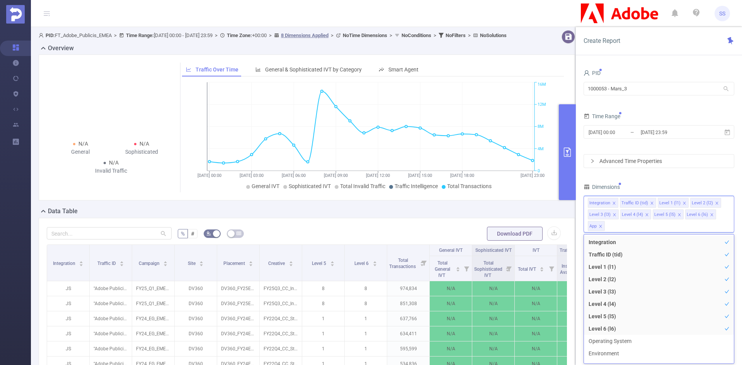
click at [695, 181] on div "PID 1000053 - Mars_3 1000053 - Mars_3 Time Range [DATE] 00:00 _ [DATE] 23:59 Ad…" at bounding box center [659, 222] width 151 height 309
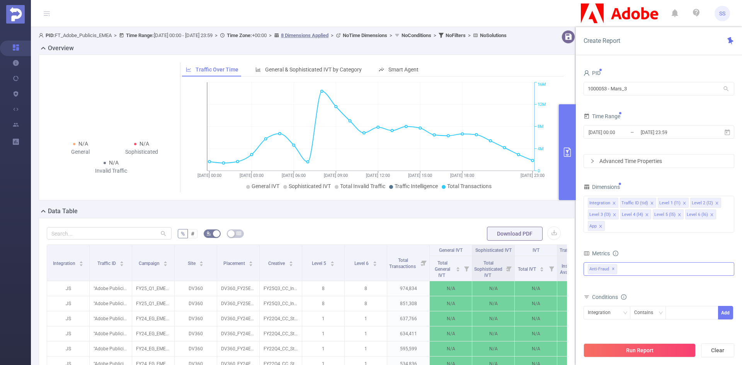
click at [625, 271] on div "Anti-Fraud ✕" at bounding box center [659, 269] width 151 height 14
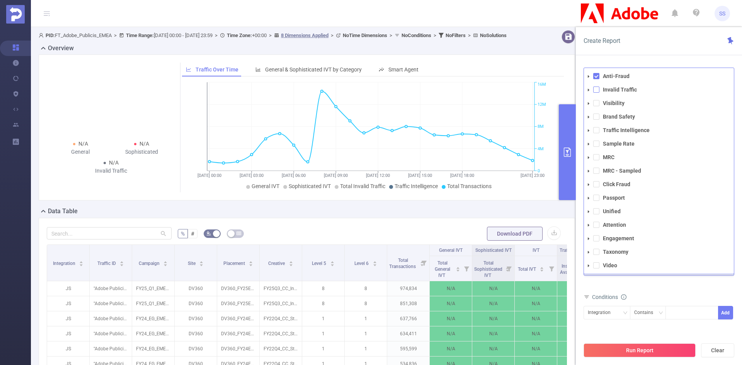
click at [598, 90] on span at bounding box center [596, 90] width 6 height 6
click at [681, 289] on div "Metrics Total Fraudulent Bot/Virus Hostile Tools Tunneled Traffic Non Malicious…" at bounding box center [659, 269] width 151 height 43
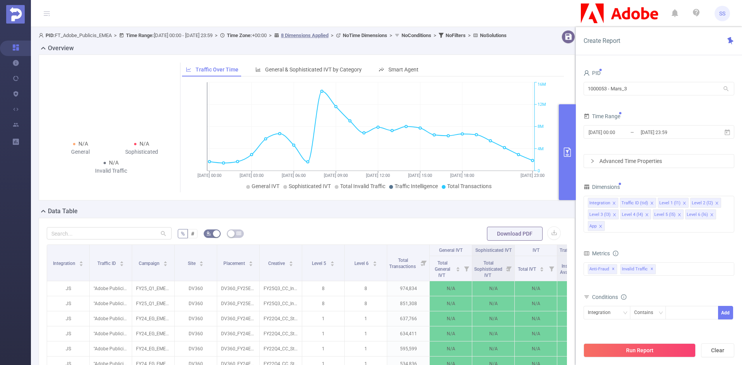
click at [662, 351] on button "Run Report" at bounding box center [640, 351] width 112 height 14
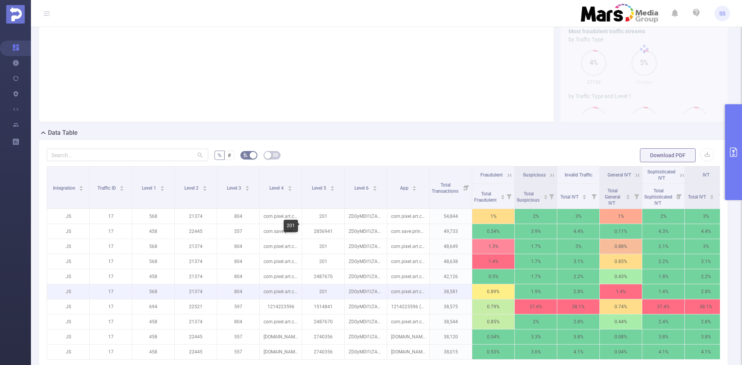
scroll to position [116, 0]
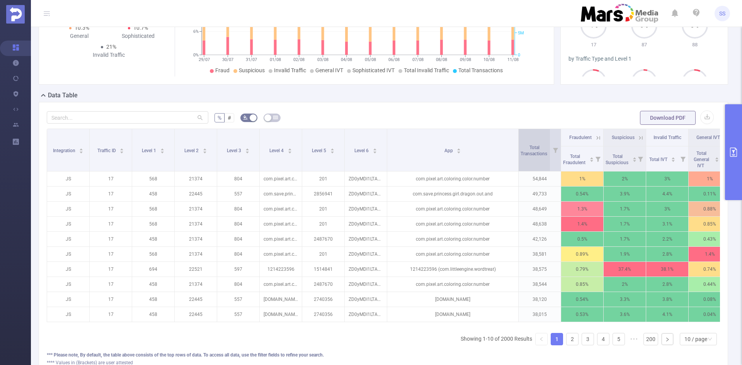
drag, startPoint x: 429, startPoint y: 157, endPoint x: 517, endPoint y: 162, distance: 89.1
click at [517, 162] on span at bounding box center [518, 150] width 4 height 42
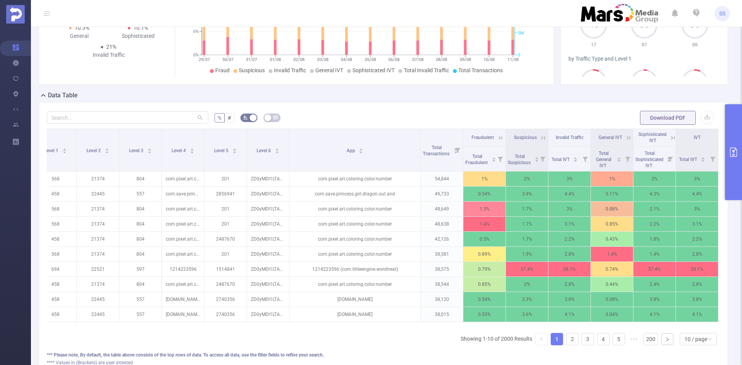
click at [731, 141] on button "primary" at bounding box center [733, 152] width 17 height 96
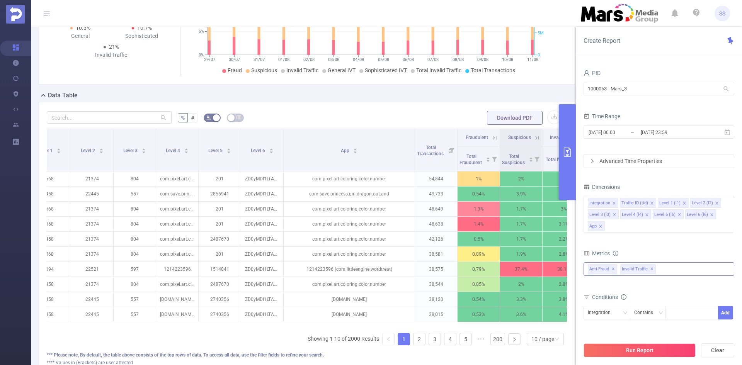
click at [612, 271] on span "✕" at bounding box center [613, 269] width 3 height 9
click at [619, 348] on button "Run Report" at bounding box center [640, 351] width 112 height 14
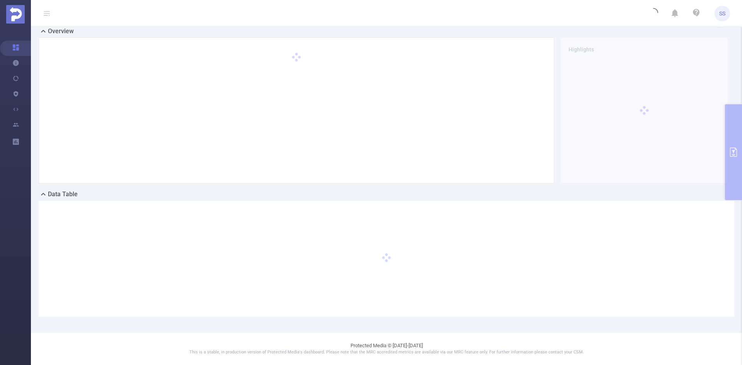
scroll to position [17, 0]
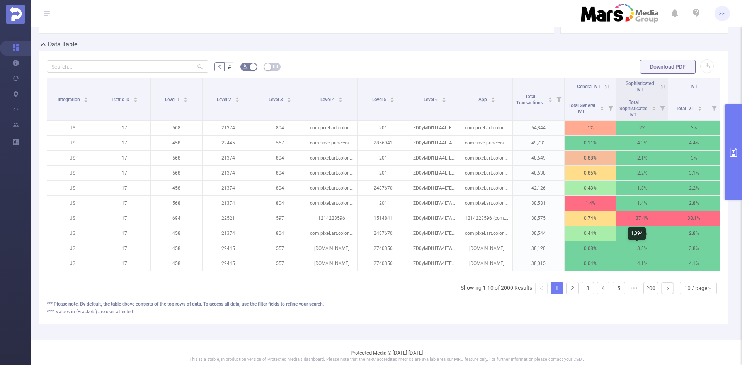
scroll to position [172, 0]
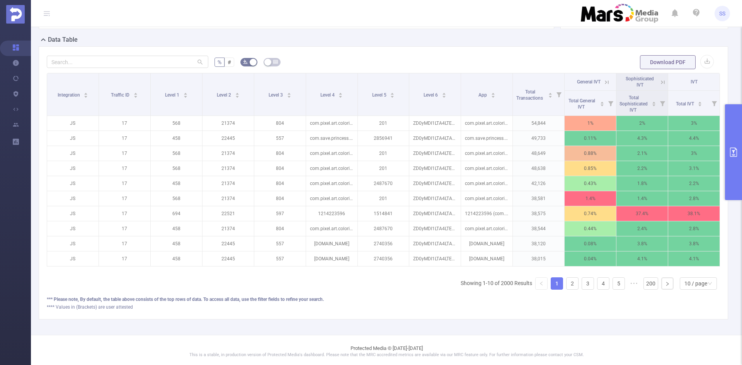
click at [735, 170] on button "primary" at bounding box center [733, 152] width 17 height 96
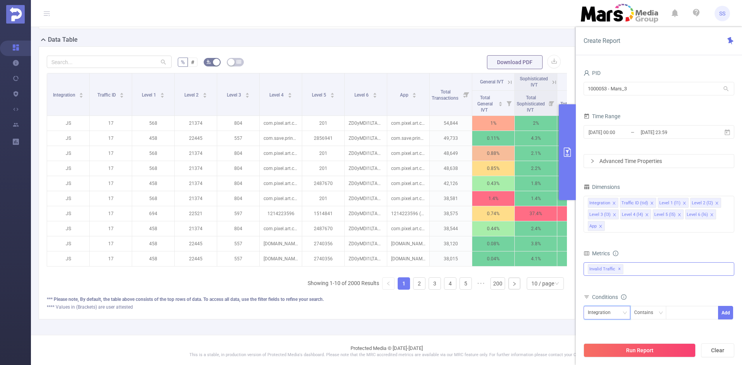
click at [608, 314] on div "Integration" at bounding box center [602, 312] width 28 height 13
click at [664, 279] on div "Total Fraudulent Bot/Virus Hostile Tools Tunneled Traffic Non Malicious Bots Vi…" at bounding box center [659, 273] width 151 height 23
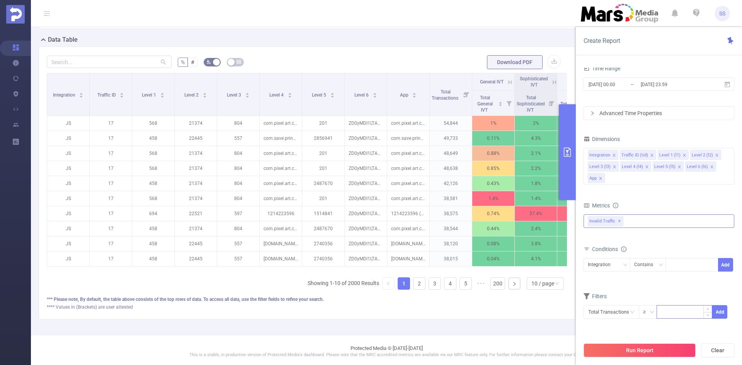
click at [679, 309] on input at bounding box center [684, 312] width 55 height 12
type input "10,000"
click at [721, 313] on button "Add" at bounding box center [719, 312] width 15 height 14
click at [599, 267] on div "Integration" at bounding box center [602, 265] width 28 height 13
click at [601, 264] on div "Integration" at bounding box center [602, 265] width 28 height 13
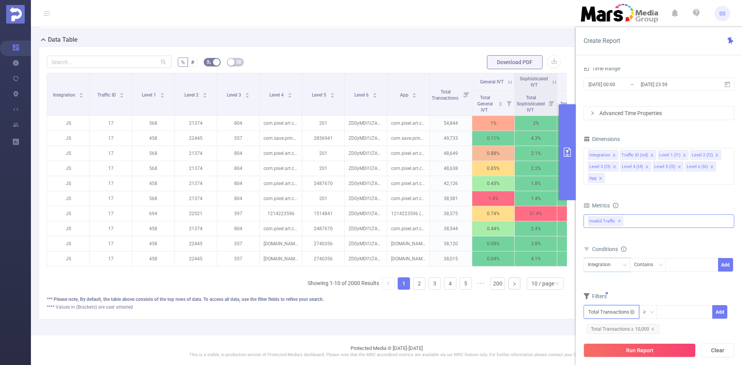
click at [621, 312] on input "text" at bounding box center [612, 312] width 56 height 14
click at [618, 257] on li "Invalid Traffic" at bounding box center [612, 254] width 56 height 12
click at [668, 262] on li "IVT" at bounding box center [666, 266] width 56 height 12
click at [706, 238] on li "Total IVT" at bounding box center [715, 242] width 43 height 12
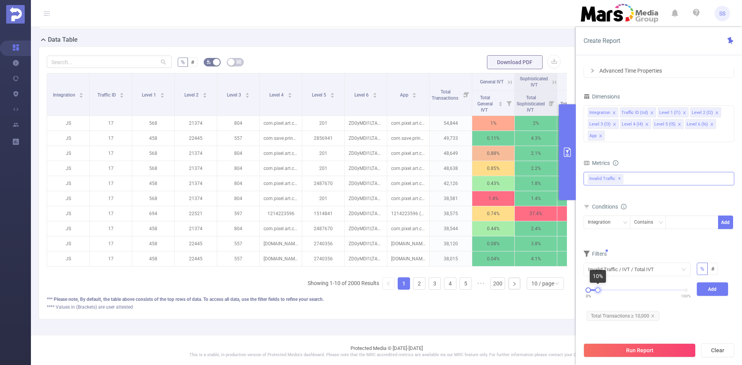
drag, startPoint x: 684, startPoint y: 289, endPoint x: 597, endPoint y: 292, distance: 87.8
click at [597, 292] on div at bounding box center [597, 290] width 5 height 5
click at [712, 290] on button "Add" at bounding box center [713, 290] width 32 height 14
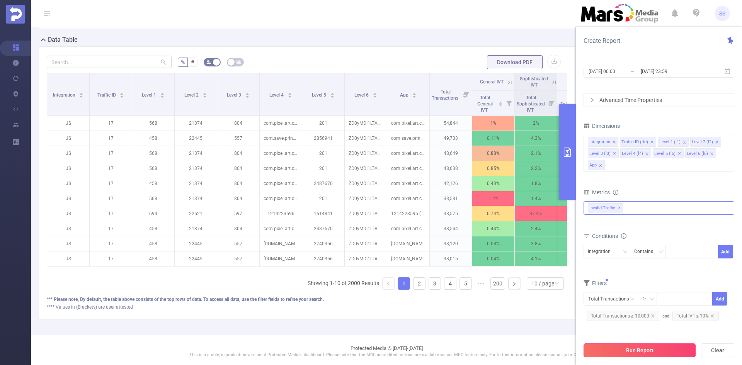
click at [665, 348] on button "Run Report" at bounding box center [640, 351] width 112 height 14
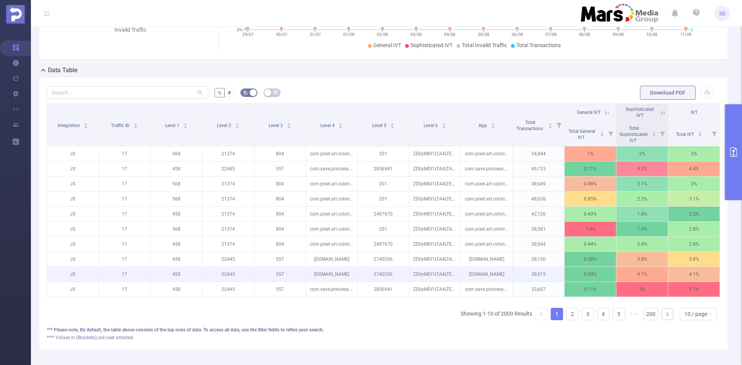
scroll to position [180, 0]
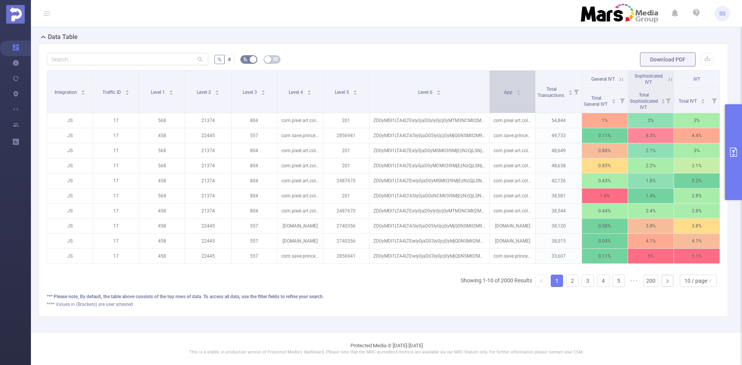
drag, startPoint x: 457, startPoint y: 87, endPoint x: 487, endPoint y: 88, distance: 29.8
click at [487, 88] on tr "Integration Traffic ID Level 1 Level 2 Level 3 Level 4 Level 5 Level 6 App Tota…" at bounding box center [383, 79] width 673 height 17
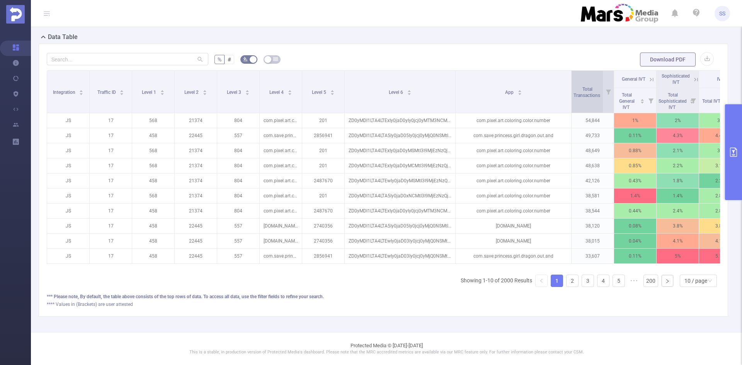
drag, startPoint x: 531, startPoint y: 90, endPoint x: 574, endPoint y: 94, distance: 43.5
click at [574, 88] on tr "Integration Traffic ID Level 1 Level 2 Level 3 Level 4 Level 5 Level 6 App Tota…" at bounding box center [394, 79] width 694 height 17
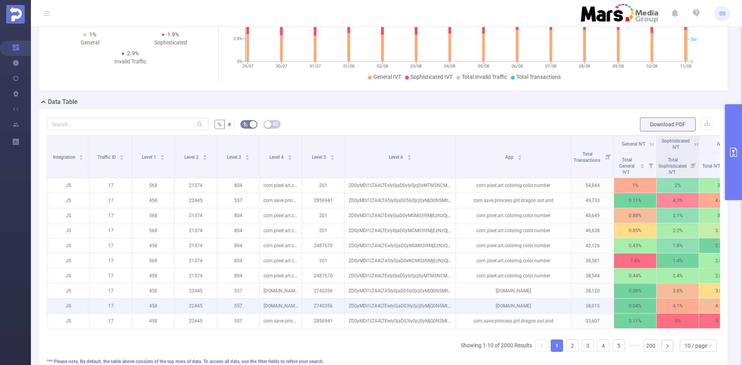
scroll to position [103, 0]
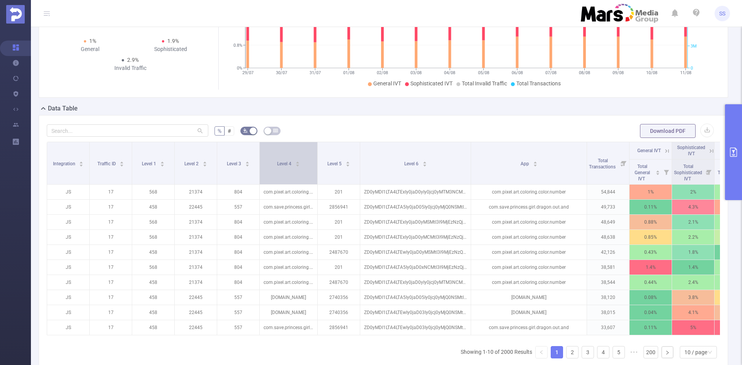
drag, startPoint x: 300, startPoint y: 178, endPoint x: 315, endPoint y: 180, distance: 15.6
click at [315, 180] on span at bounding box center [317, 163] width 4 height 42
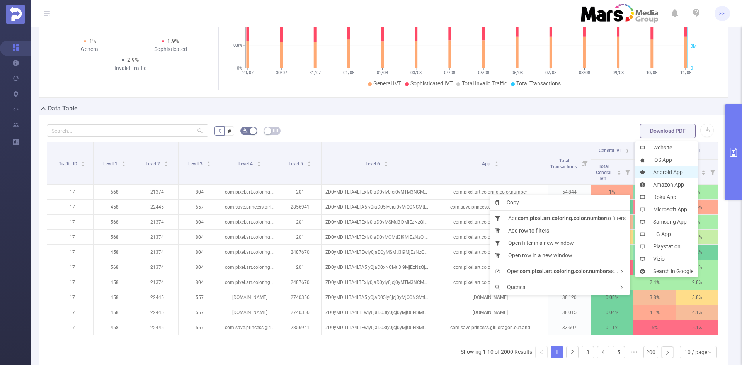
click at [662, 170] on li "Android App" at bounding box center [666, 172] width 63 height 12
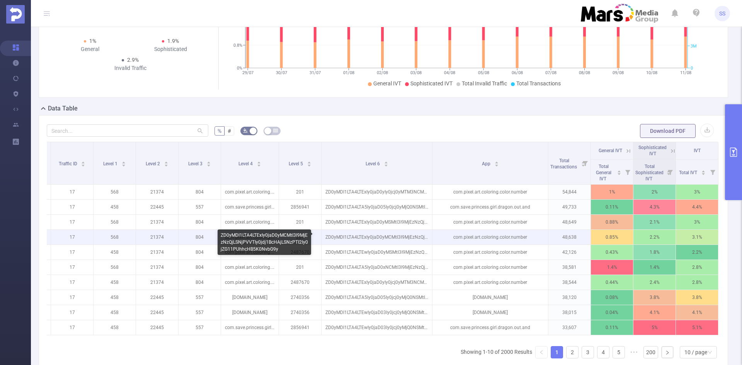
scroll to position [180, 0]
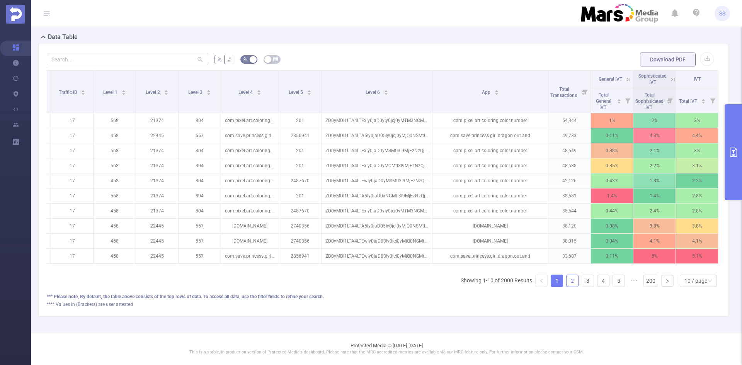
click at [567, 282] on link "2" at bounding box center [573, 281] width 12 height 12
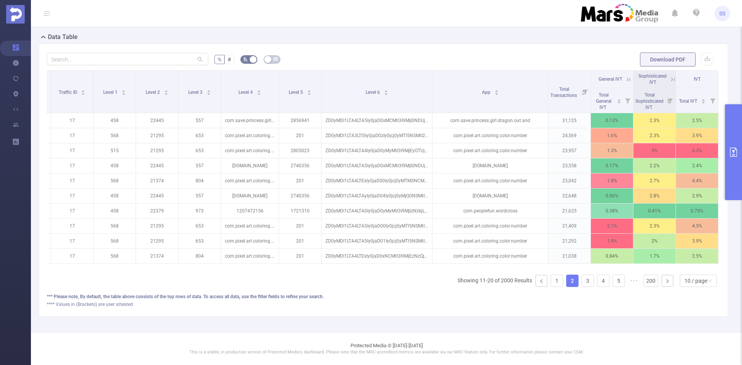
click at [669, 76] on icon at bounding box center [672, 79] width 7 height 7
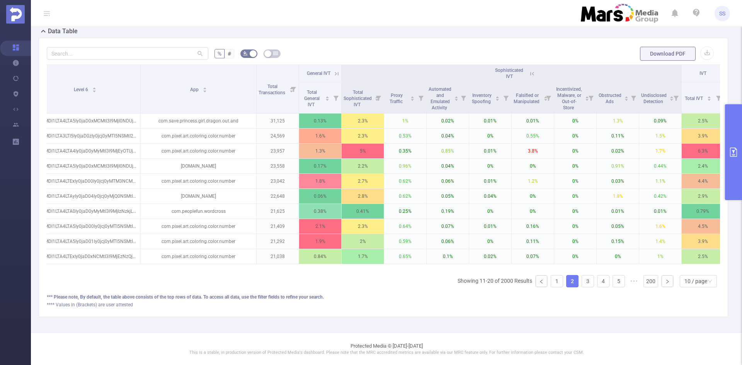
scroll to position [0, 342]
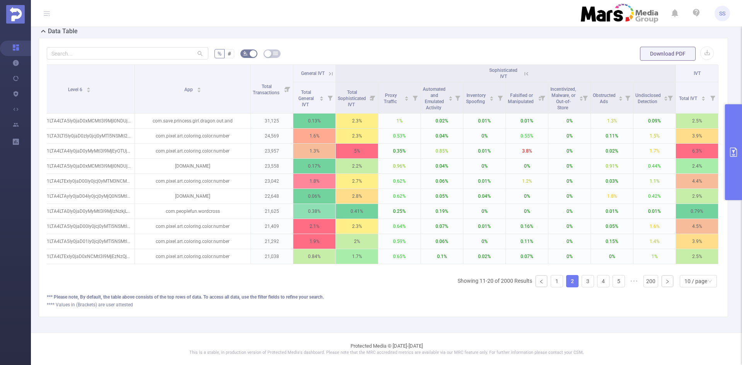
click at [523, 71] on icon at bounding box center [526, 73] width 7 height 7
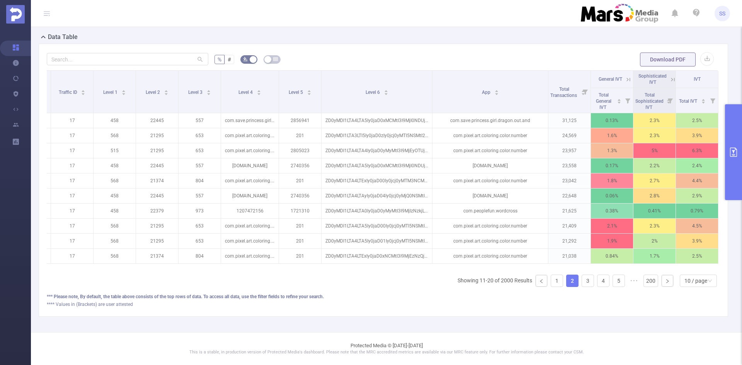
scroll to position [180, 0]
click at [582, 282] on link "3" at bounding box center [588, 281] width 12 height 12
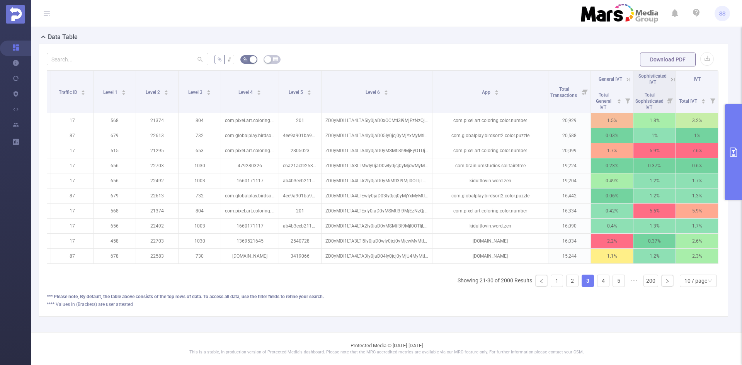
click at [669, 76] on icon at bounding box center [672, 79] width 7 height 7
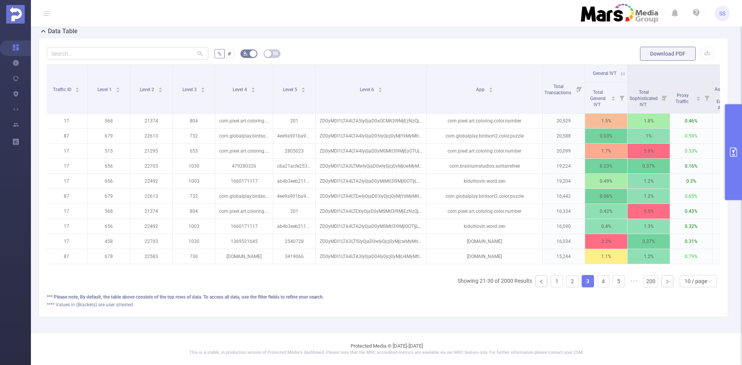
click at [459, 269] on div "Integration Traffic ID Level 1 Level 2 Level 3 Level 4 Level 5 Level 6 App Tota…" at bounding box center [383, 167] width 673 height 204
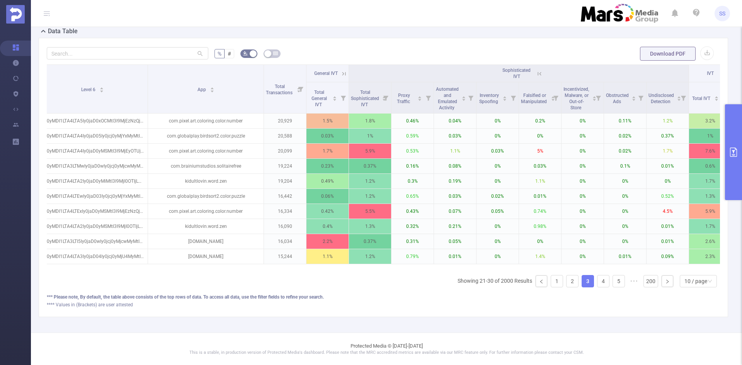
scroll to position [0, 325]
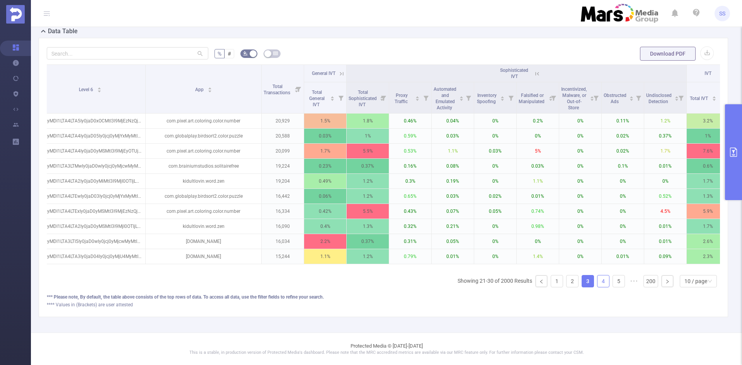
click at [601, 285] on link "4" at bounding box center [603, 282] width 12 height 12
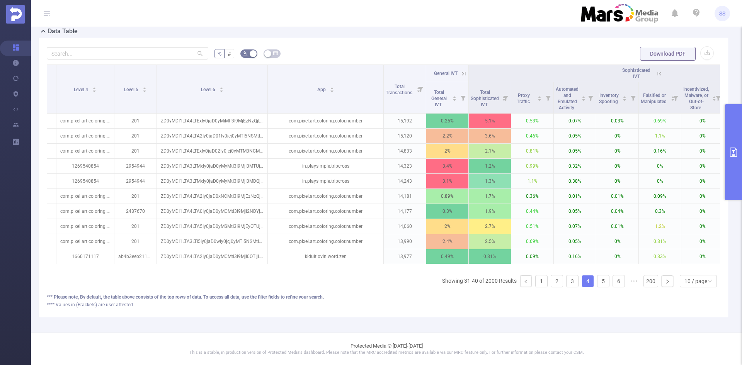
scroll to position [0, 176]
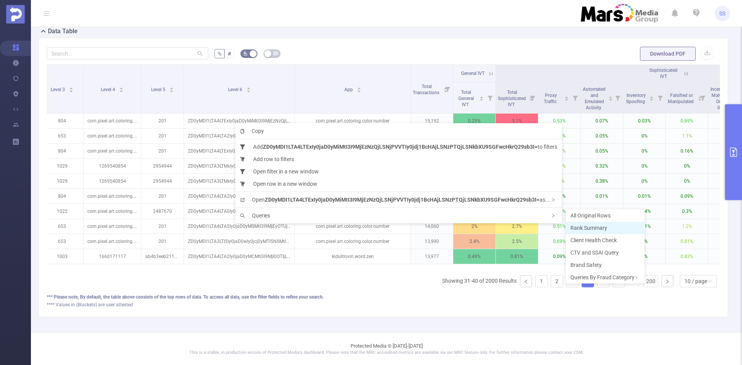
click at [592, 225] on span "Rank Summary" at bounding box center [588, 228] width 37 height 6
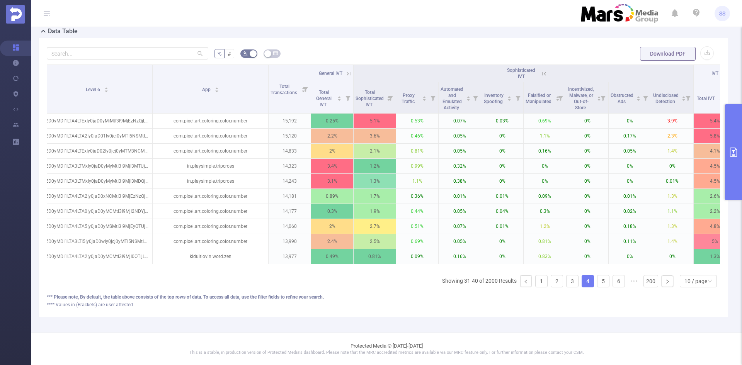
scroll to position [0, 342]
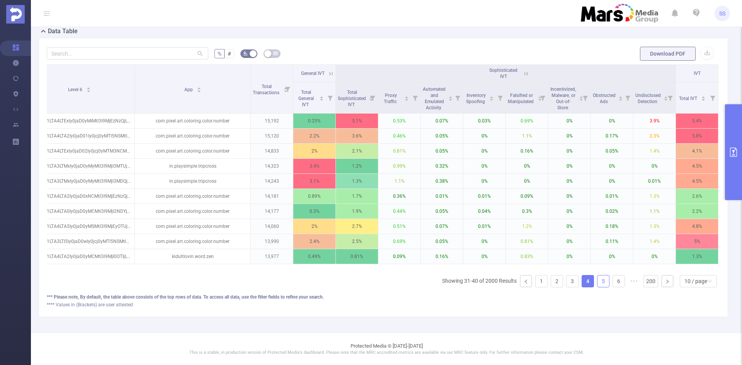
click at [601, 286] on link "5" at bounding box center [603, 282] width 12 height 12
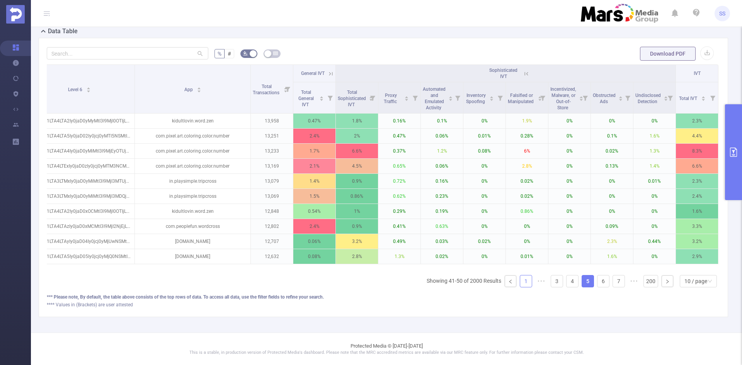
click at [524, 286] on link "1" at bounding box center [526, 282] width 12 height 12
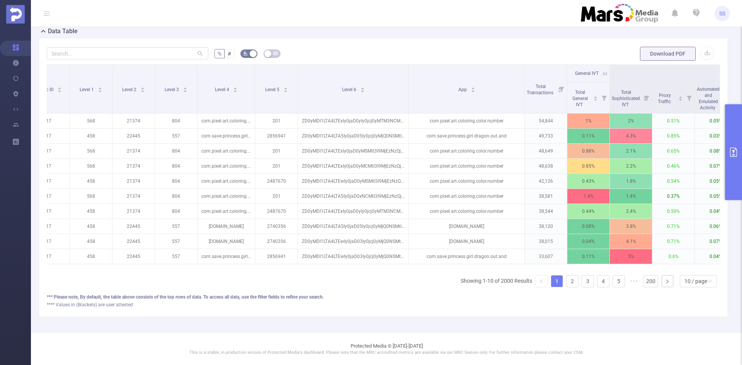
scroll to position [0, 10]
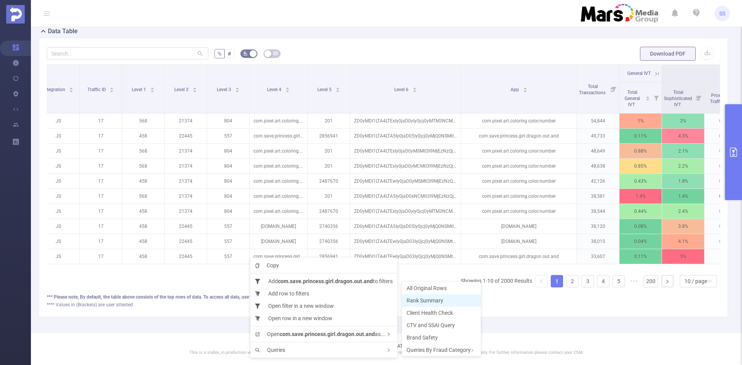
click at [456, 296] on li "Rank Summary" at bounding box center [441, 300] width 79 height 12
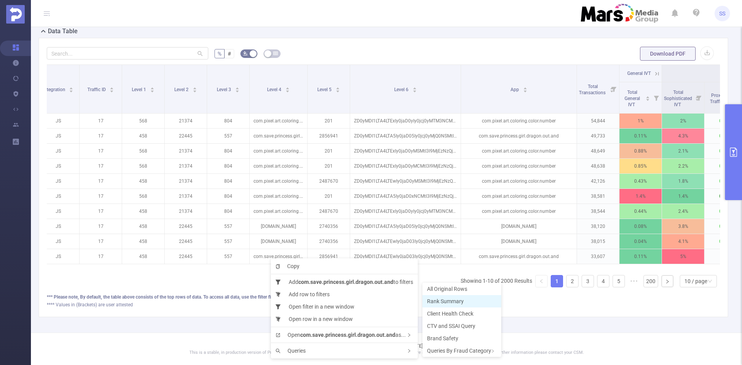
click at [439, 302] on span "Rank Summary" at bounding box center [445, 301] width 37 height 6
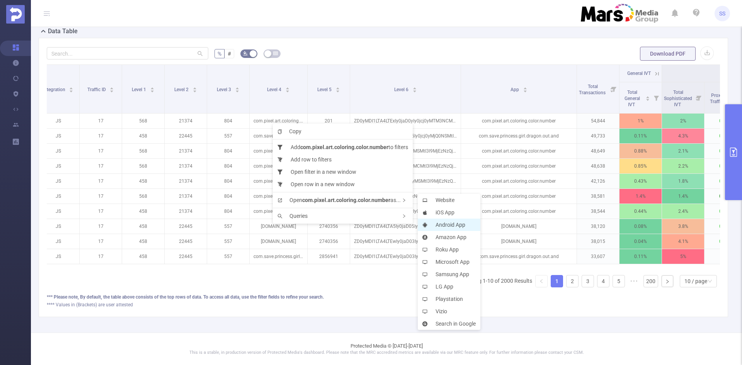
click at [449, 224] on li "Android App" at bounding box center [449, 225] width 63 height 12
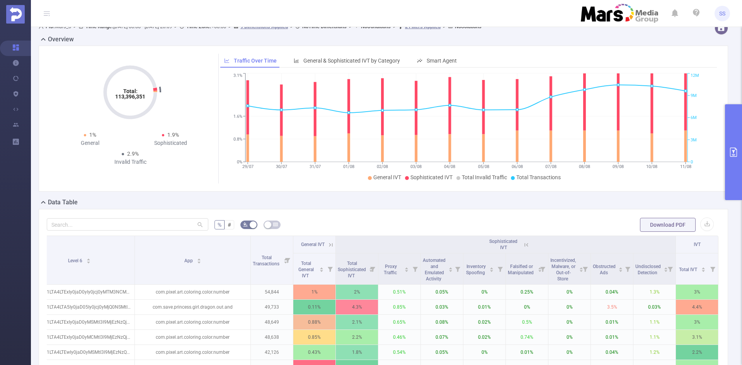
scroll to position [0, 0]
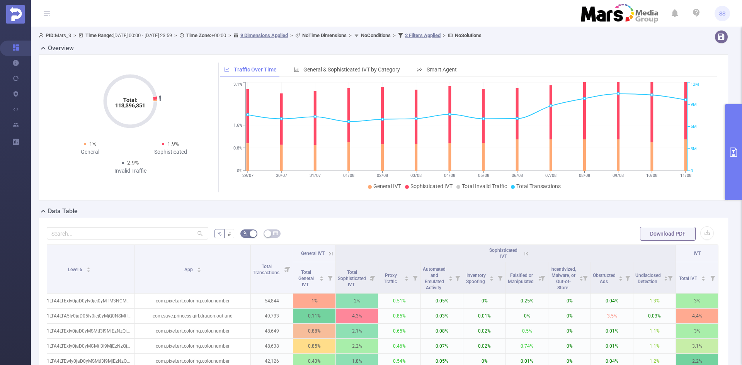
click at [738, 168] on button "primary" at bounding box center [733, 152] width 17 height 96
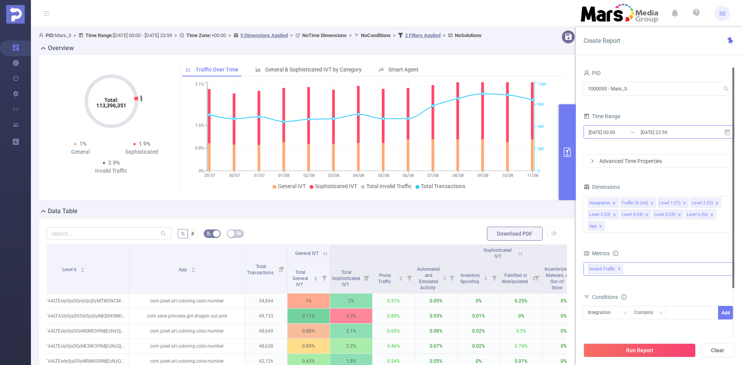
click at [632, 130] on input "[DATE] 00:00" at bounding box center [619, 132] width 63 height 10
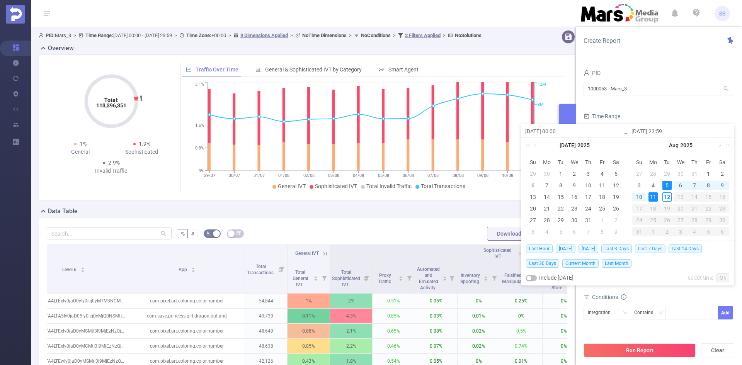
click at [659, 247] on span "Last 7 Days" at bounding box center [650, 249] width 31 height 9
type input "[DATE] 00:00"
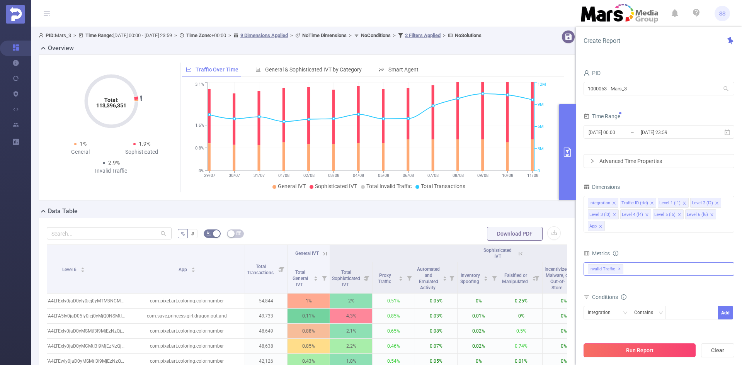
click at [644, 351] on button "Run Report" at bounding box center [640, 351] width 112 height 14
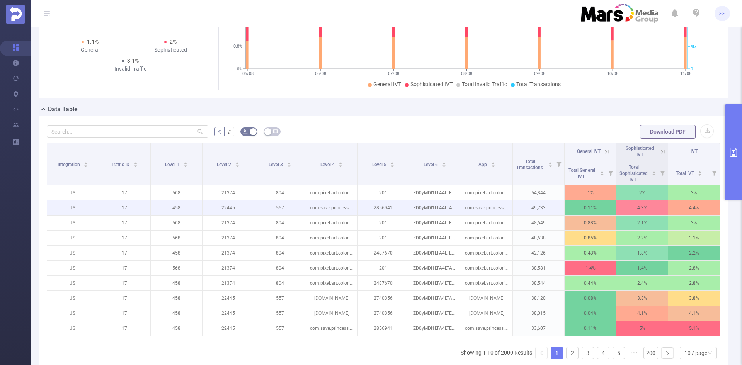
scroll to position [116, 0]
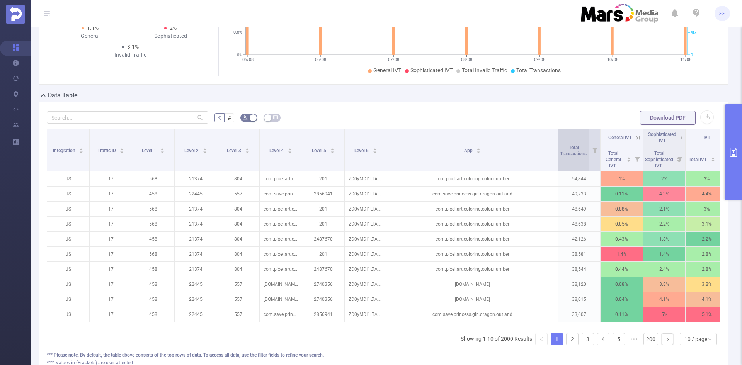
drag, startPoint x: 507, startPoint y: 150, endPoint x: 565, endPoint y: 163, distance: 59.5
click at [565, 146] on tr "Integration Traffic ID Level 1 Level 2 Level 3 Level 4 Level 5 Level 6 App Tota…" at bounding box center [387, 137] width 681 height 17
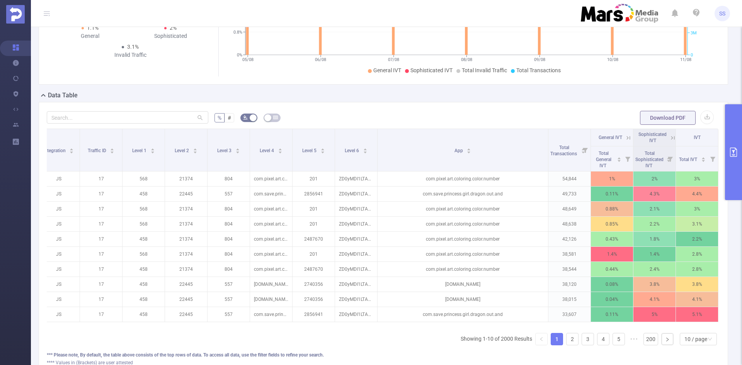
click at [669, 135] on icon at bounding box center [672, 137] width 7 height 7
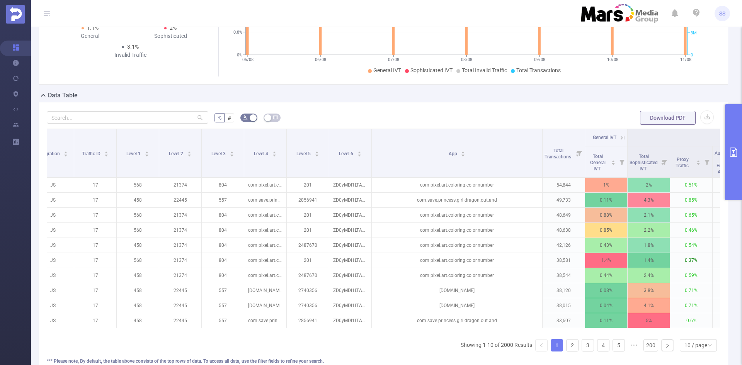
click at [400, 332] on div "Integration Traffic ID Level 1 Level 2 Level 3 Level 4 Level 5 Level 6 App Tota…" at bounding box center [383, 231] width 673 height 204
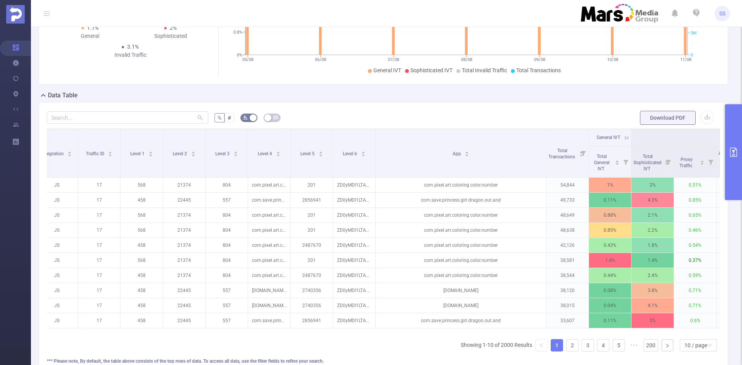
scroll to position [0, 0]
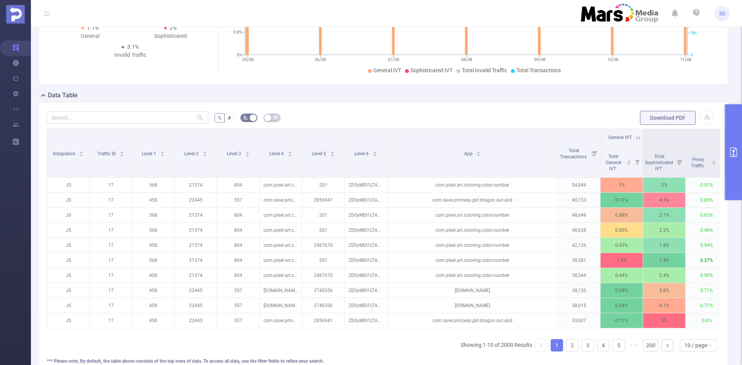
click at [732, 155] on icon "primary" at bounding box center [733, 152] width 9 height 9
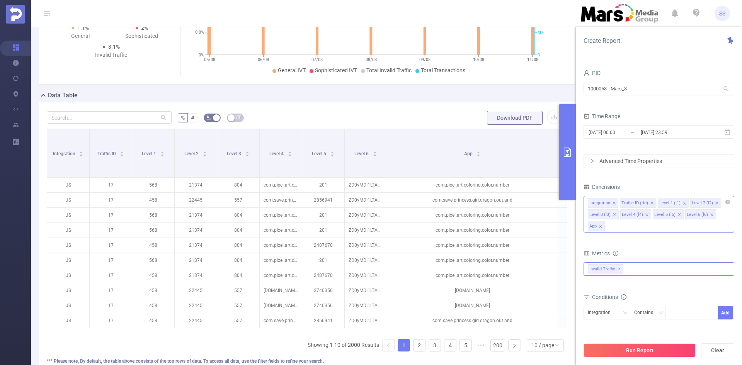
click at [657, 230] on div "Integration Traffic ID (tid) Level 1 (l1) Level 2 (l2) Level 3 (l3) Level 4 (l4…" at bounding box center [659, 214] width 151 height 37
type input "lan"
click at [637, 238] on li "Language" at bounding box center [659, 242] width 150 height 12
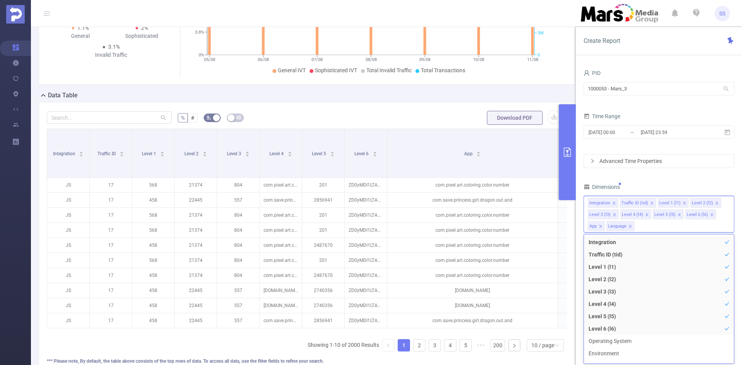
click at [660, 183] on div "Dimensions" at bounding box center [659, 188] width 151 height 13
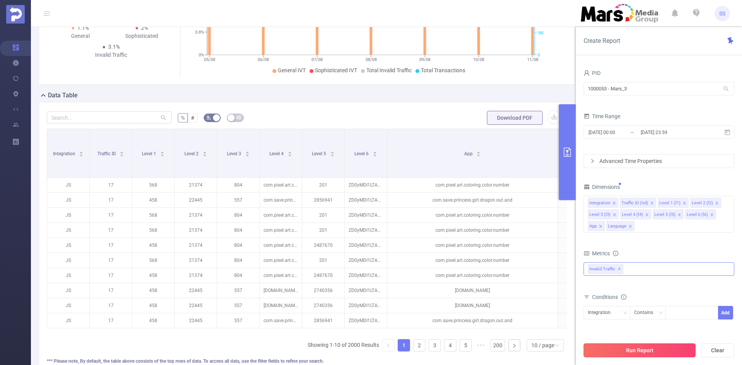
click at [628, 352] on button "Run Report" at bounding box center [640, 351] width 112 height 14
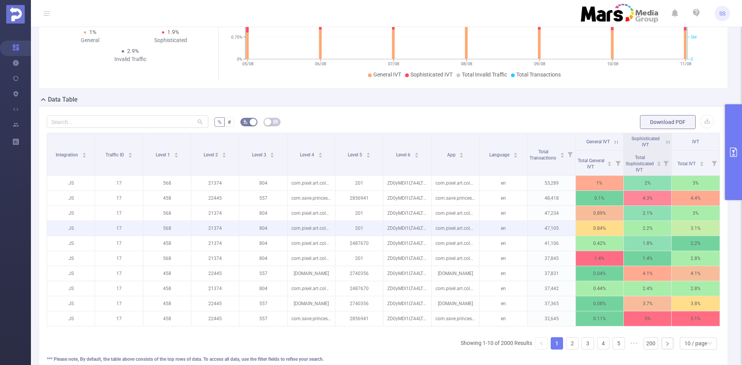
scroll to position [116, 0]
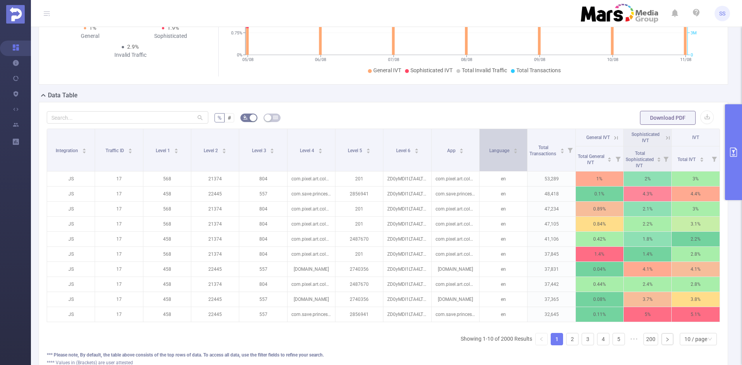
click at [492, 154] on div "Language" at bounding box center [503, 150] width 29 height 8
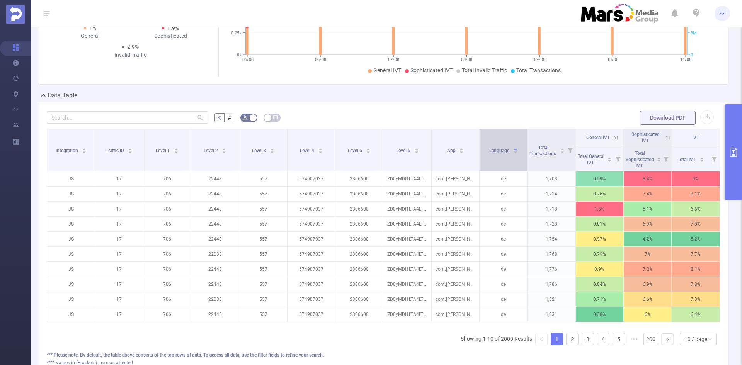
click at [494, 154] on div "Language" at bounding box center [503, 150] width 29 height 8
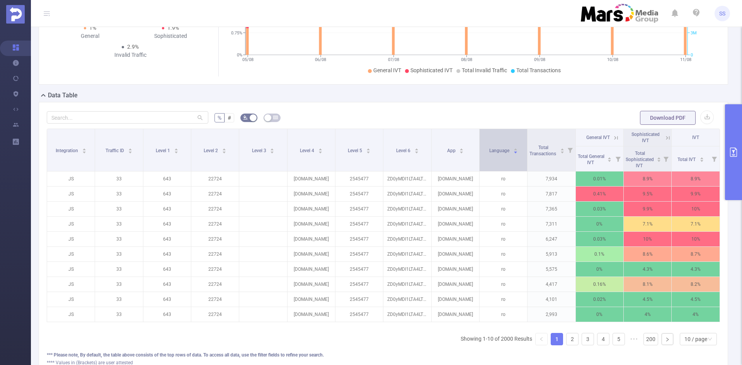
click at [494, 154] on div "Language" at bounding box center [503, 150] width 29 height 8
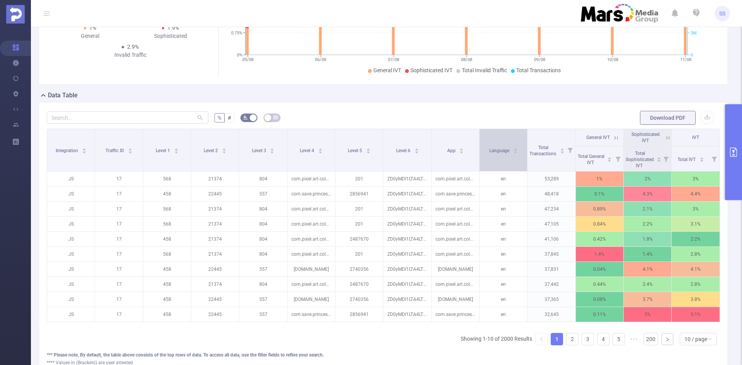
click at [494, 154] on div "Language" at bounding box center [503, 150] width 29 height 8
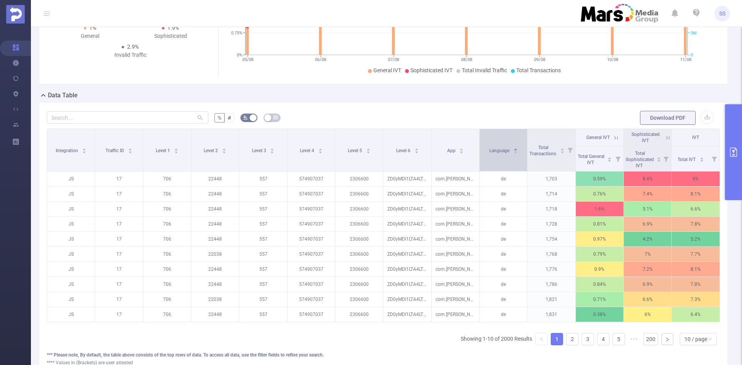
click at [494, 154] on div "Language" at bounding box center [503, 150] width 29 height 8
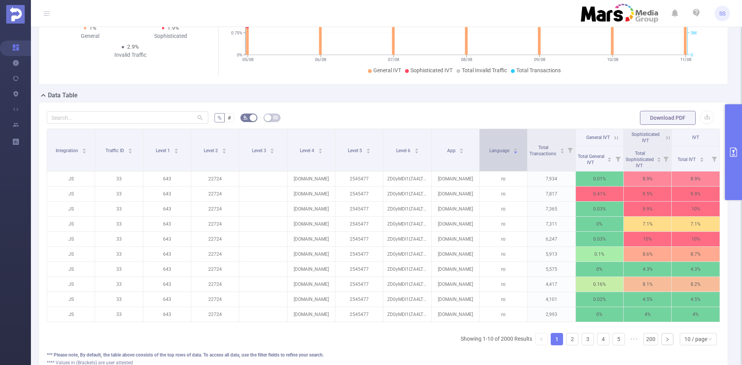
click at [494, 154] on div "Language" at bounding box center [503, 150] width 29 height 8
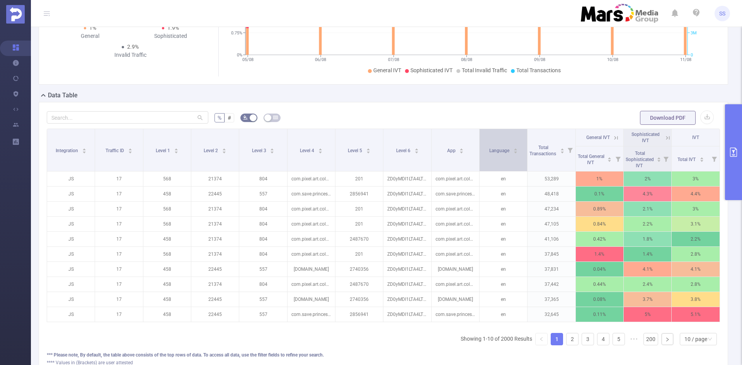
click at [494, 154] on div "Language" at bounding box center [503, 150] width 29 height 8
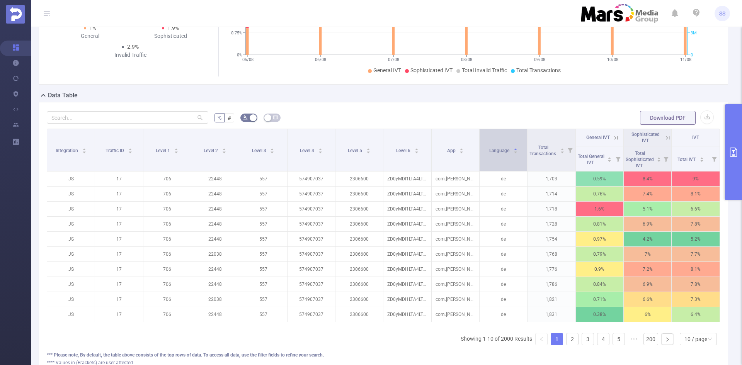
click at [494, 154] on div "Language" at bounding box center [503, 150] width 29 height 8
